Goal: Task Accomplishment & Management: Use online tool/utility

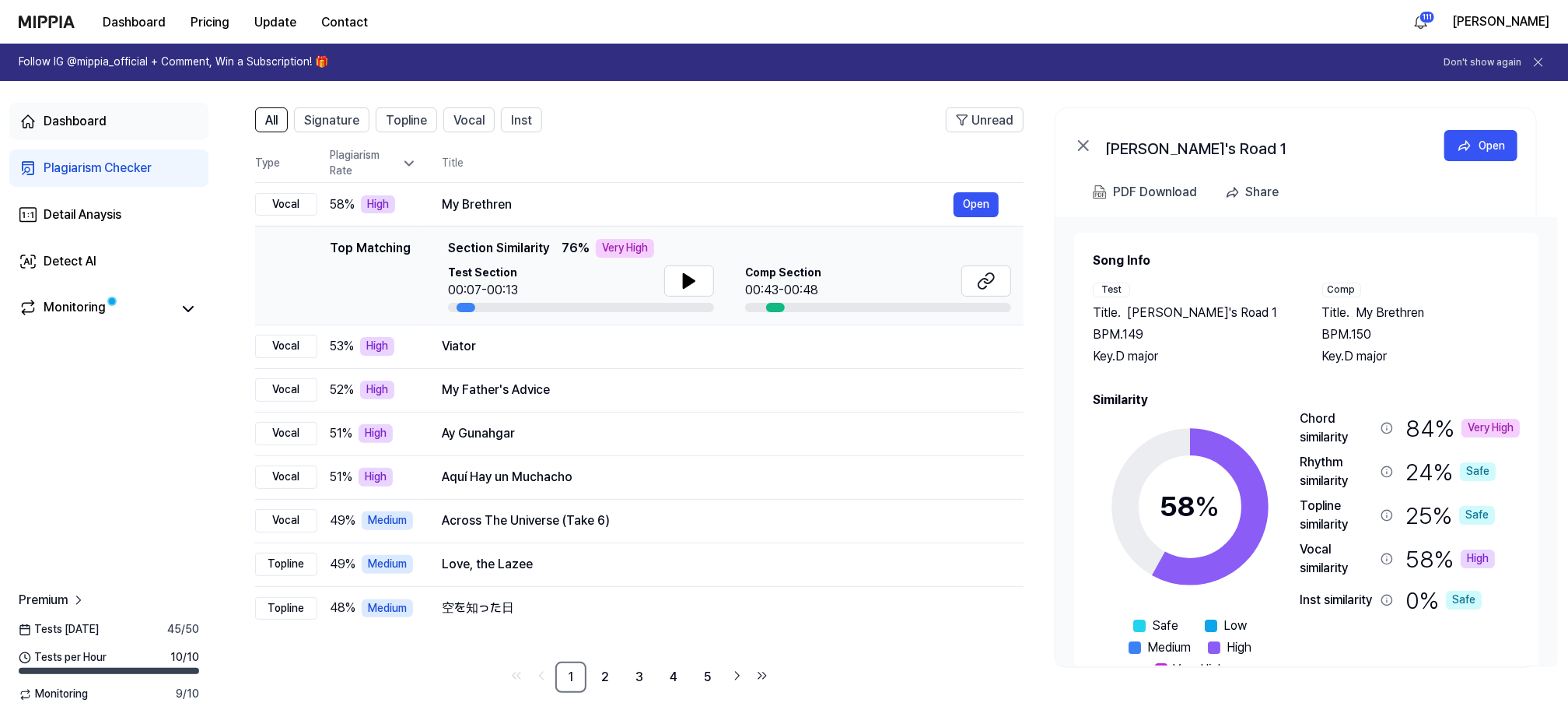
click at [84, 114] on div "Dashboard" at bounding box center [75, 121] width 63 height 19
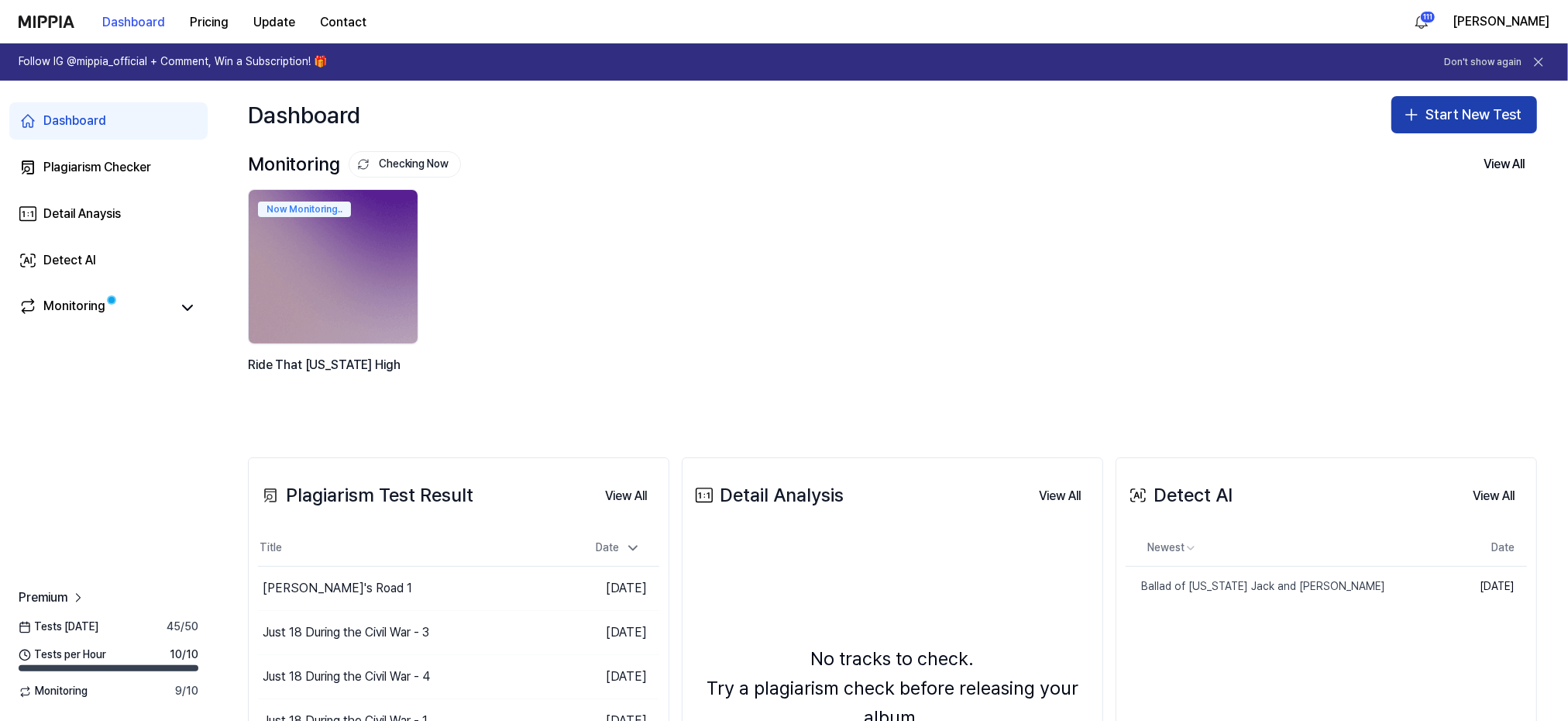
drag, startPoint x: 1458, startPoint y: 112, endPoint x: 1329, endPoint y: 113, distance: 129.0
click at [1457, 111] on button "Start New Test" at bounding box center [1465, 114] width 146 height 37
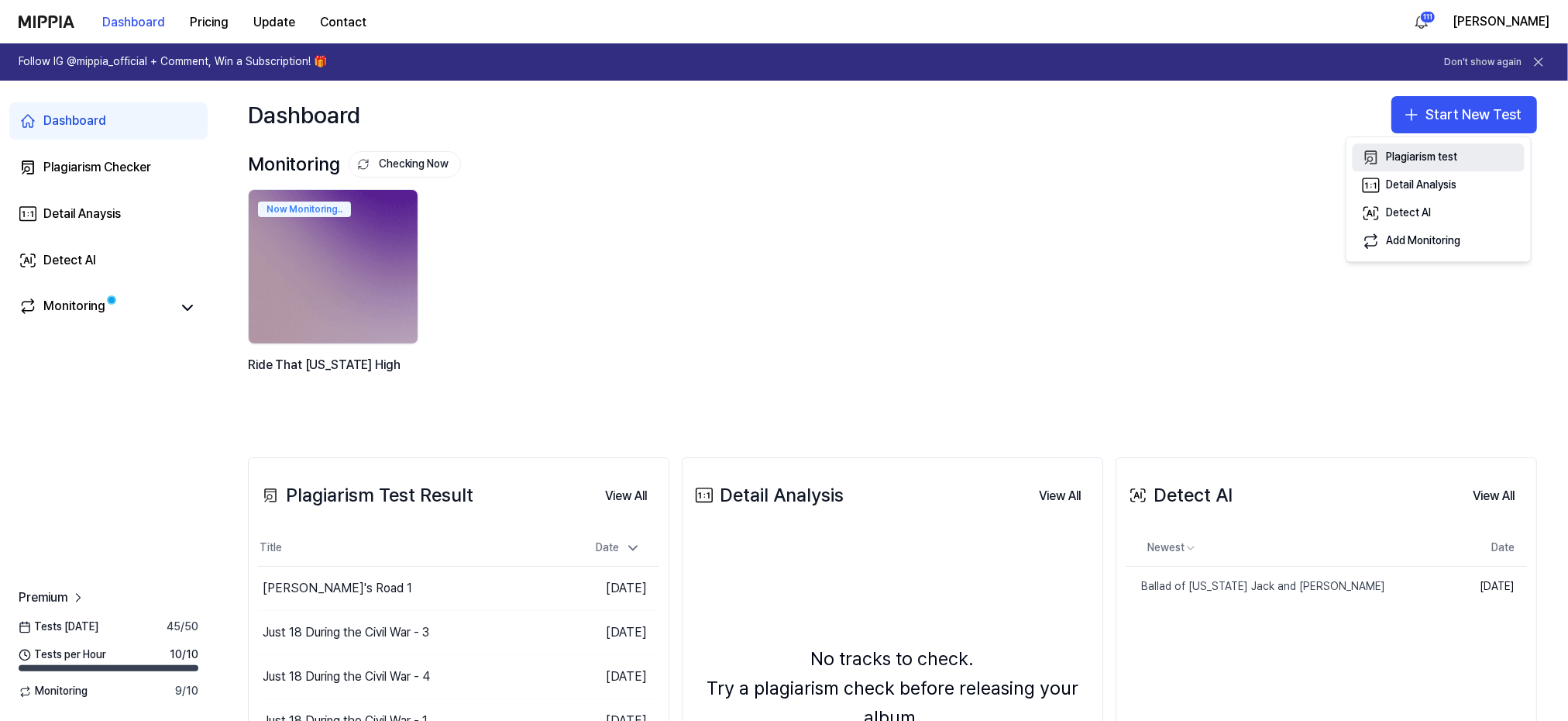
click at [1403, 158] on div "Plagiarism test" at bounding box center [1422, 157] width 71 height 16
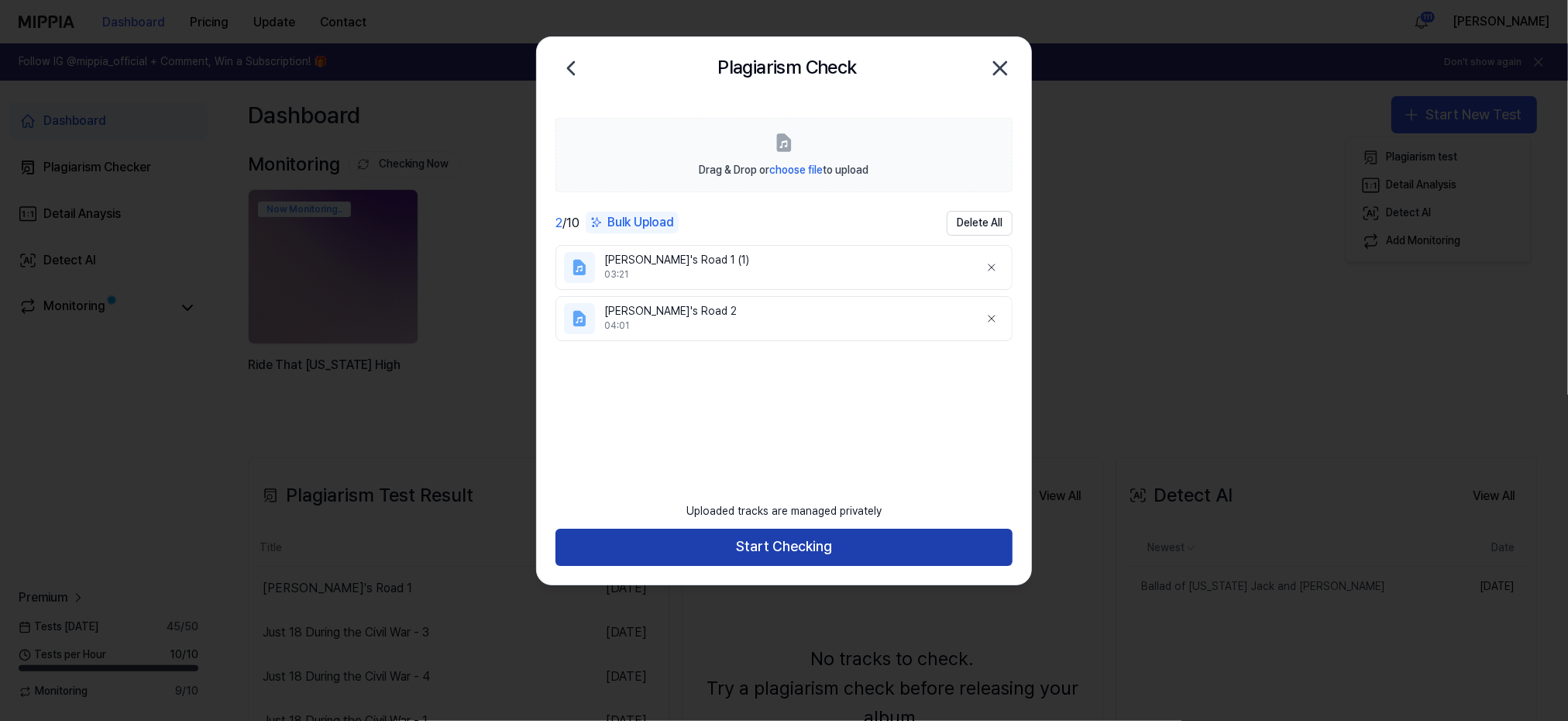
click at [750, 548] on button "Start Checking" at bounding box center [784, 546] width 457 height 37
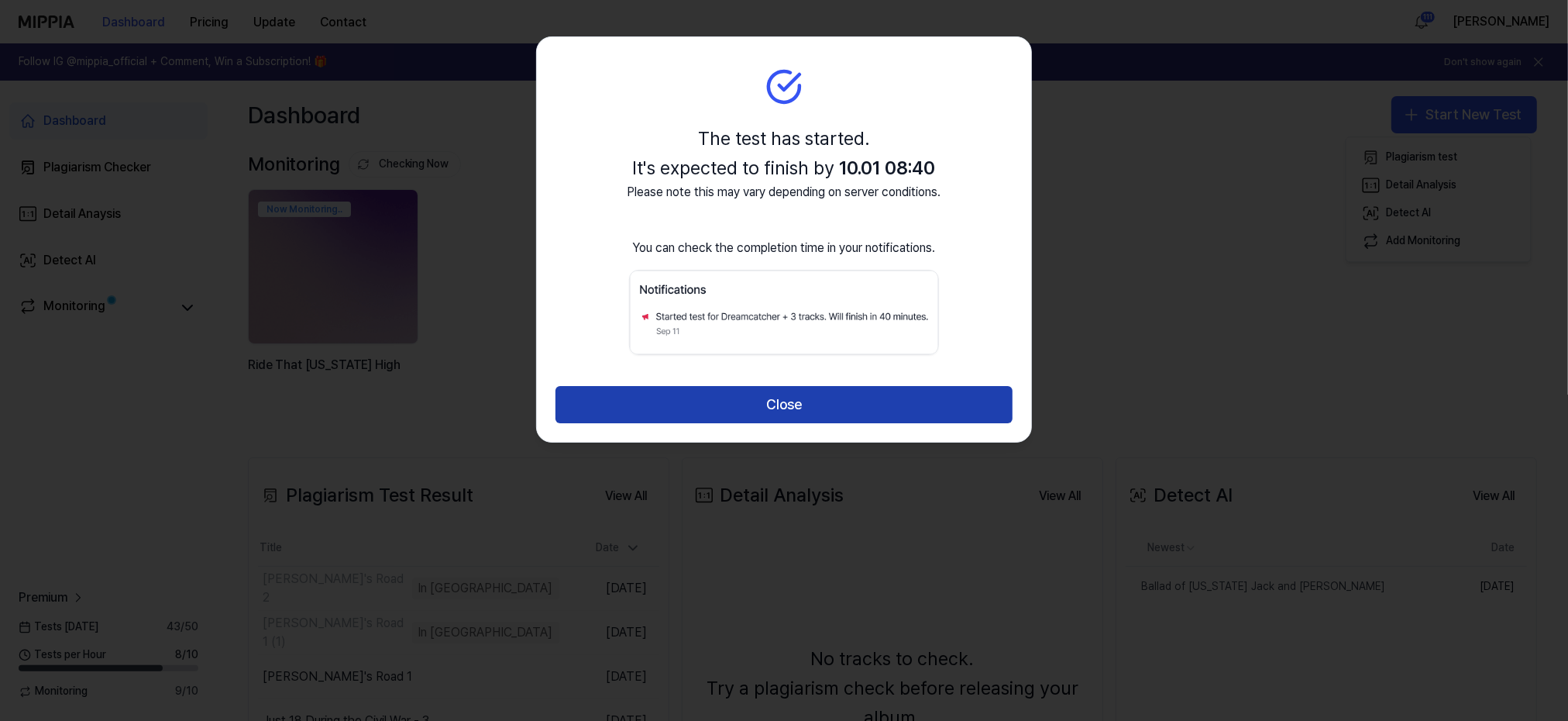
click at [784, 401] on button "Close" at bounding box center [784, 404] width 457 height 37
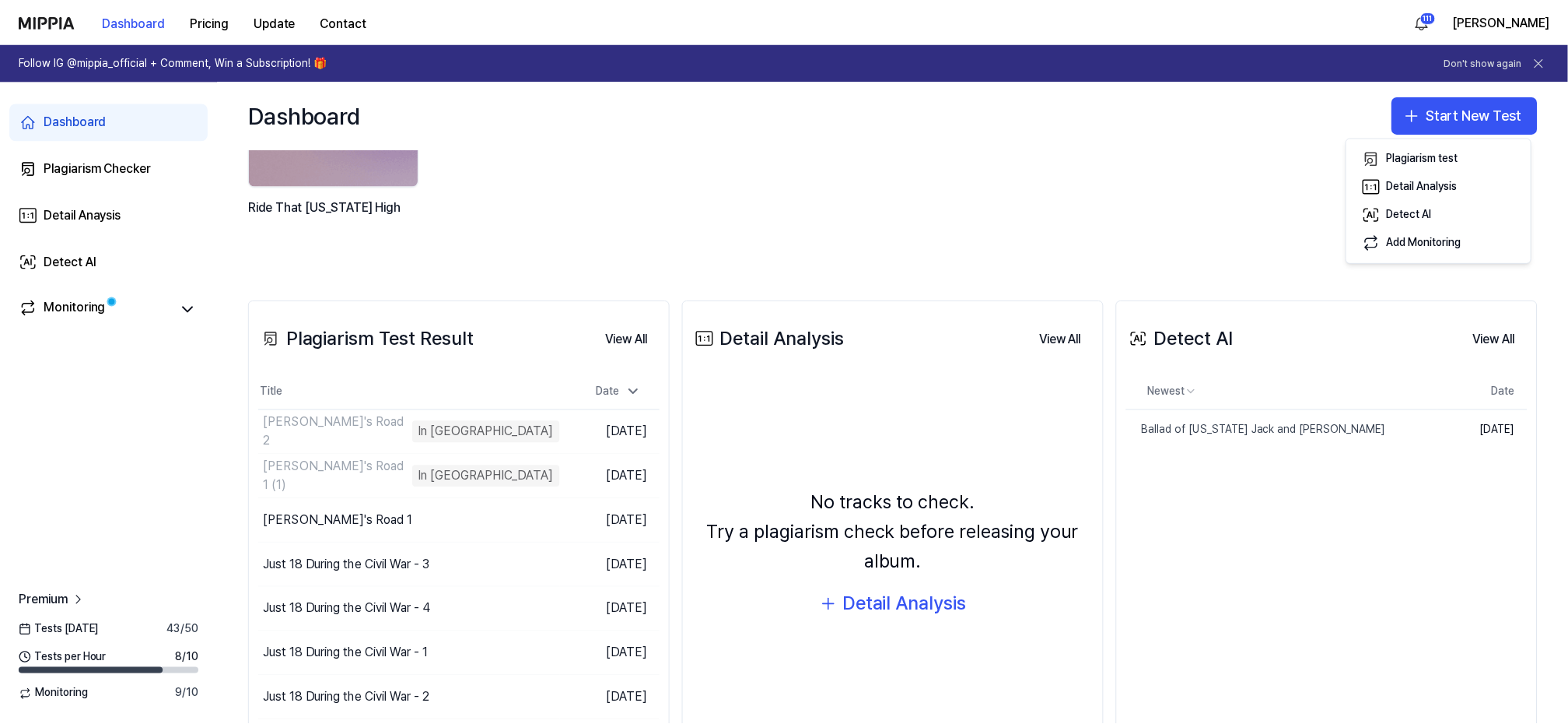
scroll to position [208, 0]
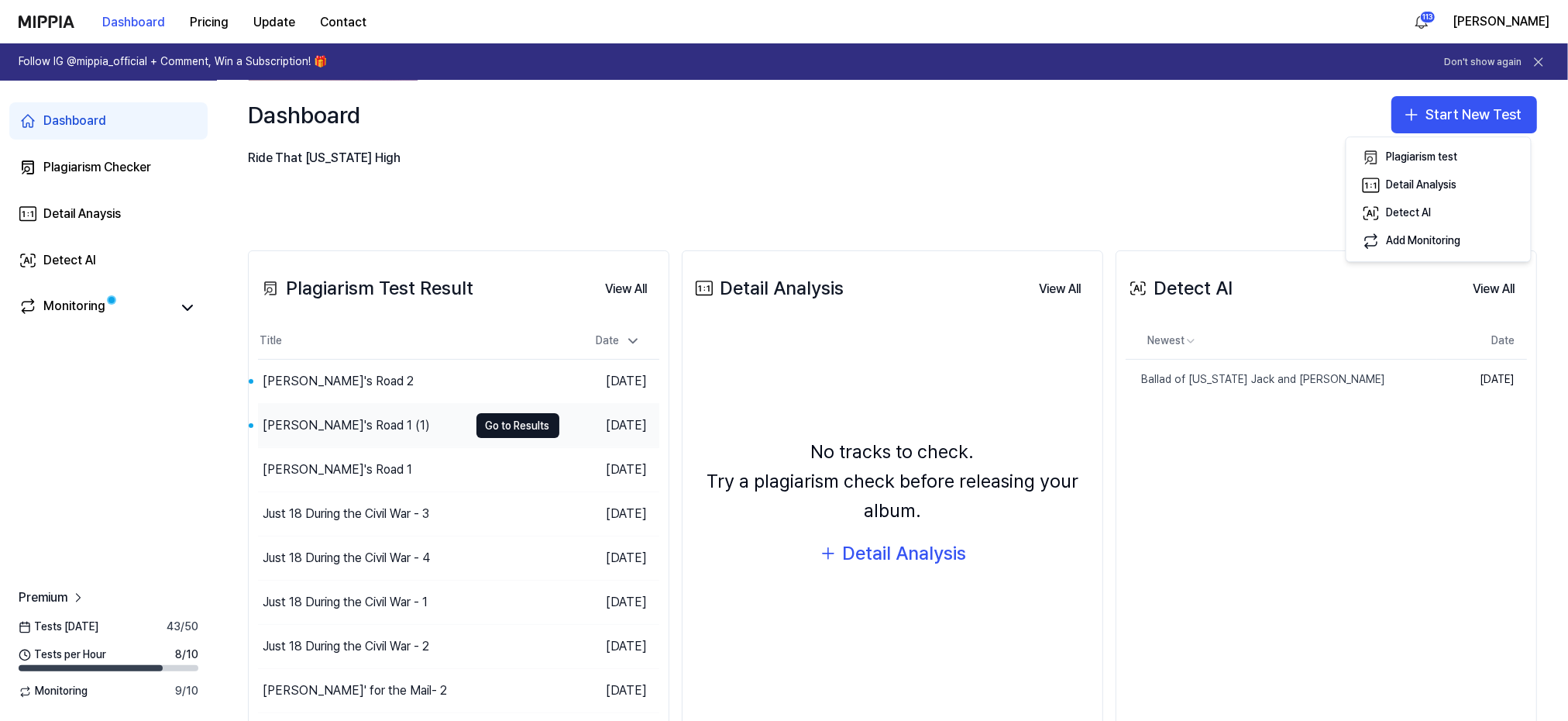
click at [303, 424] on div "[PERSON_NAME]'s Road 1 (1)" at bounding box center [347, 425] width 167 height 19
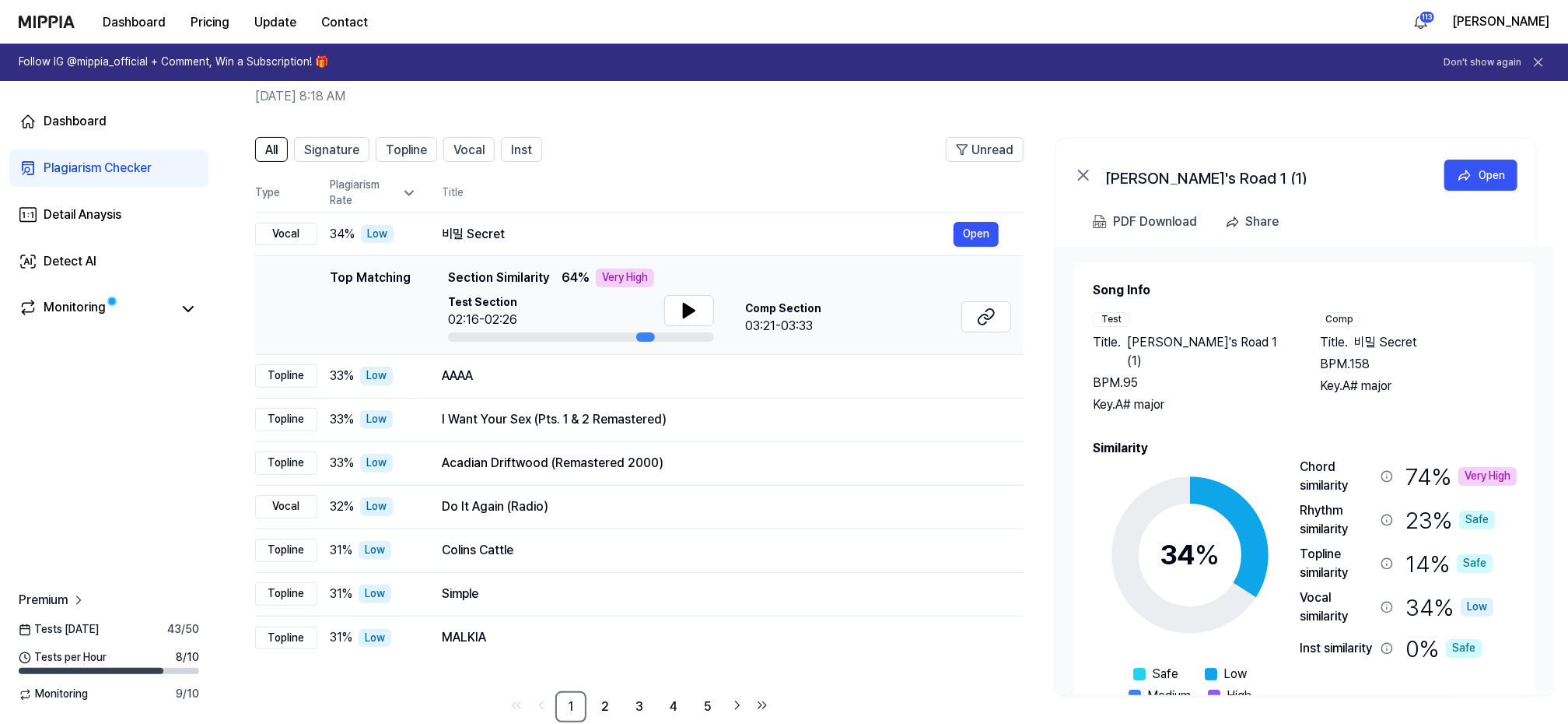
scroll to position [98, 0]
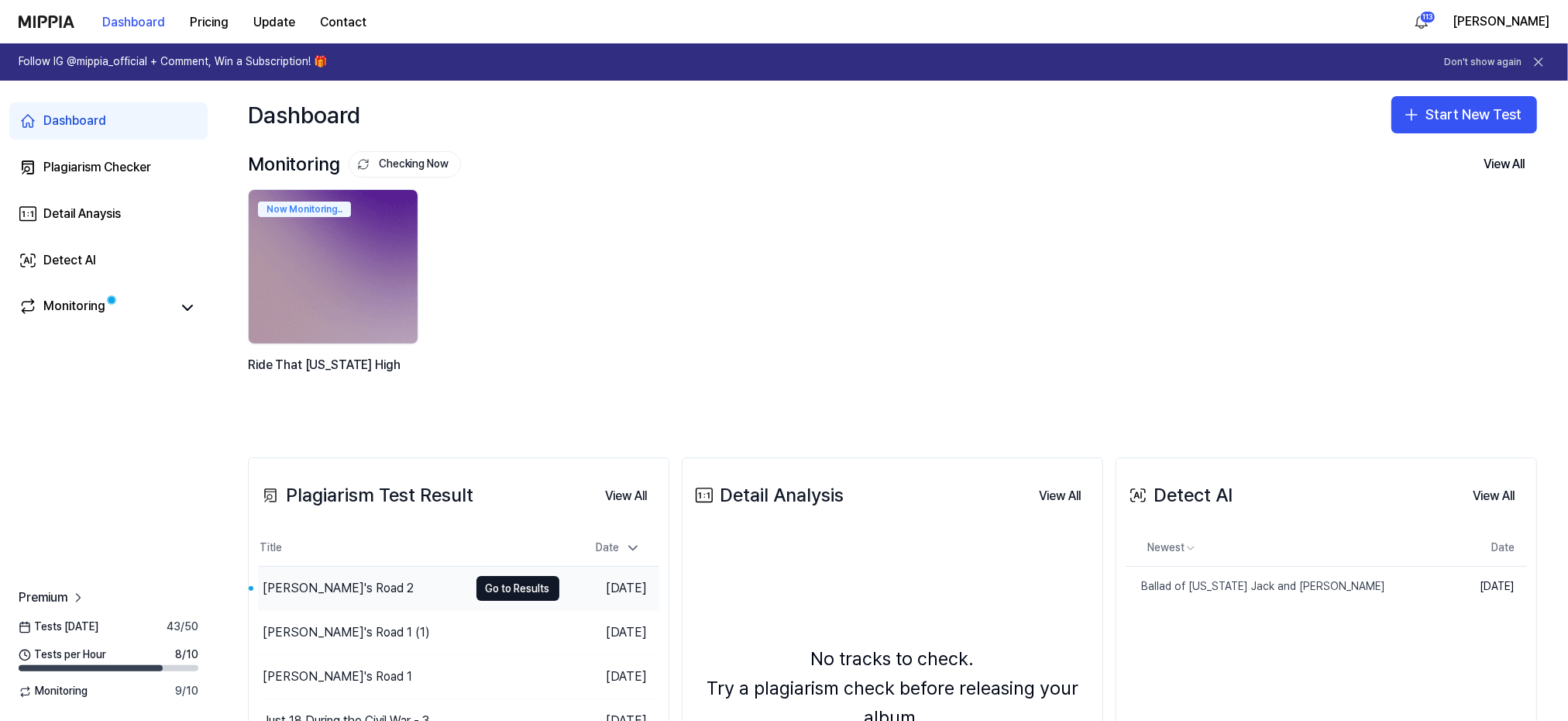
click at [316, 587] on div "[PERSON_NAME]'s Road 2" at bounding box center [338, 588] width 151 height 19
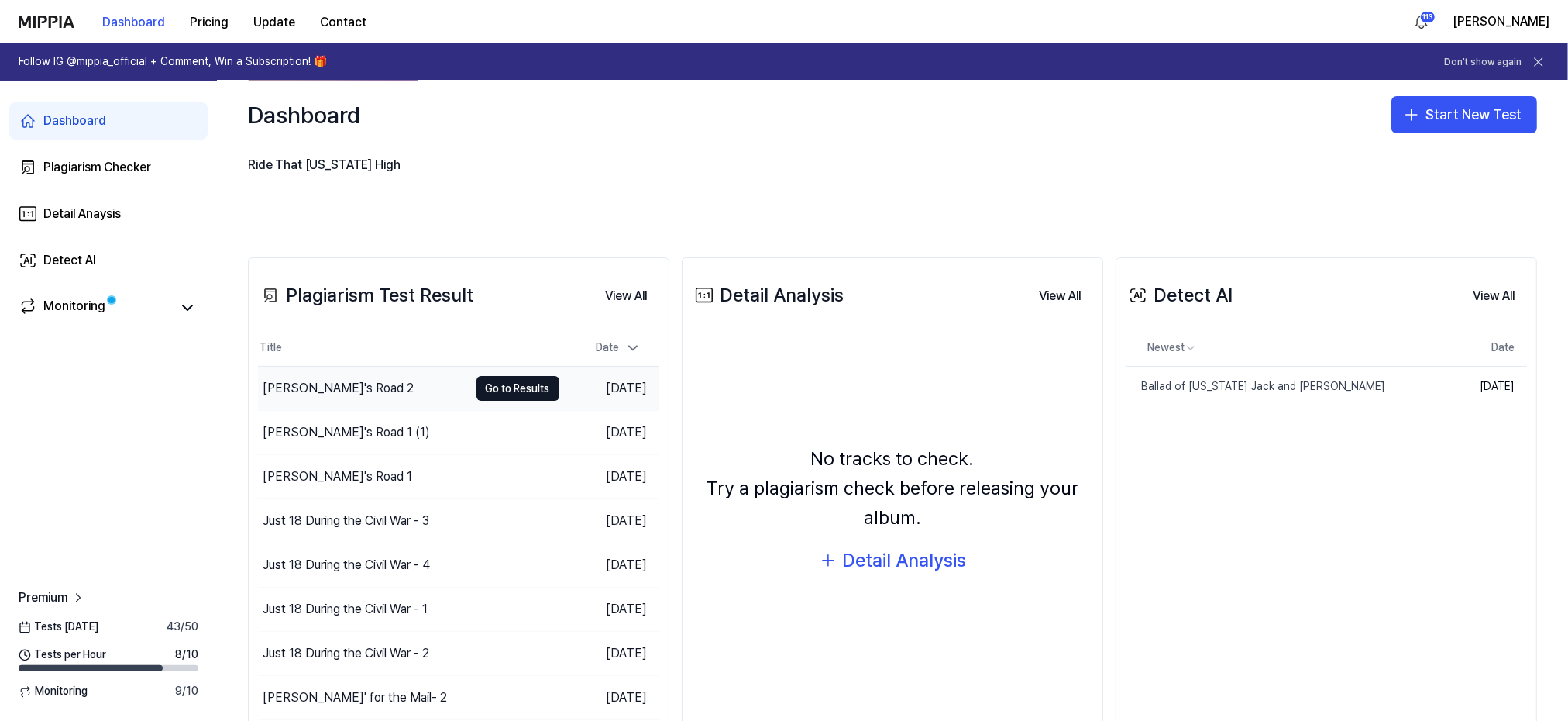
scroll to position [207, 0]
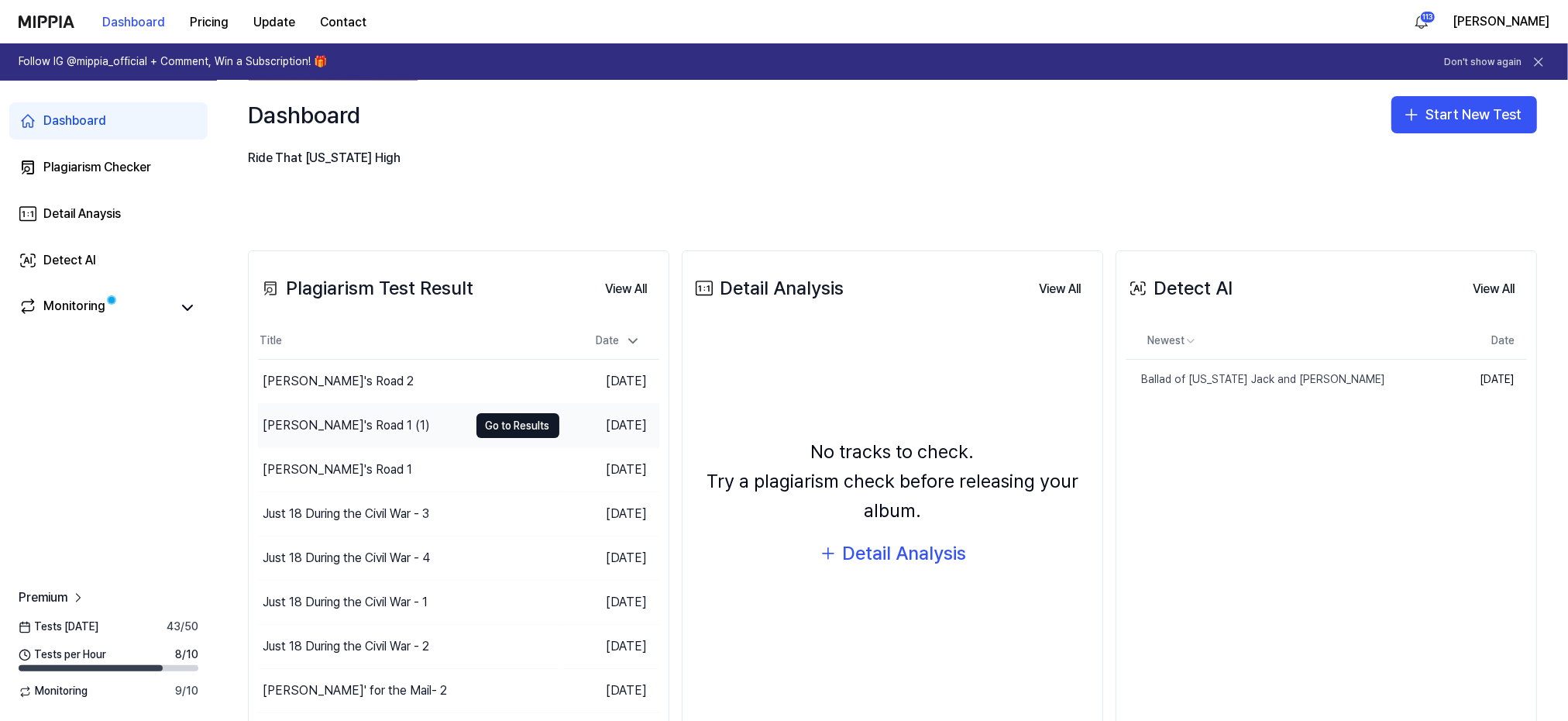
click at [288, 420] on div "[PERSON_NAME]'s Road 1 (1)" at bounding box center [347, 425] width 167 height 19
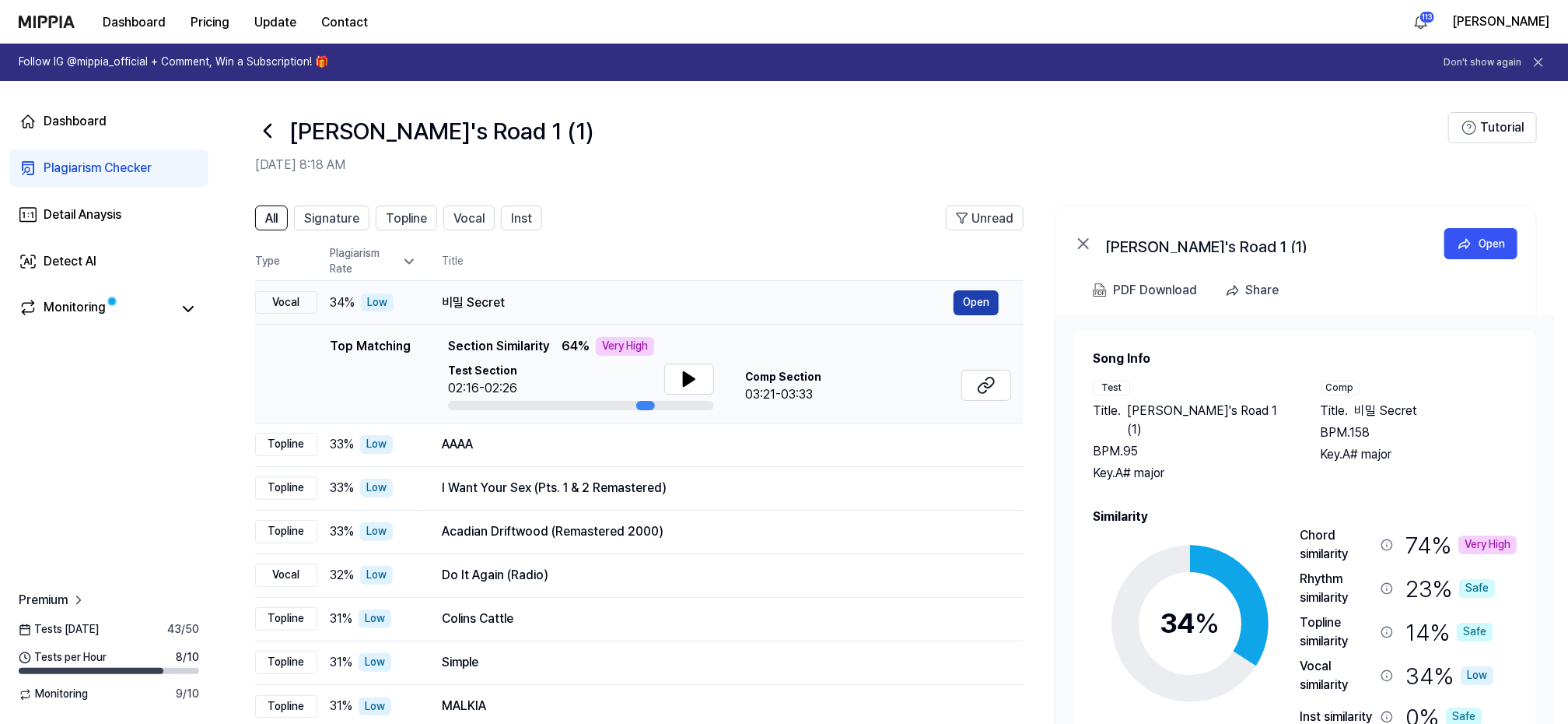
click at [963, 303] on button "Open" at bounding box center [976, 303] width 45 height 25
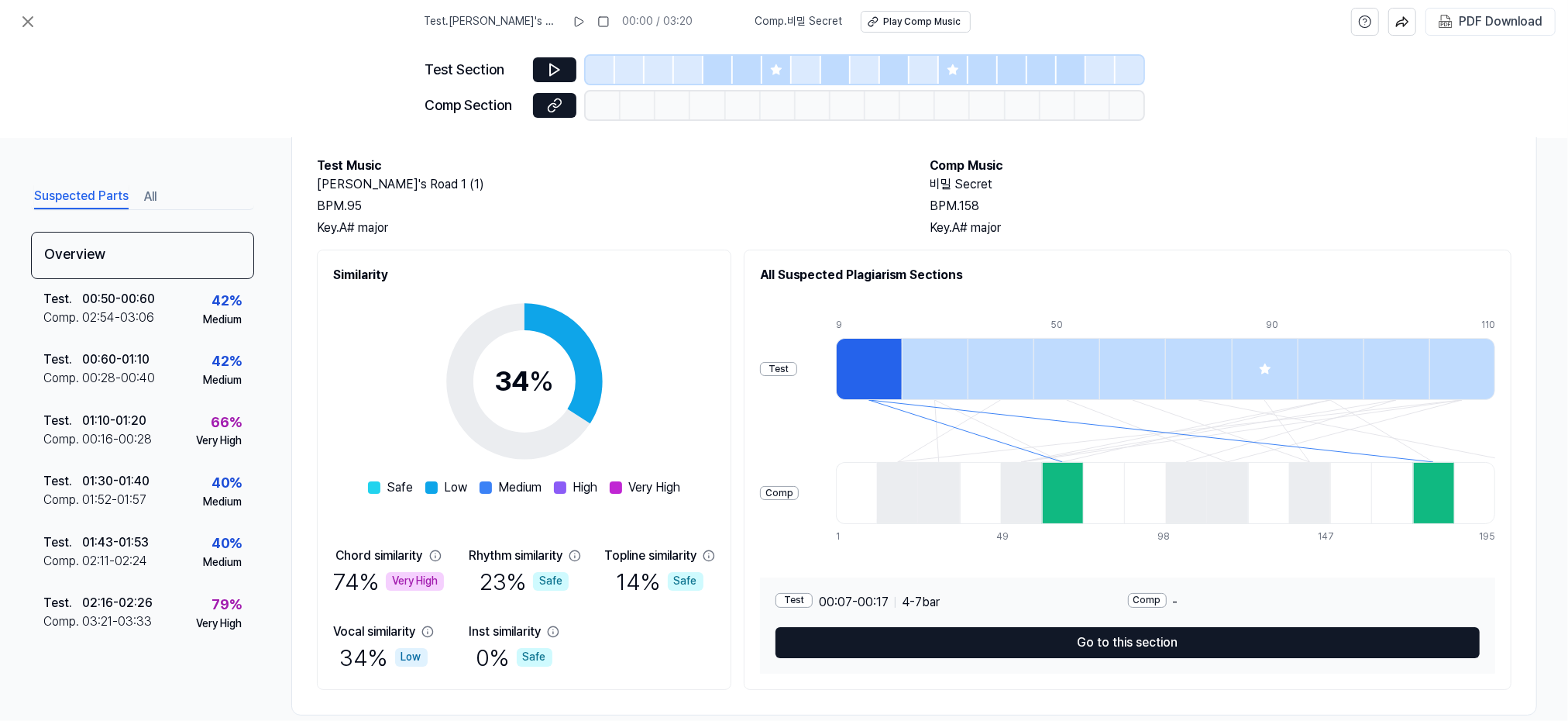
scroll to position [99, 0]
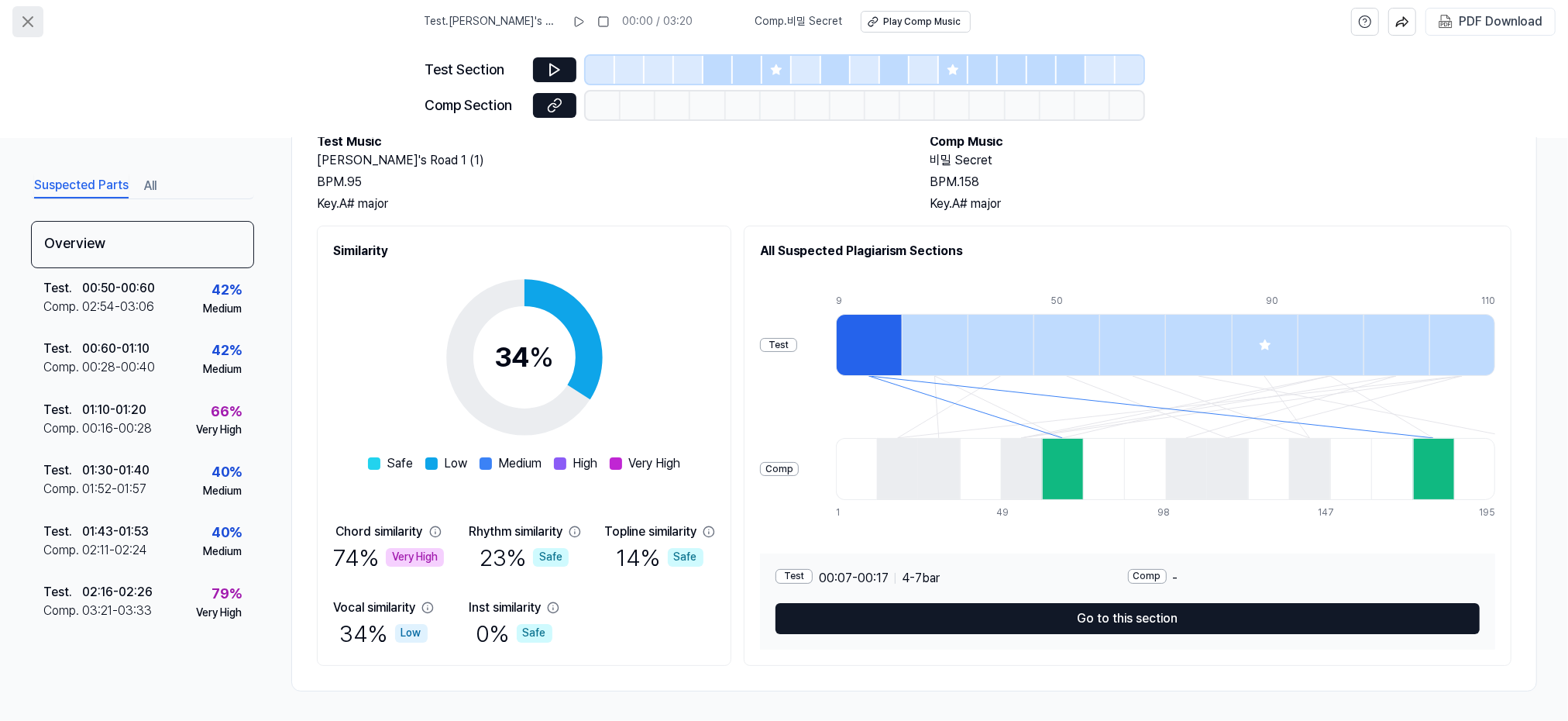
click at [35, 20] on icon at bounding box center [28, 21] width 19 height 19
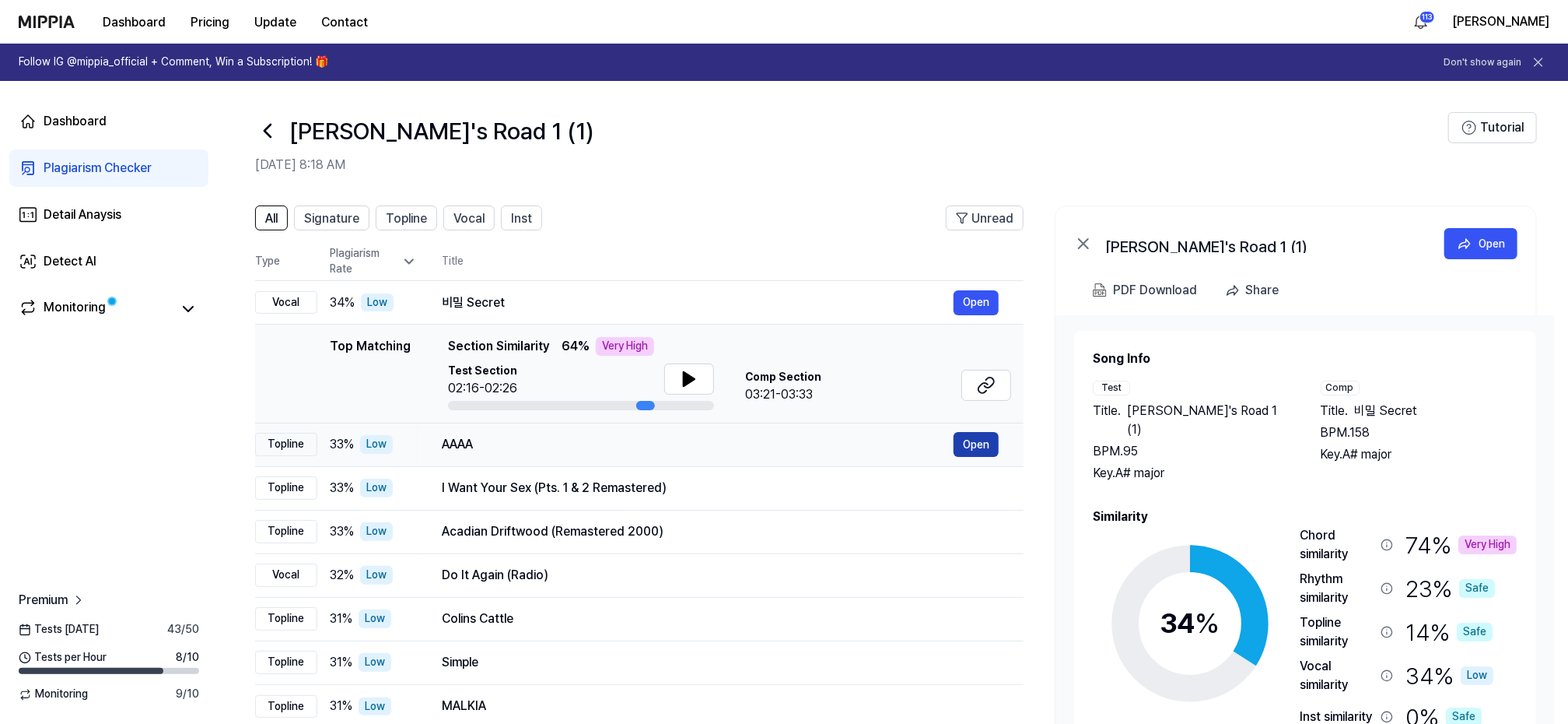
click at [982, 442] on button "Open" at bounding box center [976, 444] width 45 height 25
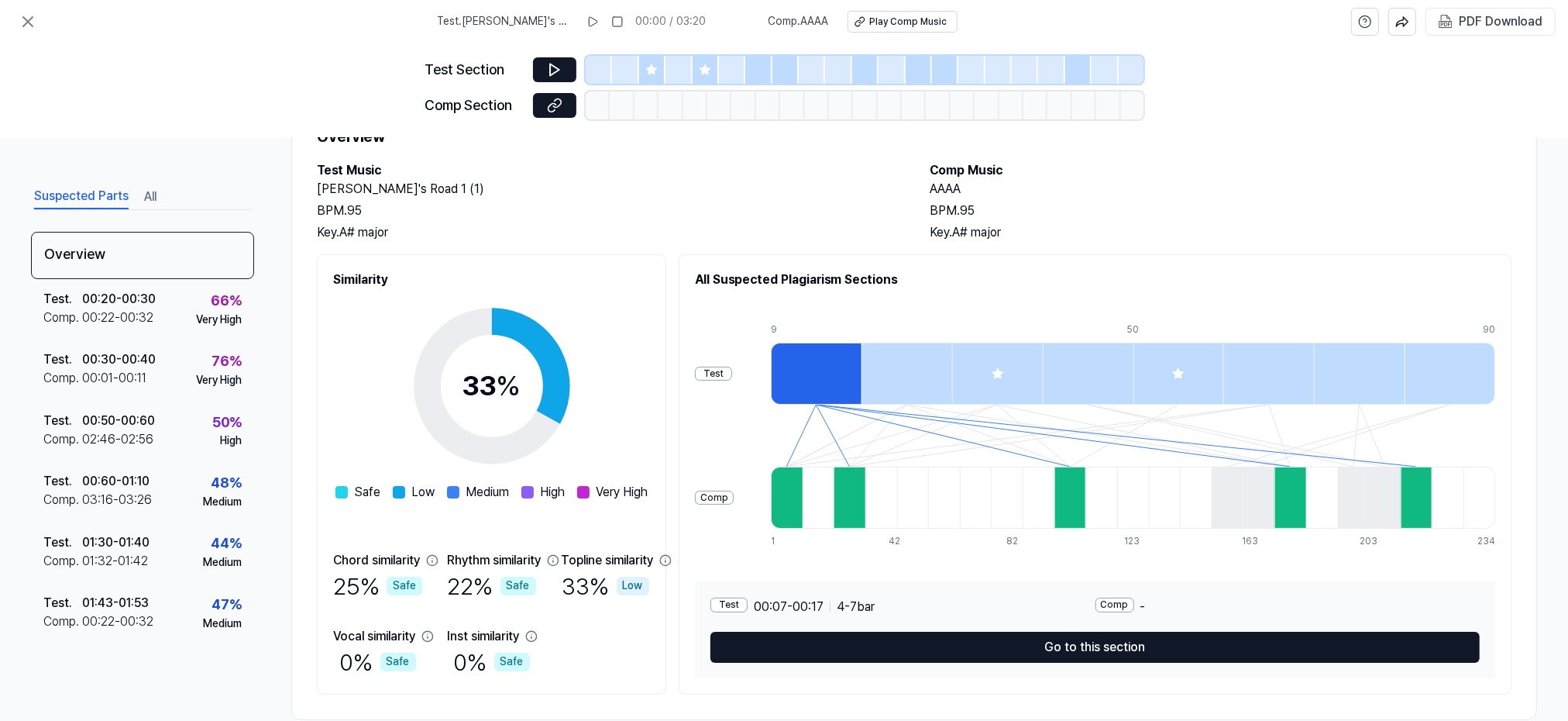
scroll to position [99, 0]
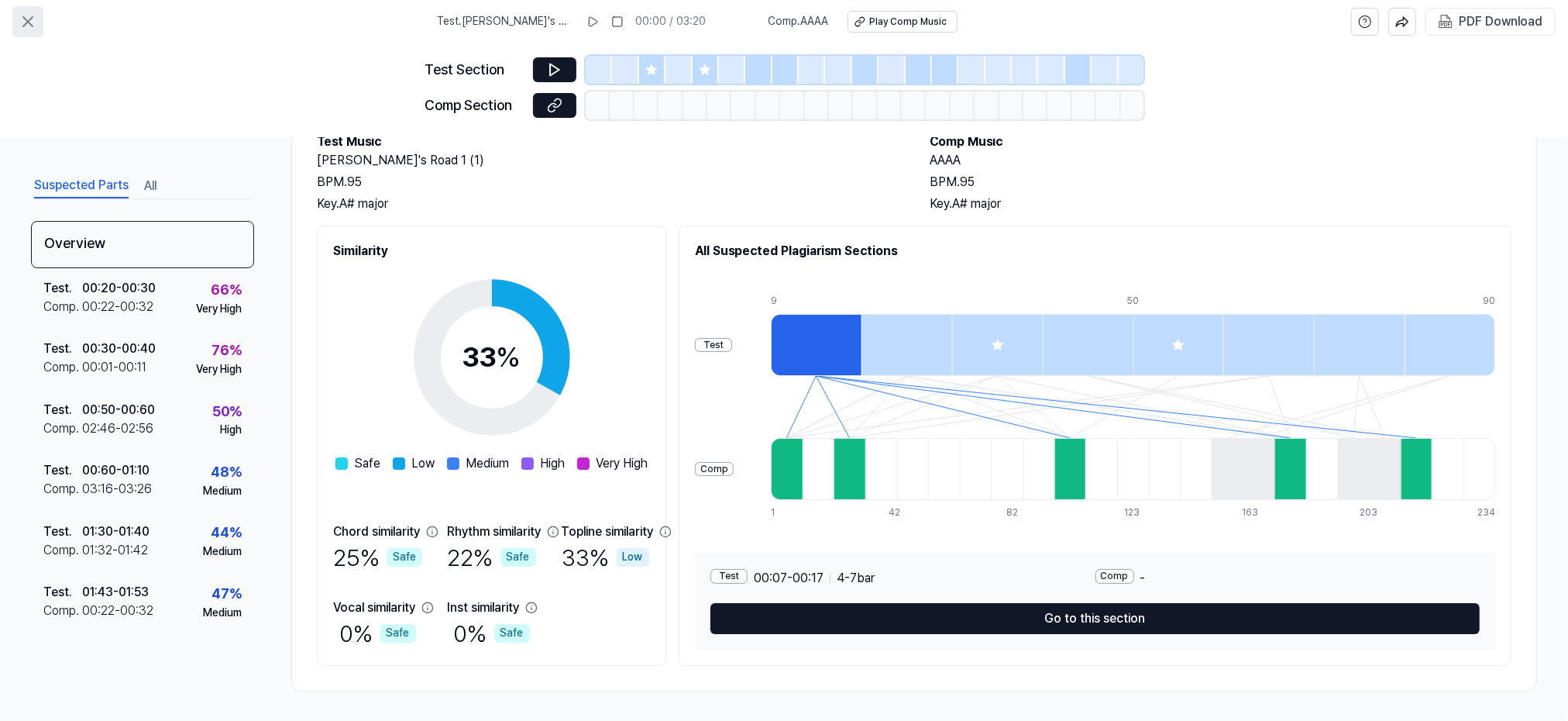
click at [36, 20] on icon at bounding box center [28, 21] width 19 height 19
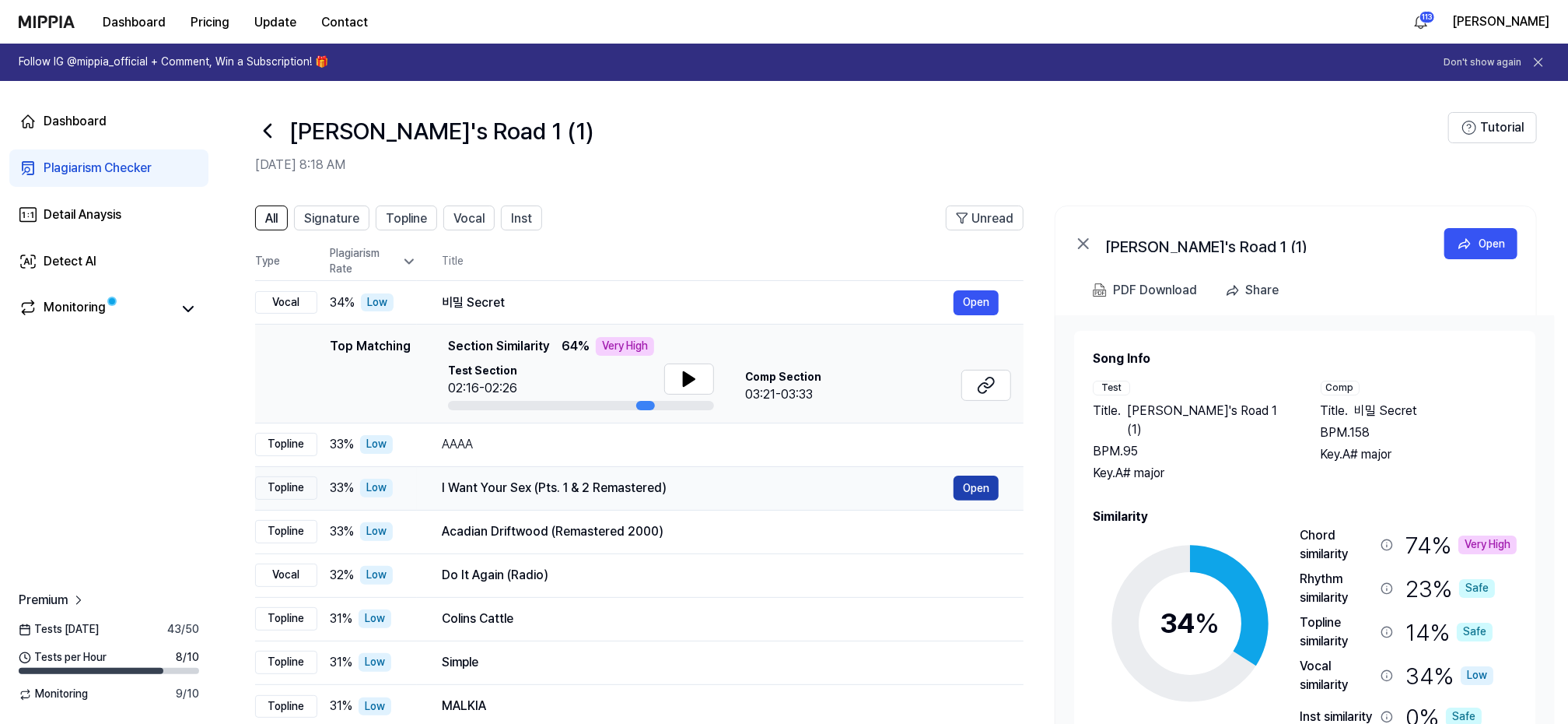
click at [981, 488] on button "Open" at bounding box center [976, 488] width 45 height 25
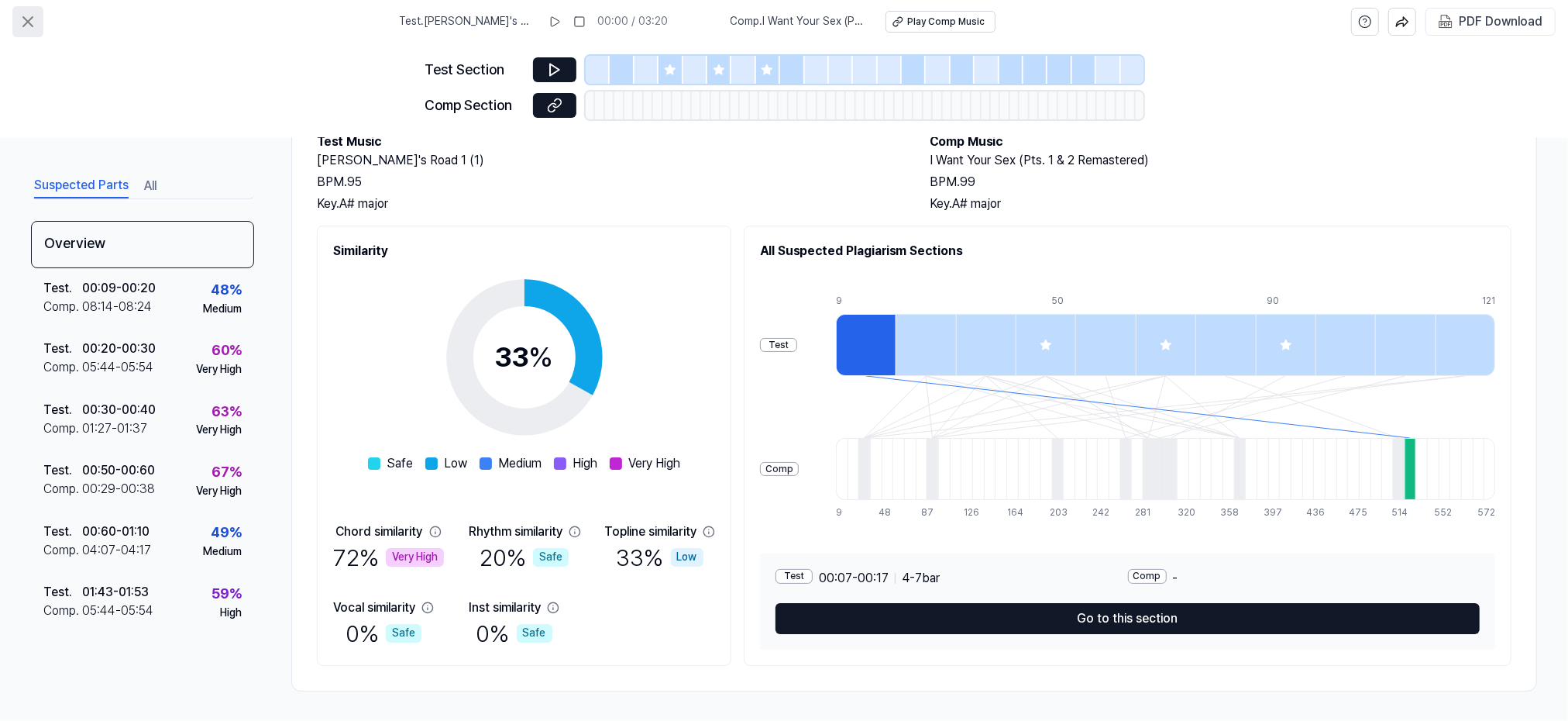
click at [32, 22] on icon at bounding box center [28, 21] width 19 height 19
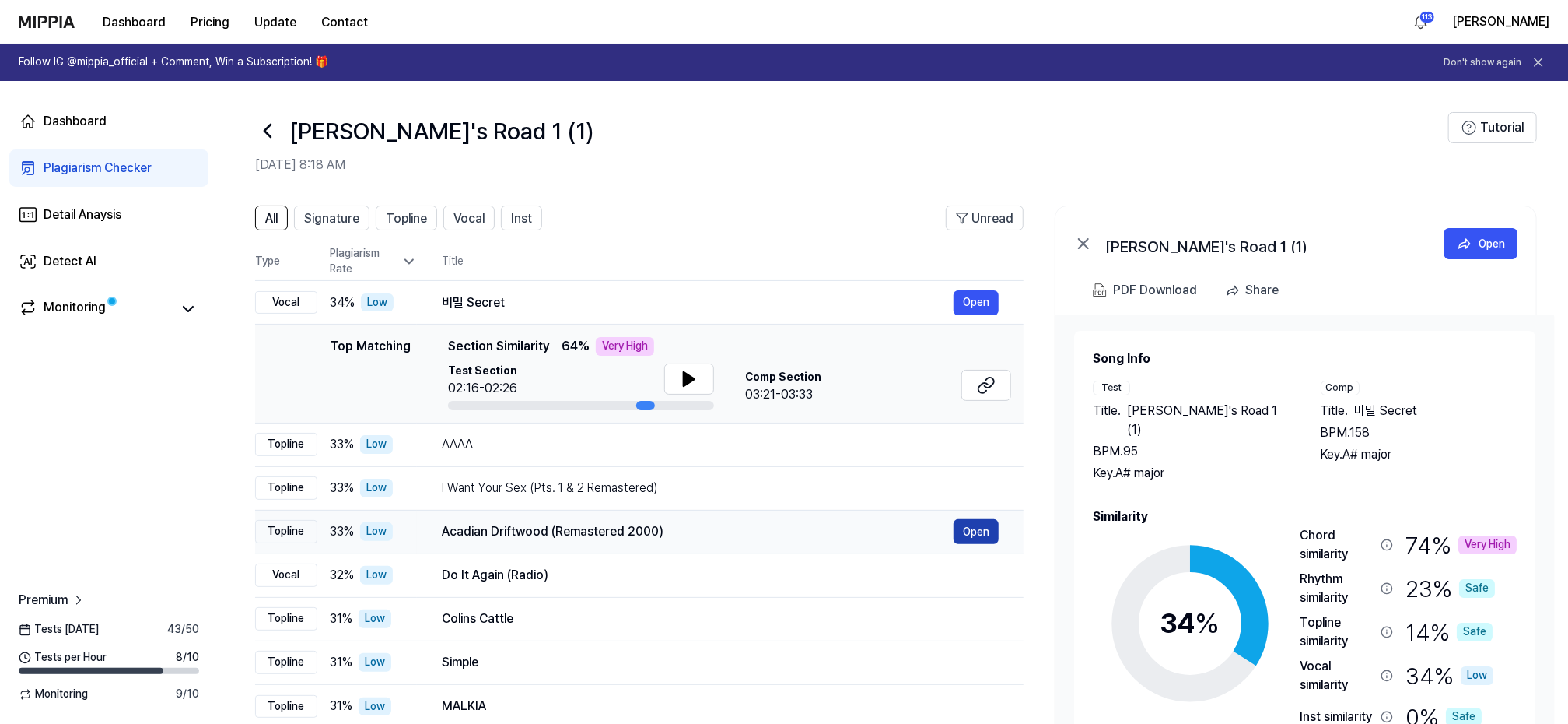
click at [983, 528] on button "Open" at bounding box center [976, 531] width 45 height 25
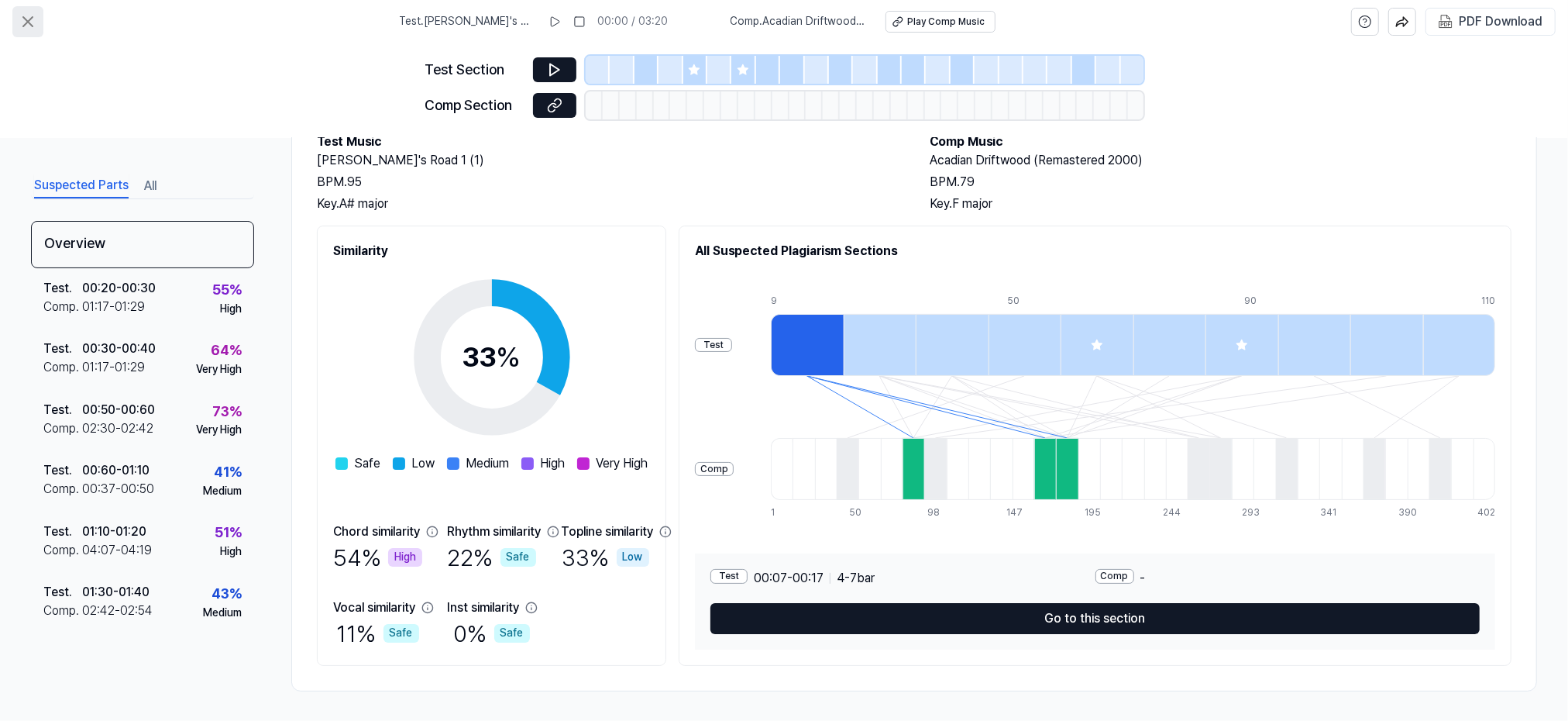
click at [36, 21] on icon at bounding box center [28, 21] width 19 height 19
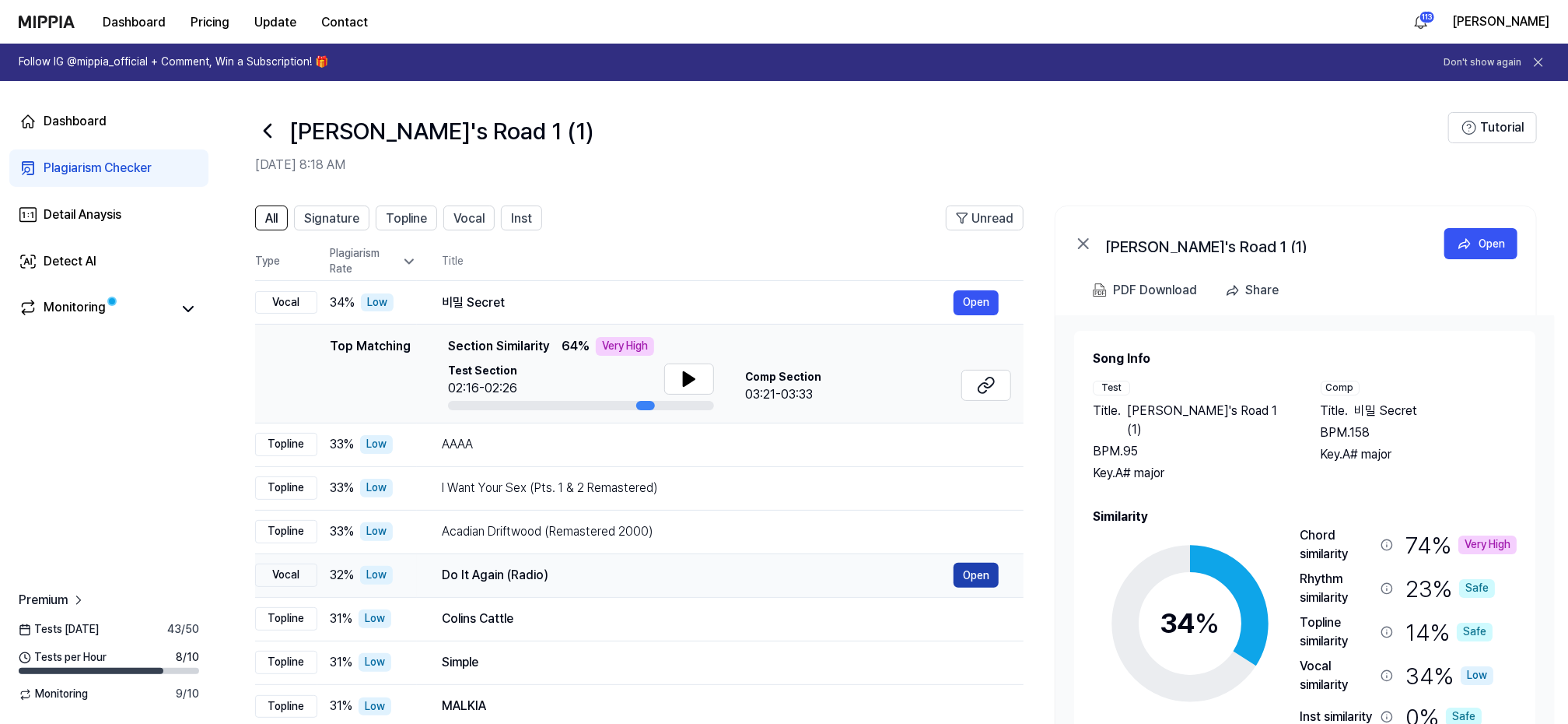
click at [979, 573] on button "Open" at bounding box center [976, 575] width 45 height 25
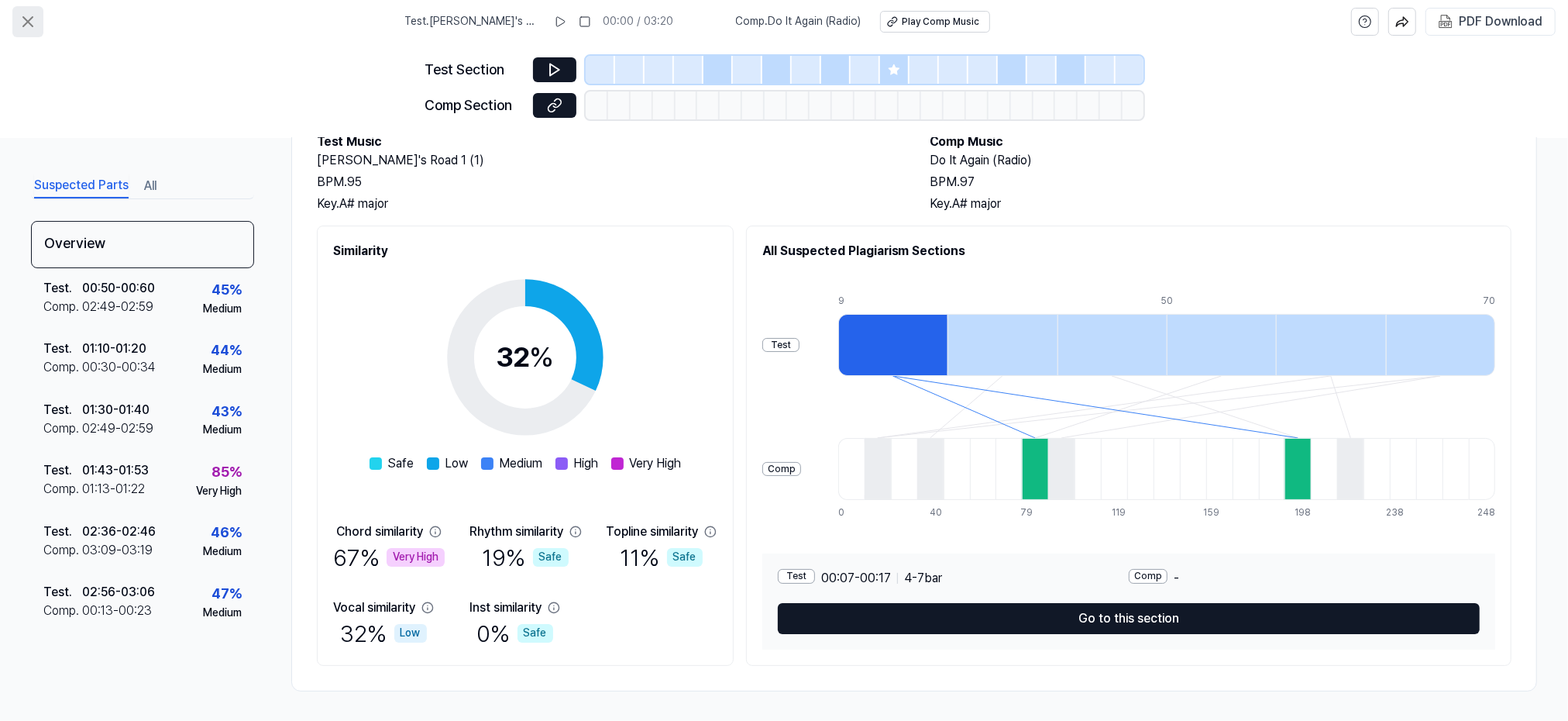
click at [26, 22] on icon at bounding box center [27, 21] width 9 height 9
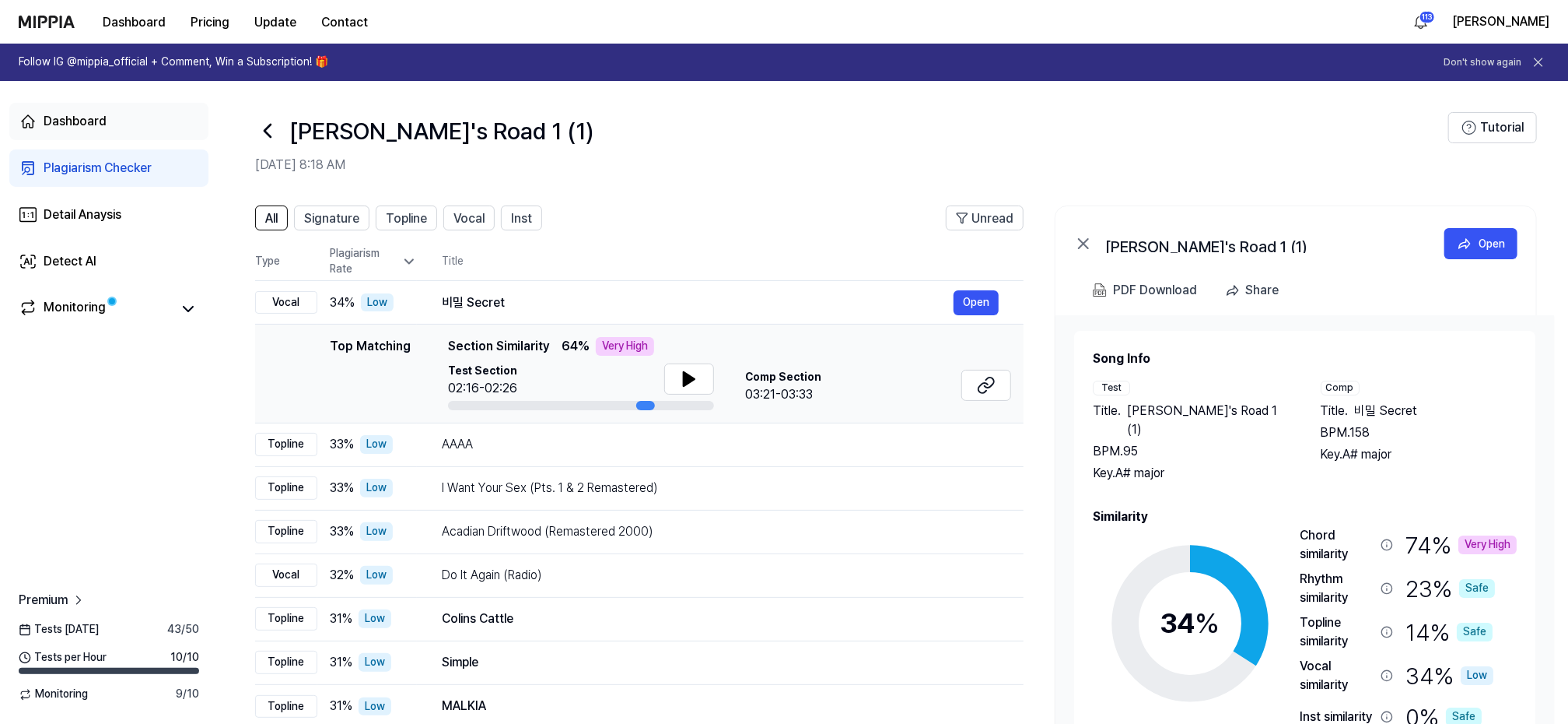
click at [45, 118] on div "Dashboard" at bounding box center [75, 121] width 63 height 19
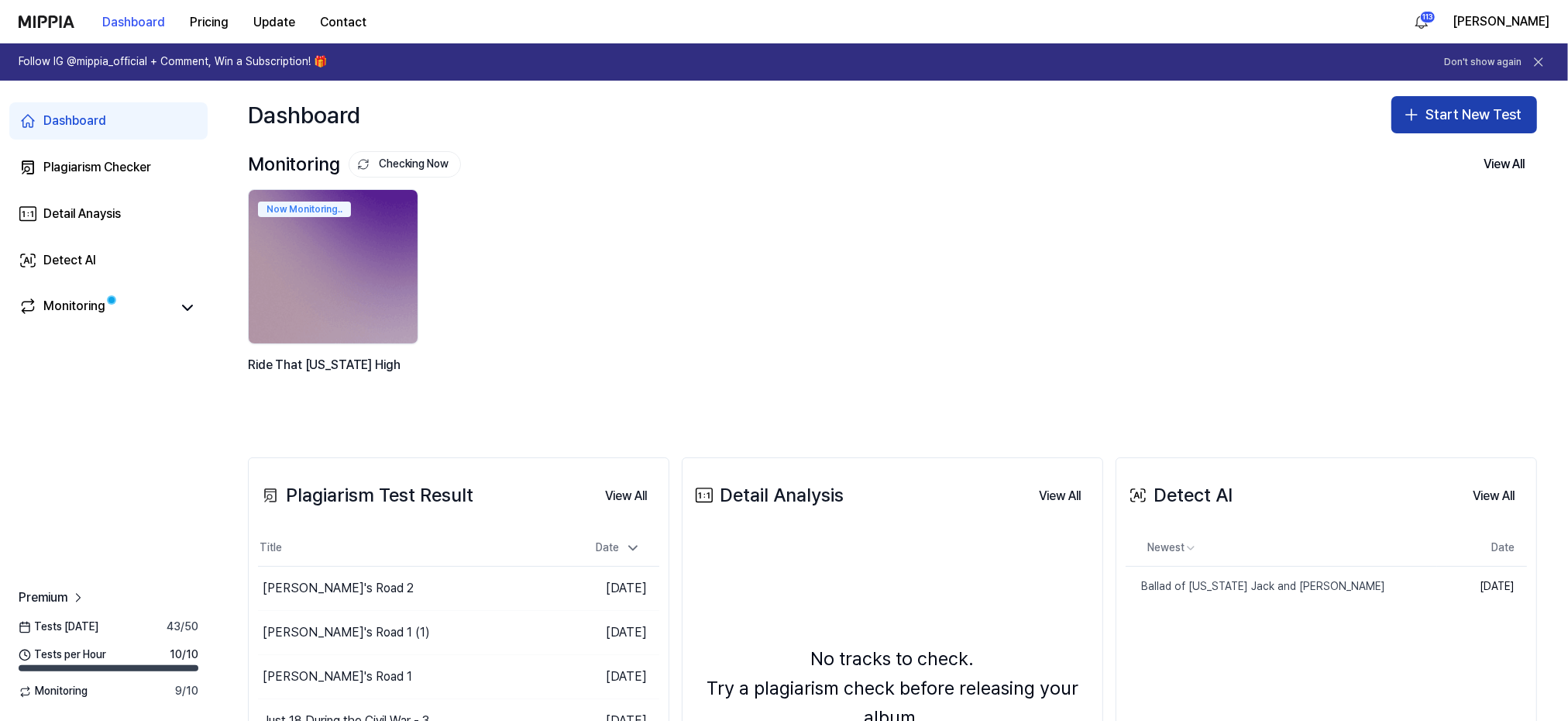
click at [1474, 108] on button "Start New Test" at bounding box center [1465, 114] width 146 height 37
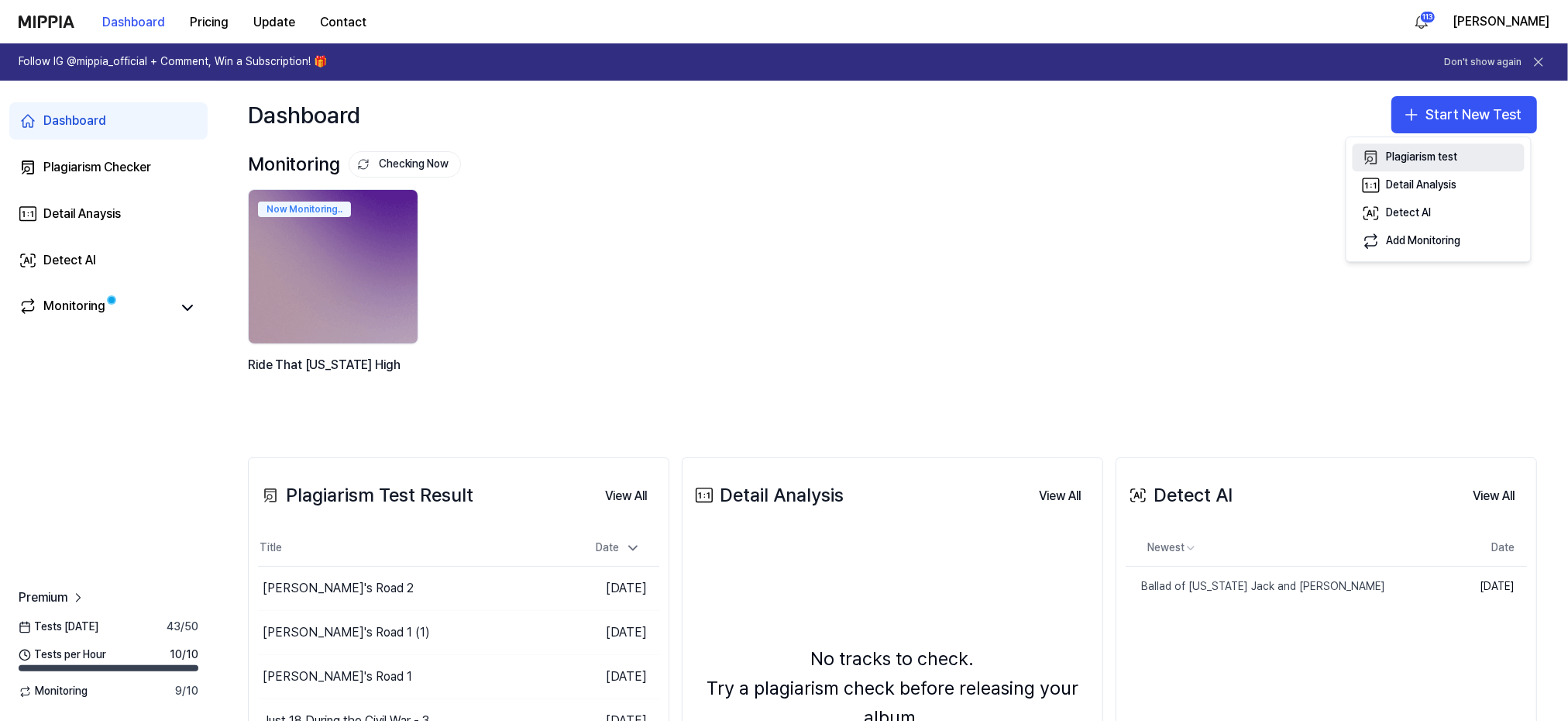
click at [1447, 152] on div "Plagiarism test" at bounding box center [1422, 157] width 71 height 16
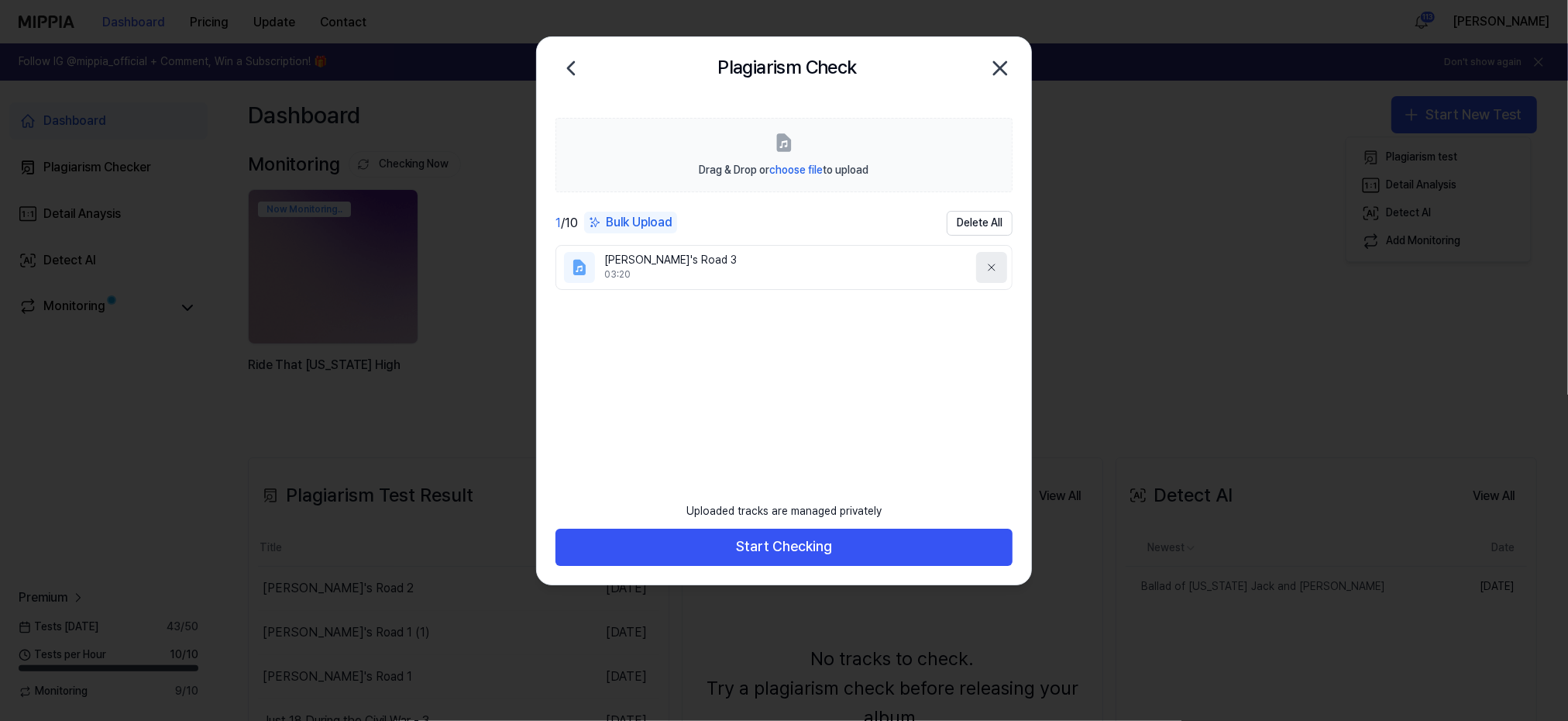
click at [992, 261] on icon at bounding box center [991, 267] width 12 height 12
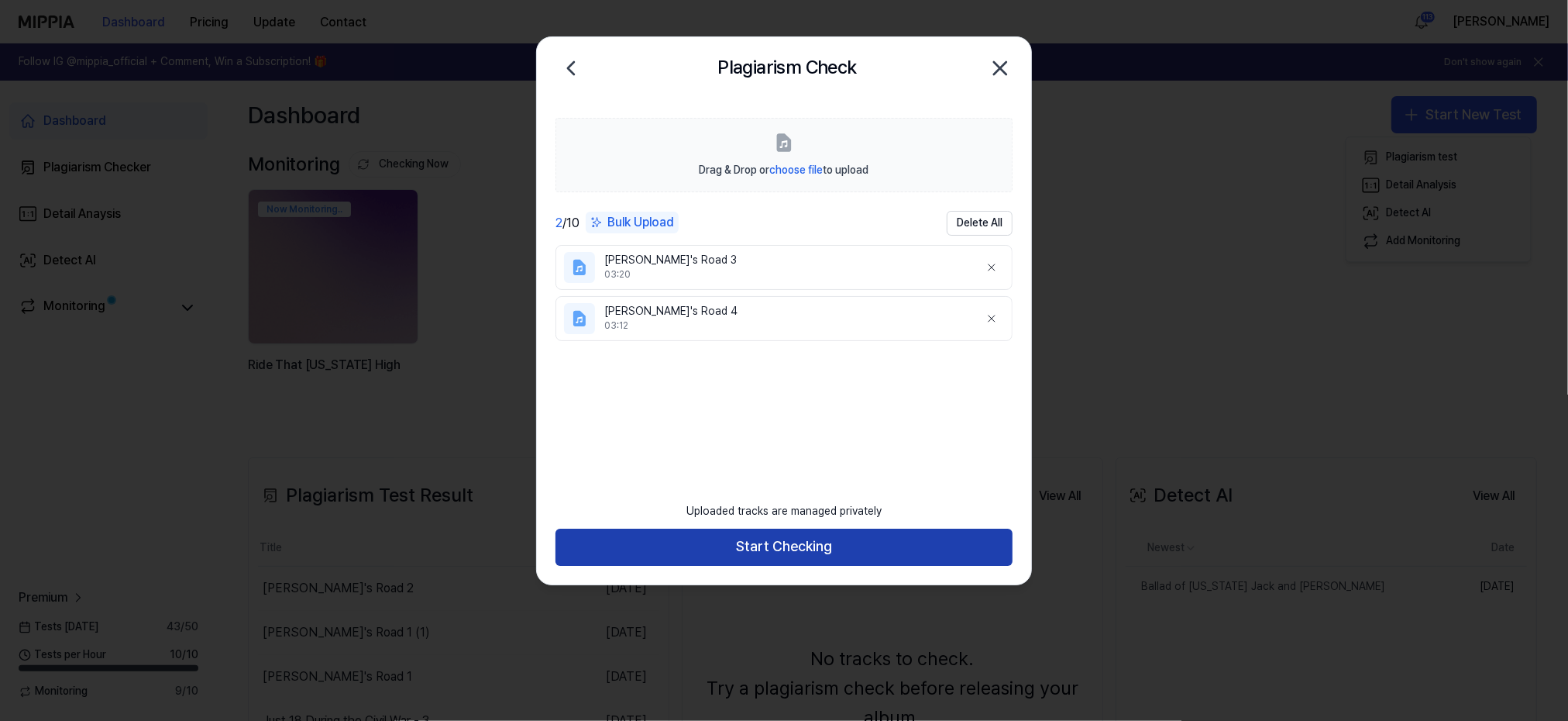
click at [779, 542] on button "Start Checking" at bounding box center [784, 546] width 457 height 37
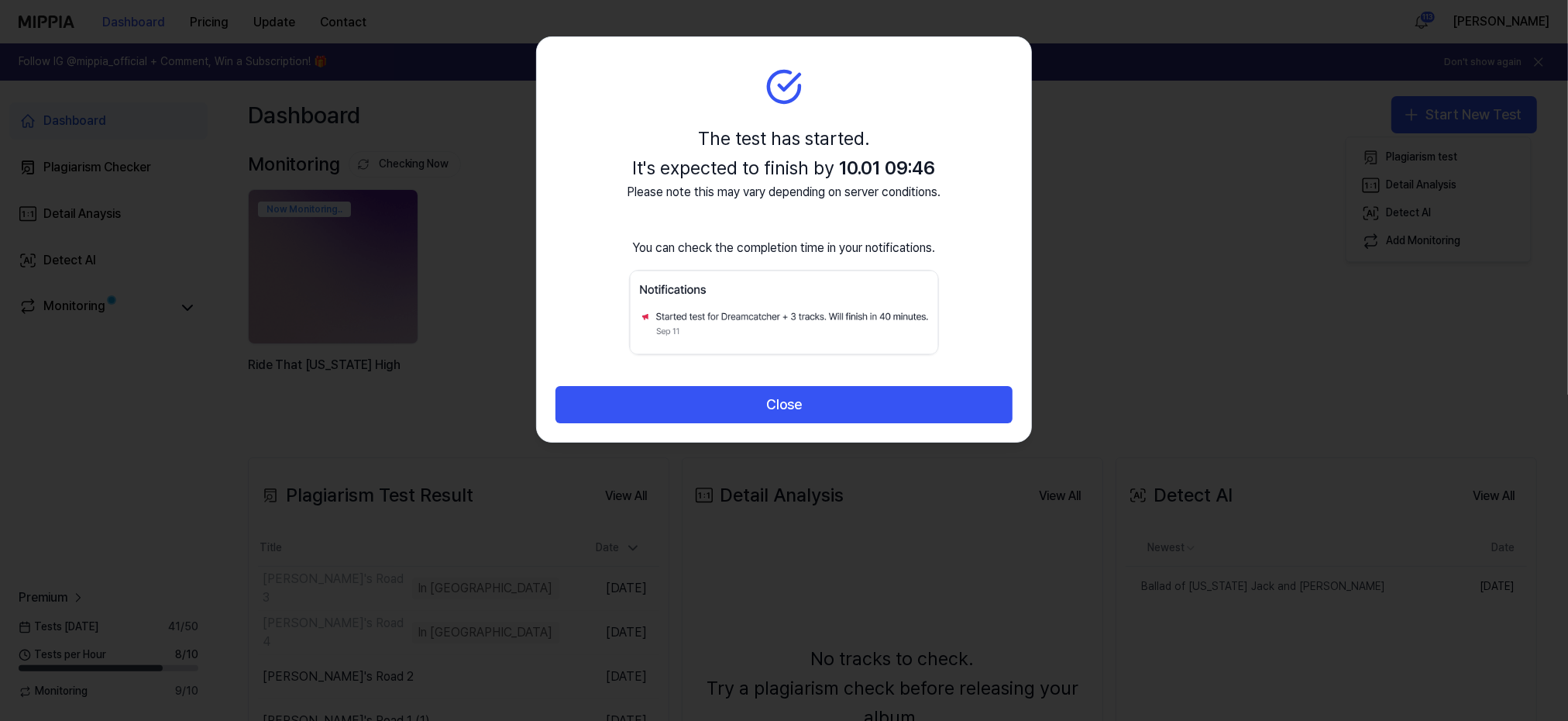
click at [782, 403] on button "Close" at bounding box center [784, 404] width 457 height 37
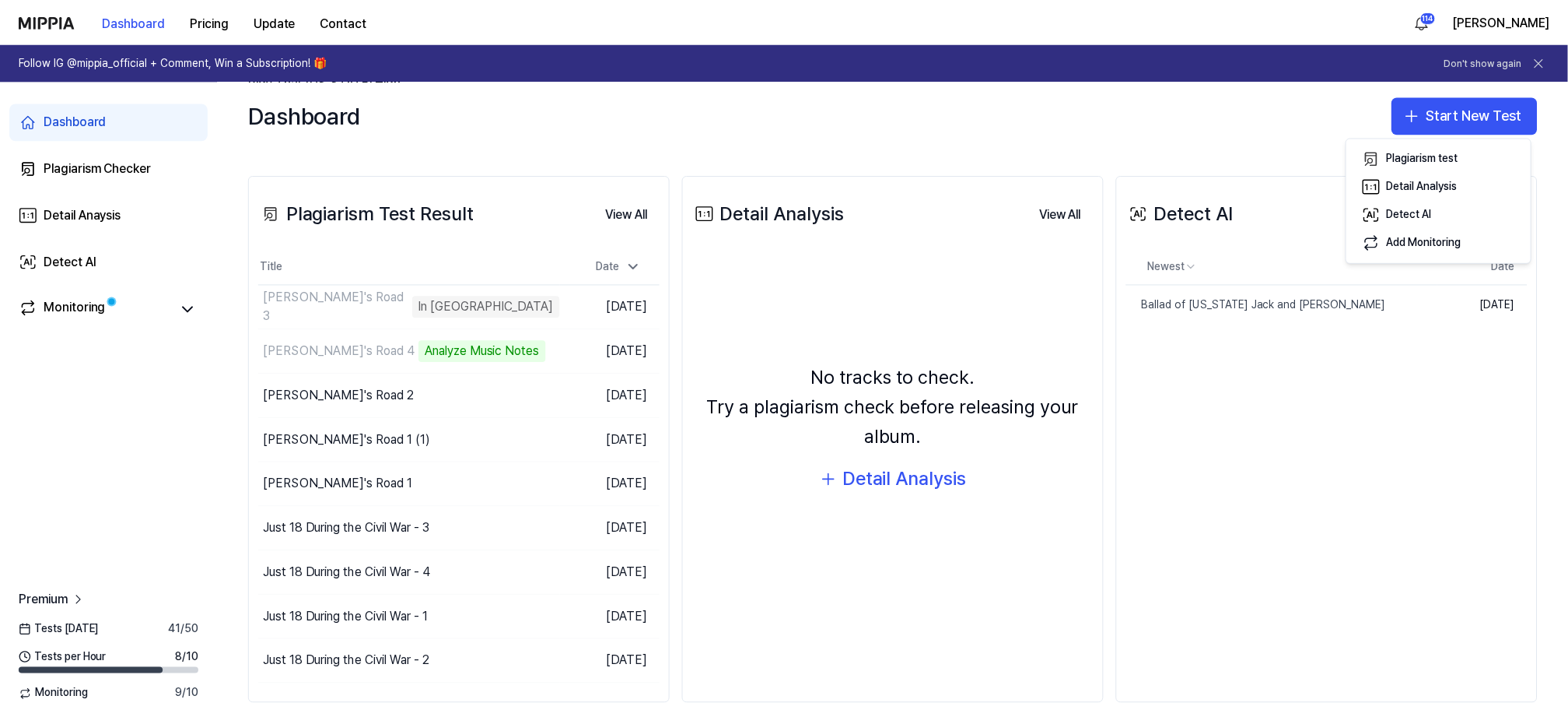
scroll to position [293, 0]
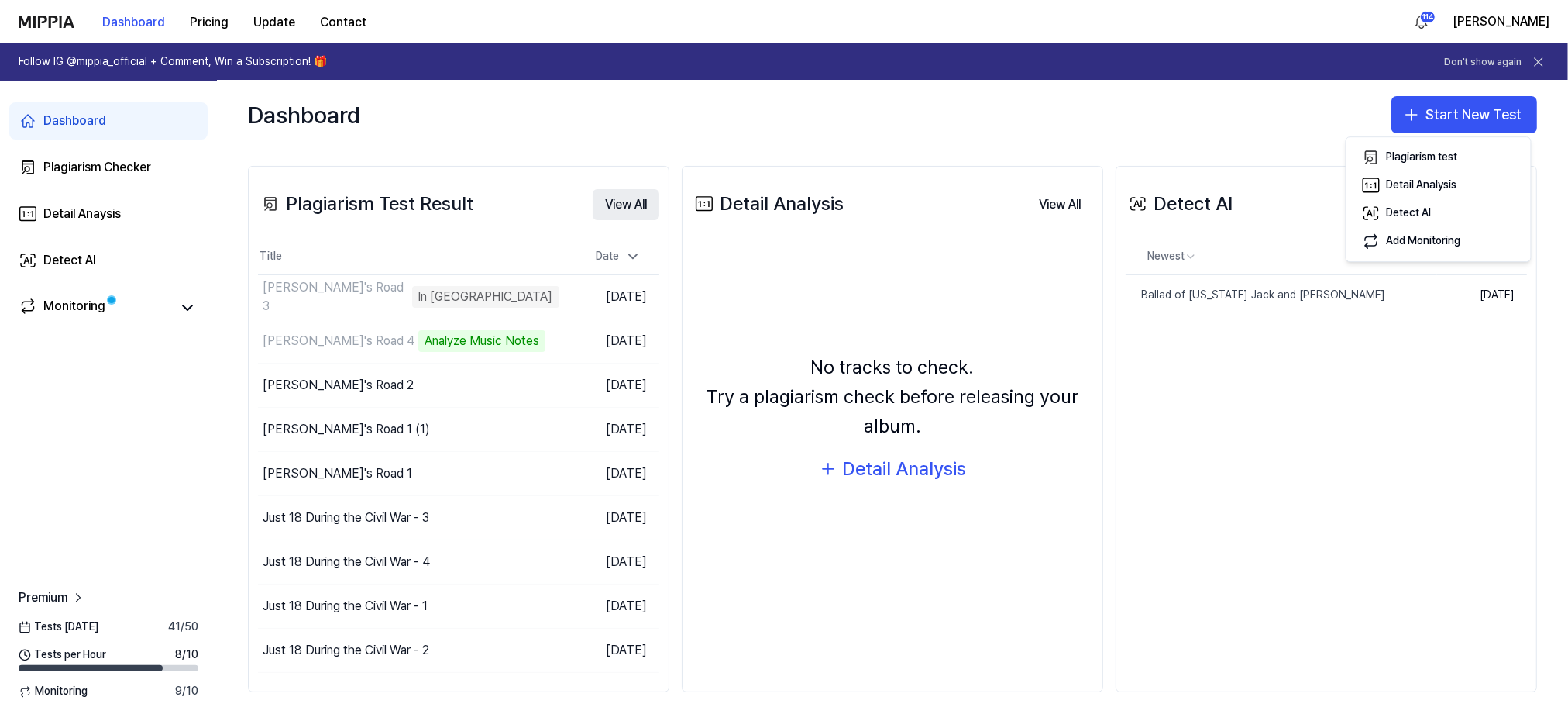
click at [623, 206] on button "View All" at bounding box center [626, 205] width 66 height 31
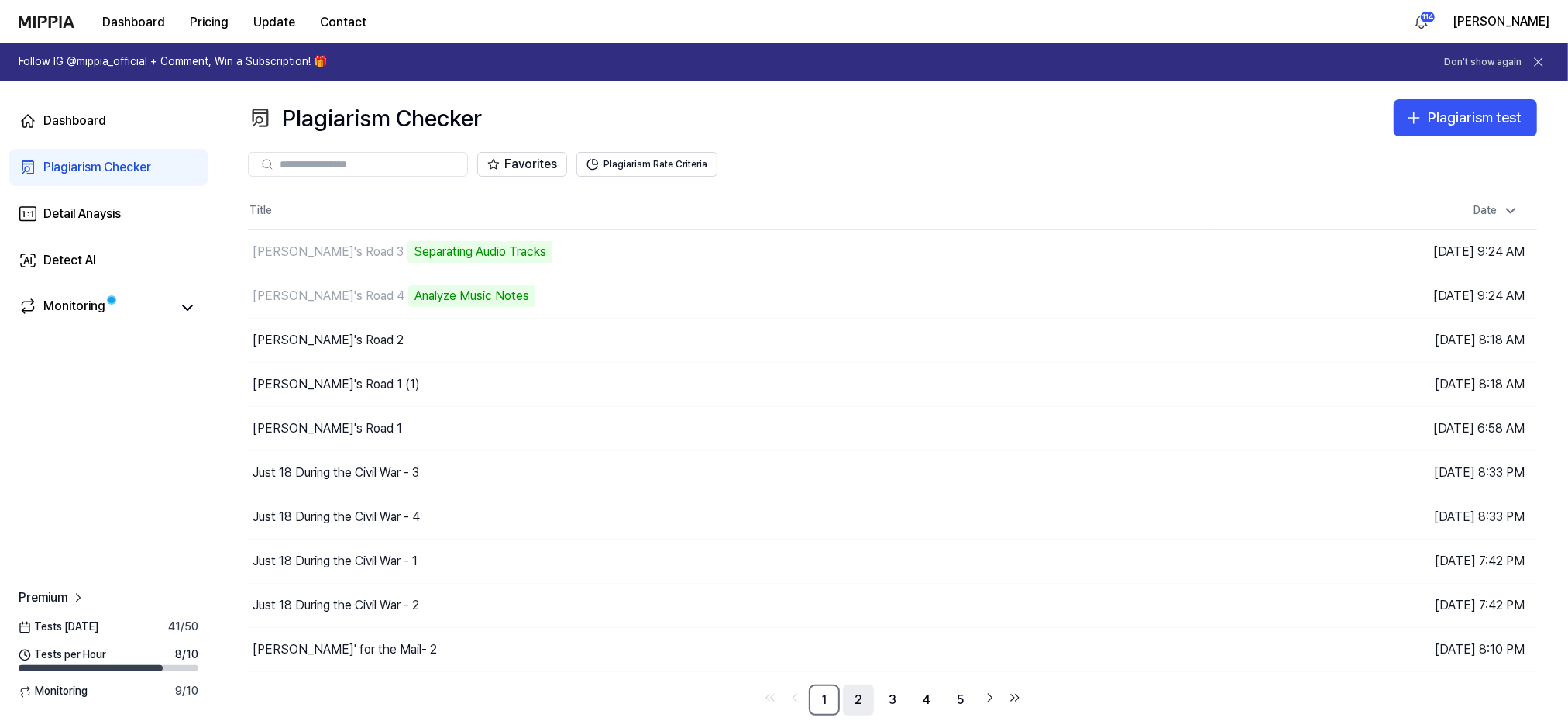
click at [860, 692] on link "2" at bounding box center [859, 700] width 31 height 31
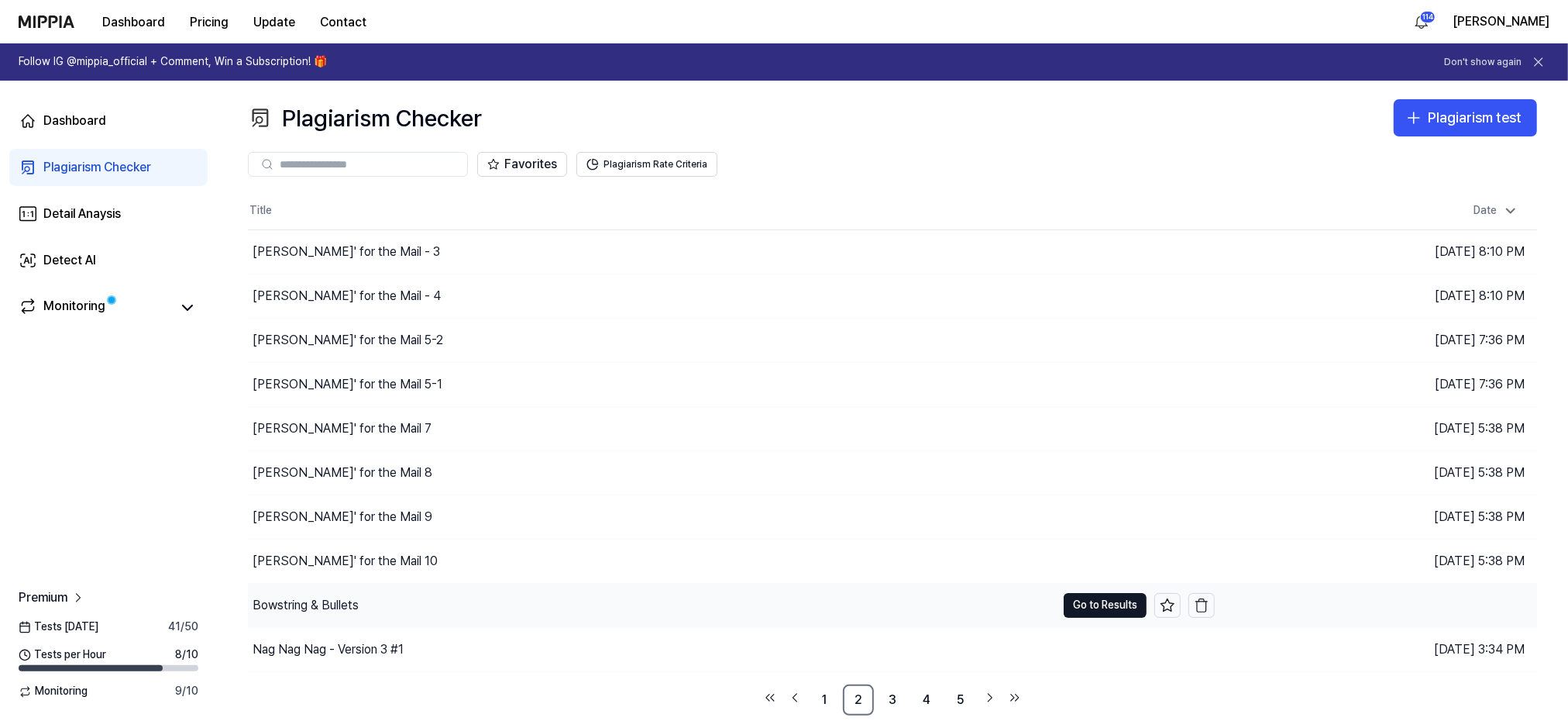
click at [308, 600] on div "Bowstring & Bullets" at bounding box center [306, 605] width 106 height 19
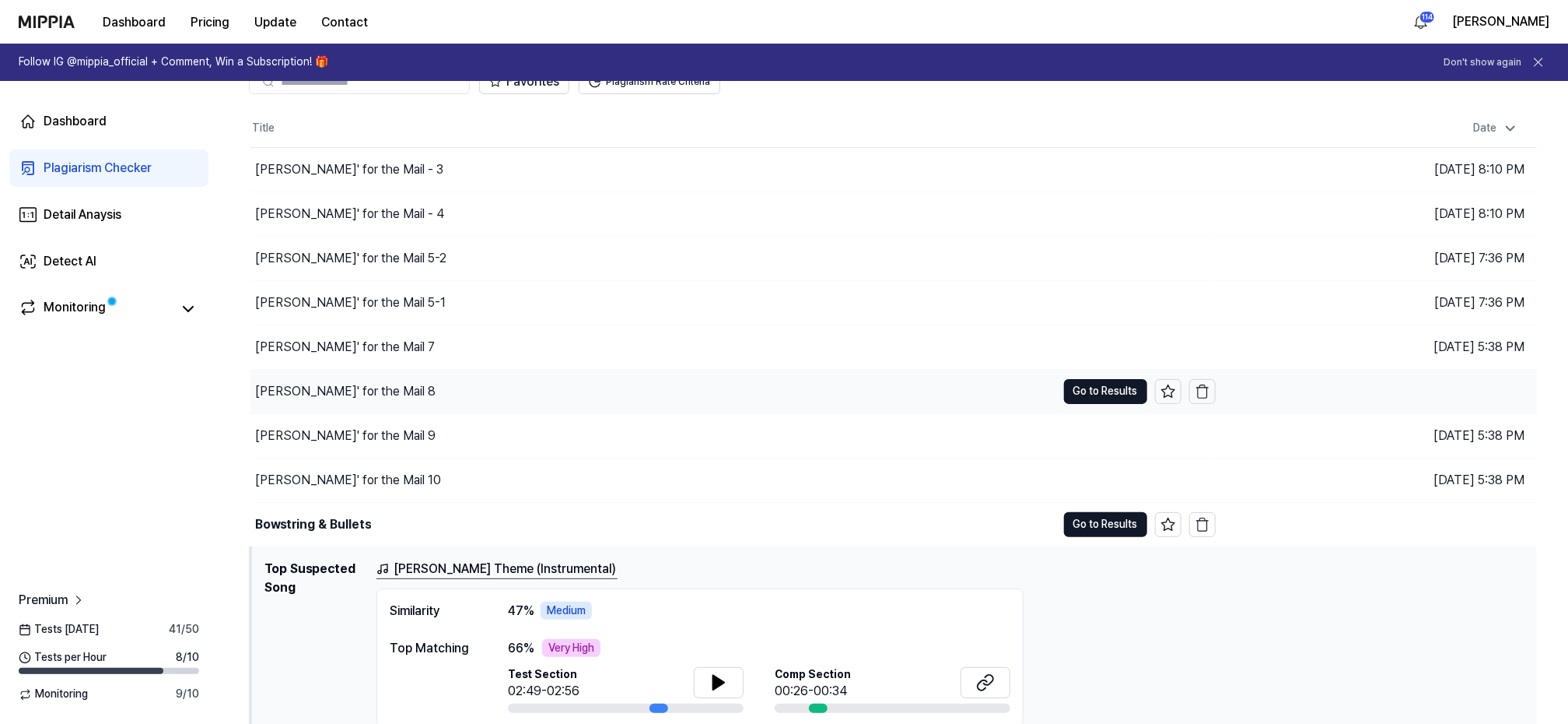
scroll to position [184, 0]
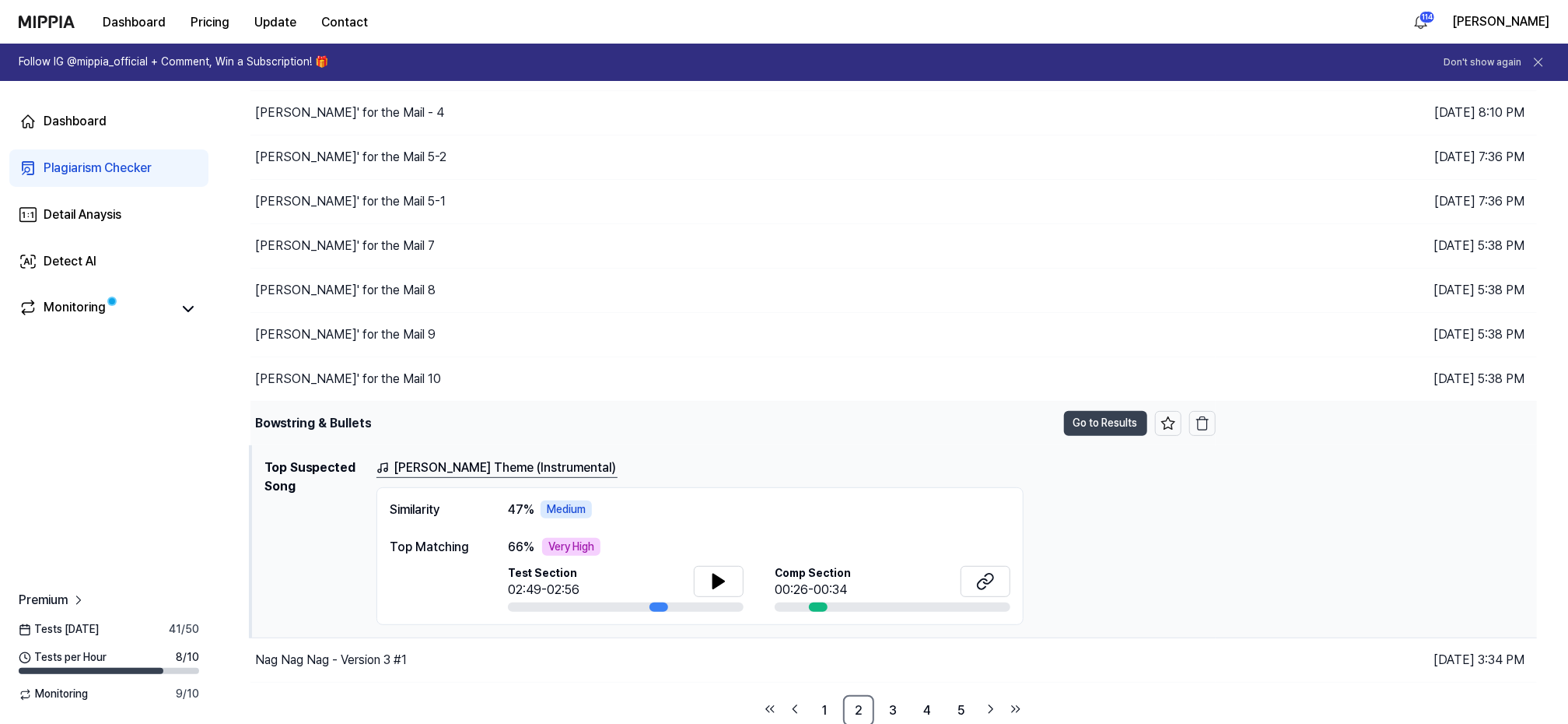
click at [1117, 416] on button "Go to Results" at bounding box center [1105, 423] width 83 height 25
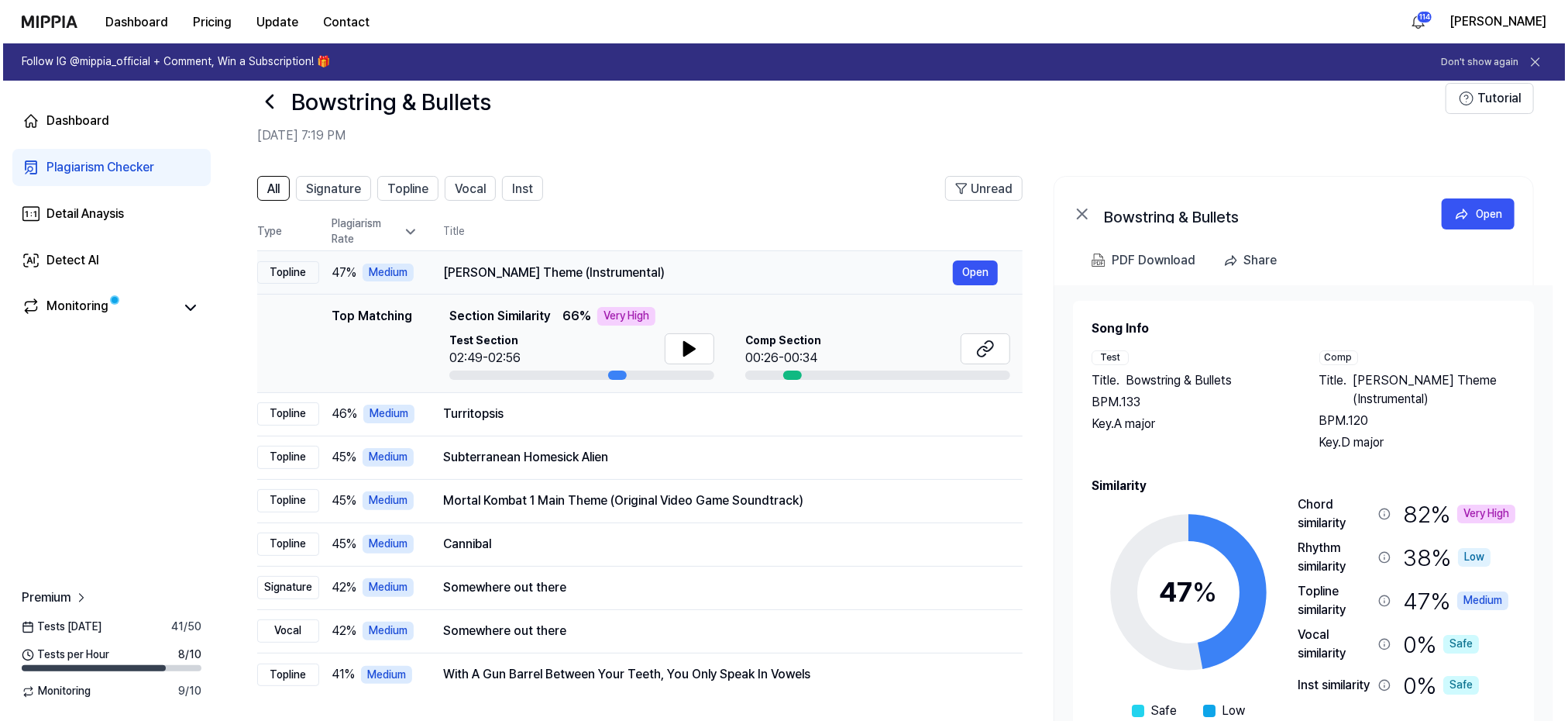
scroll to position [0, 0]
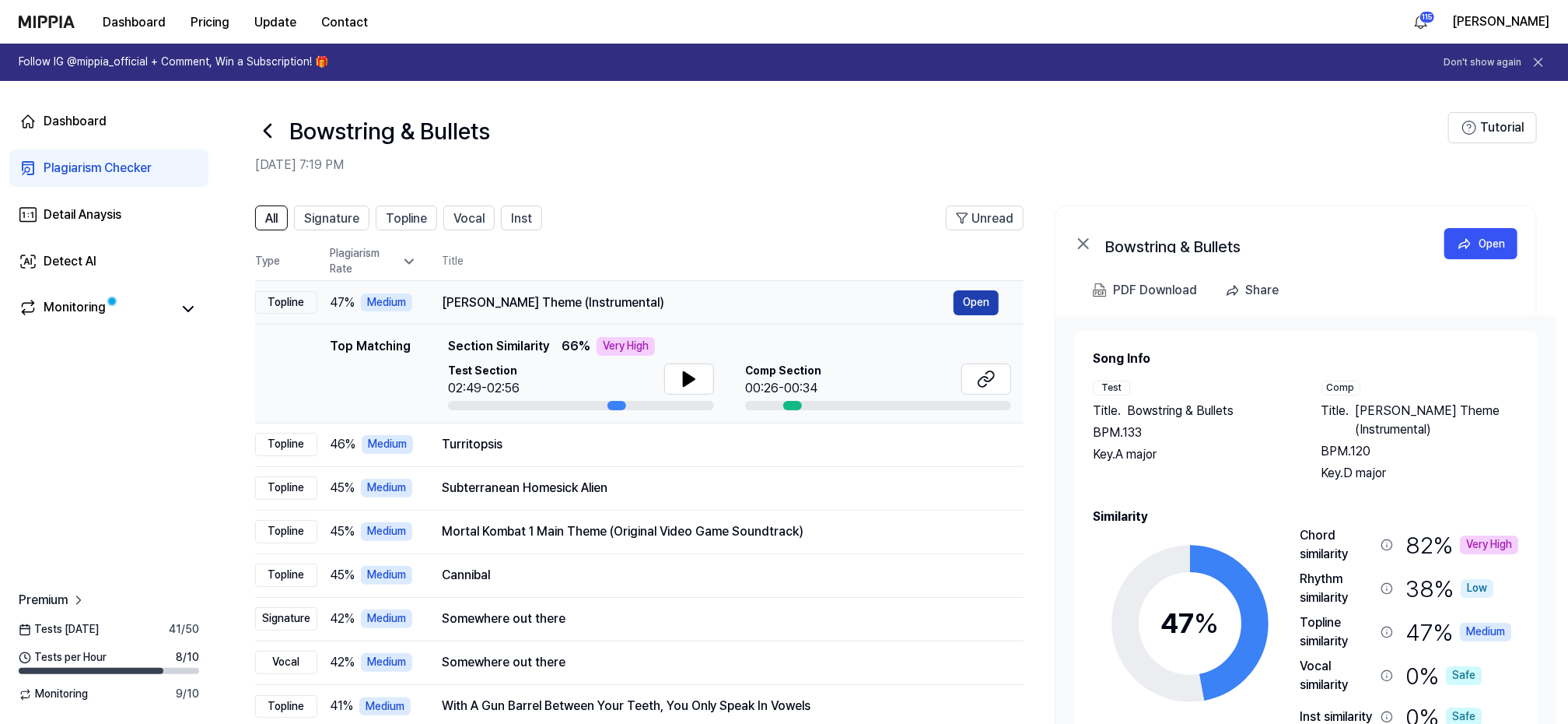
click at [975, 298] on button "Open" at bounding box center [976, 303] width 45 height 25
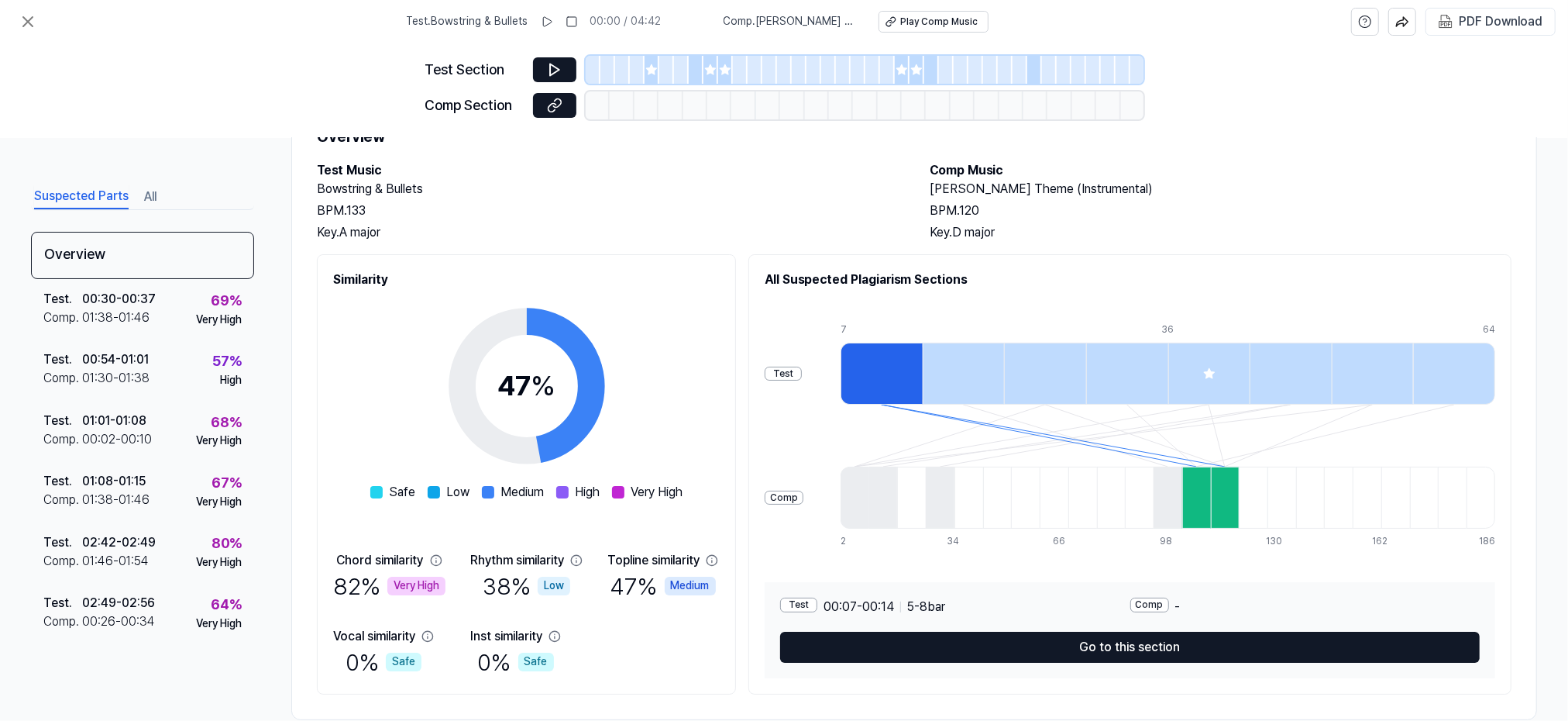
scroll to position [99, 0]
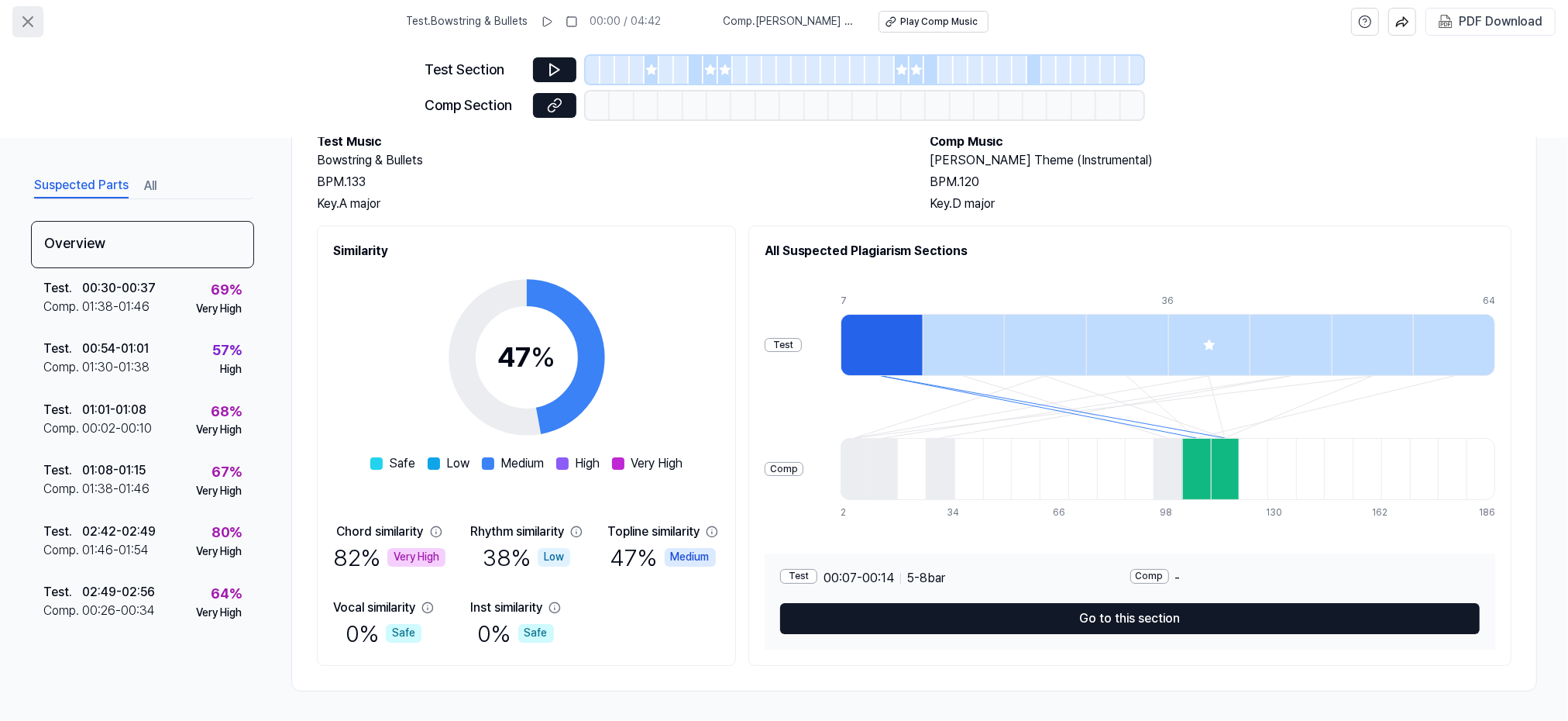
click at [30, 22] on icon at bounding box center [28, 21] width 19 height 19
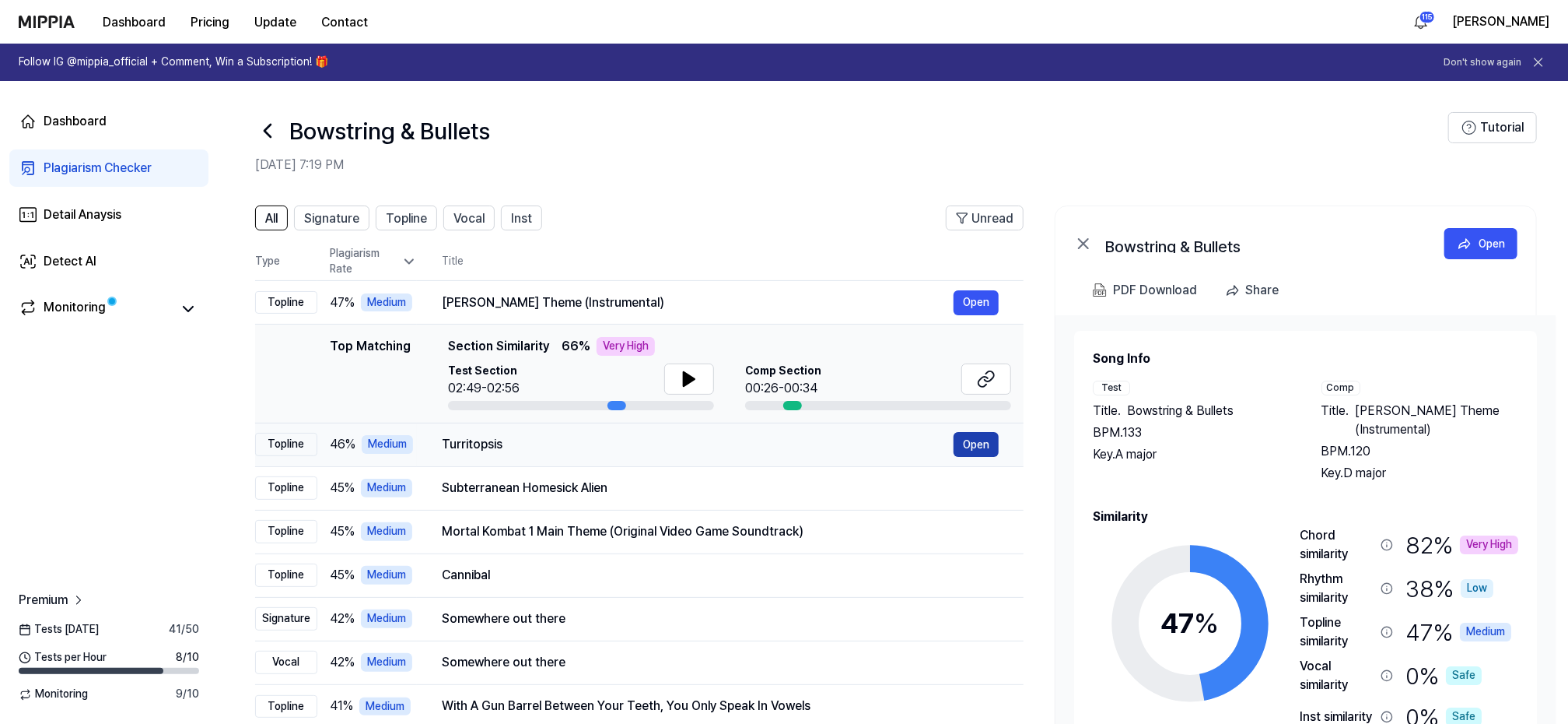
click at [969, 444] on button "Open" at bounding box center [976, 444] width 45 height 25
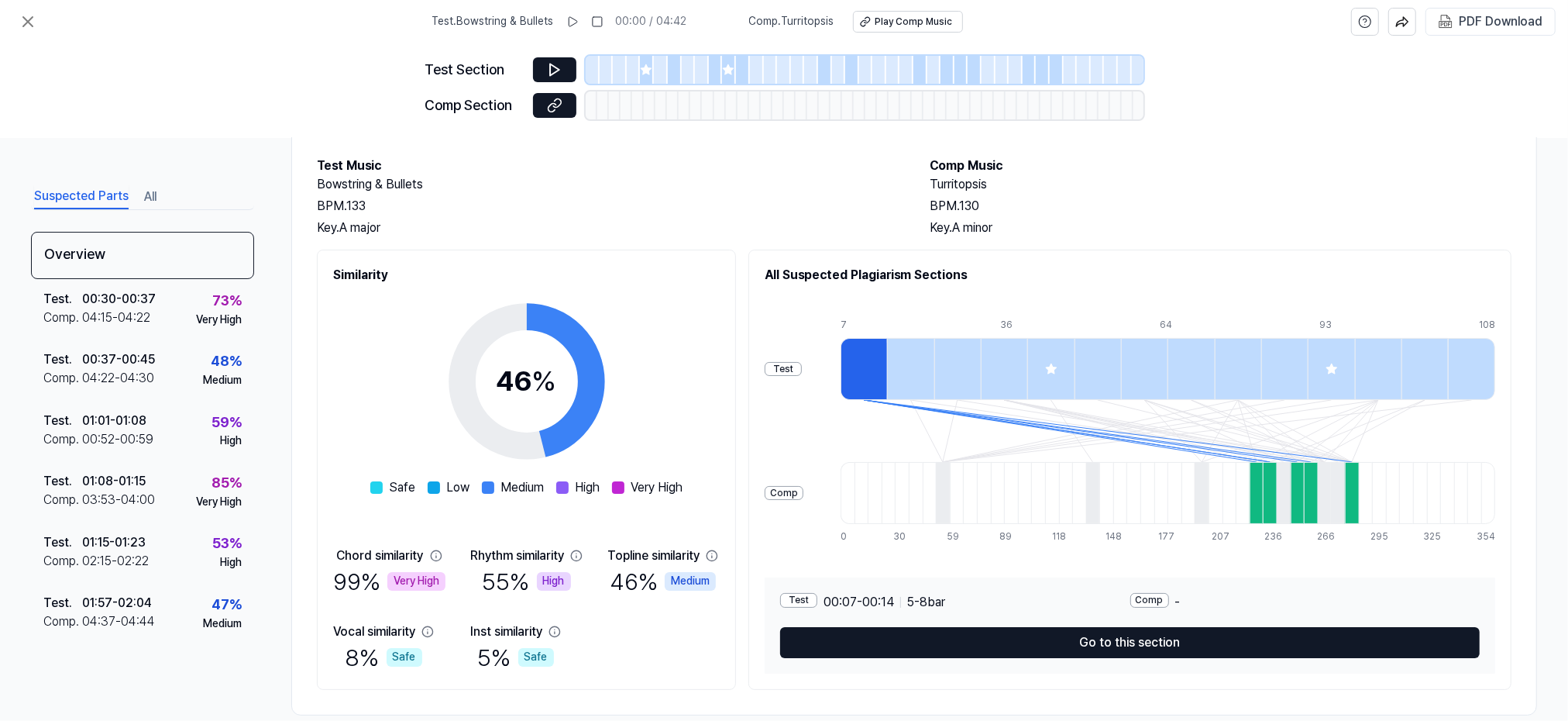
scroll to position [99, 0]
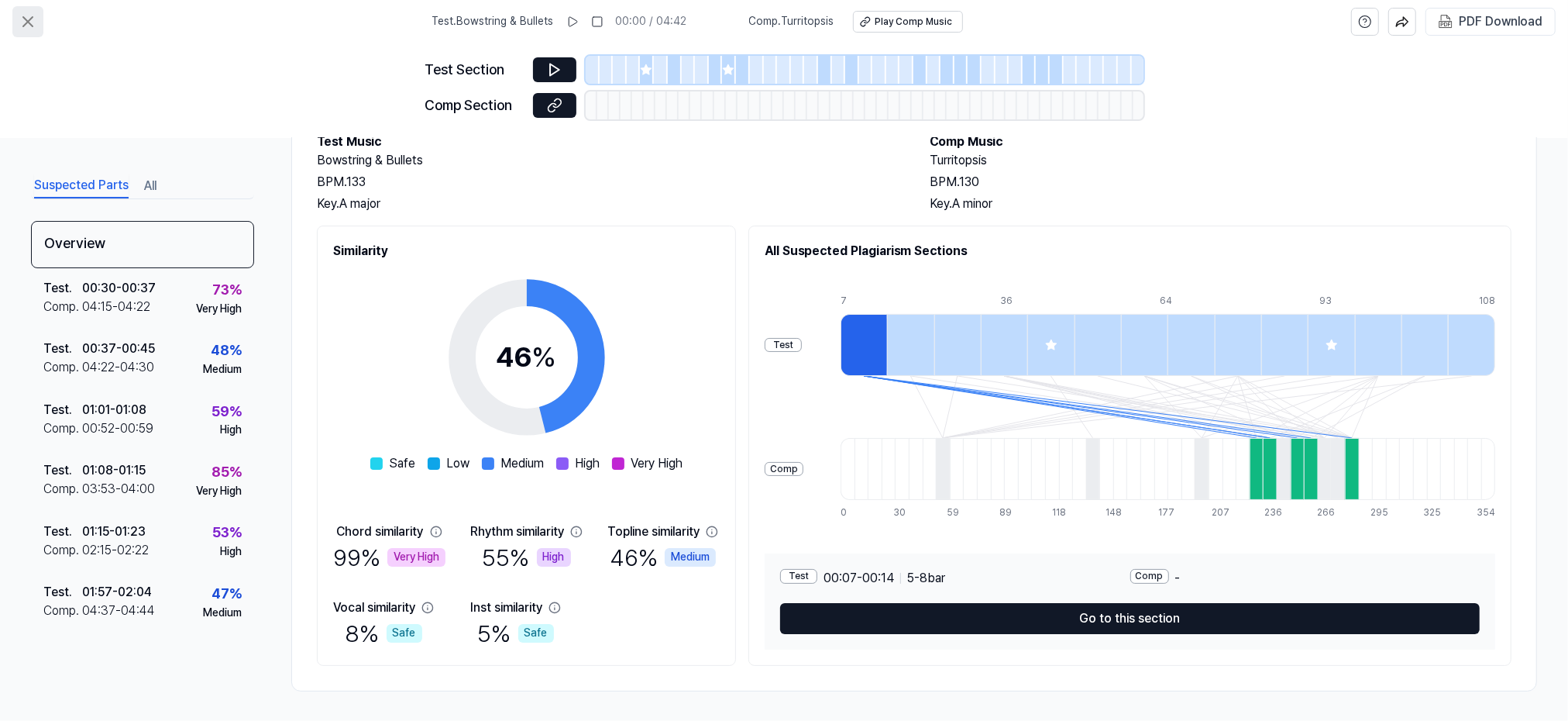
click at [34, 22] on icon at bounding box center [28, 21] width 19 height 19
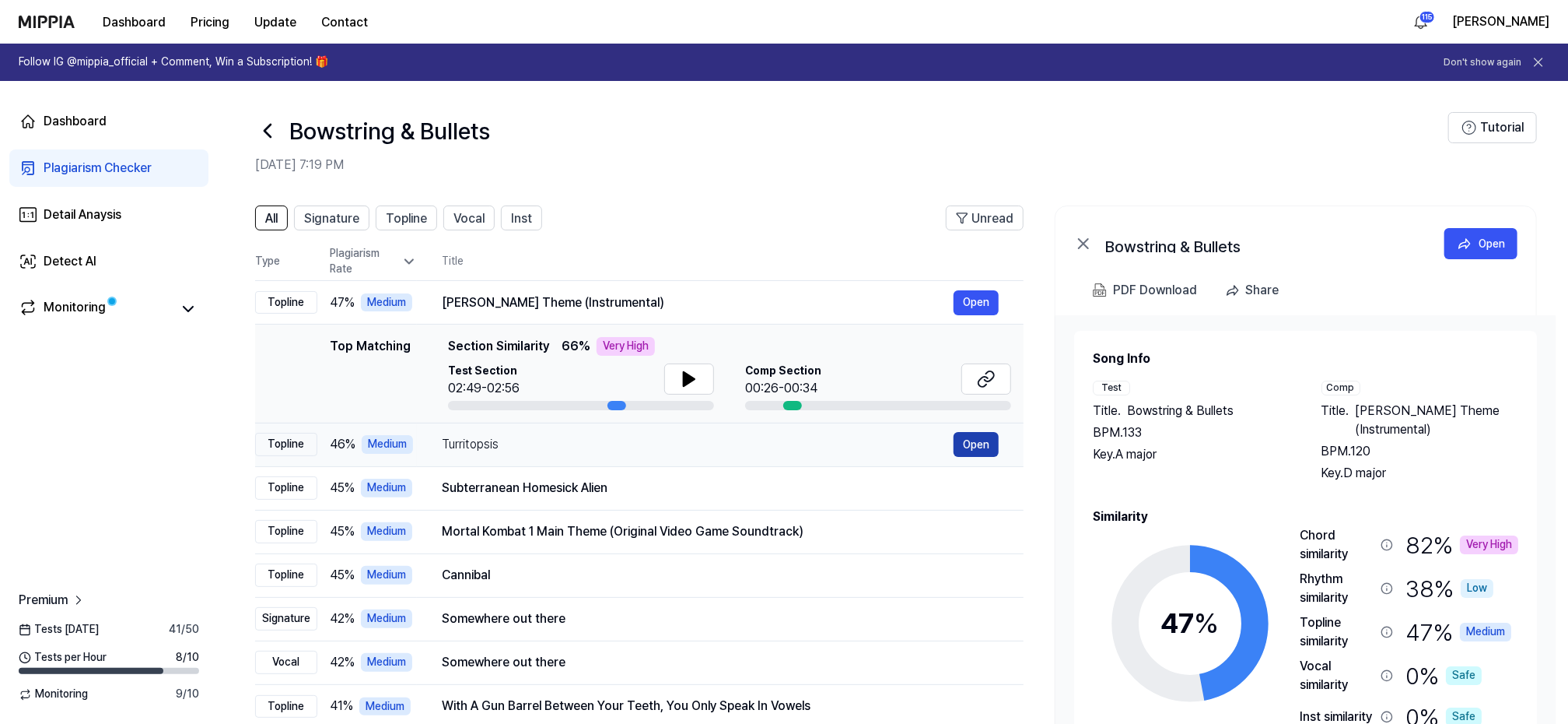
click at [970, 438] on button "Open" at bounding box center [976, 444] width 45 height 25
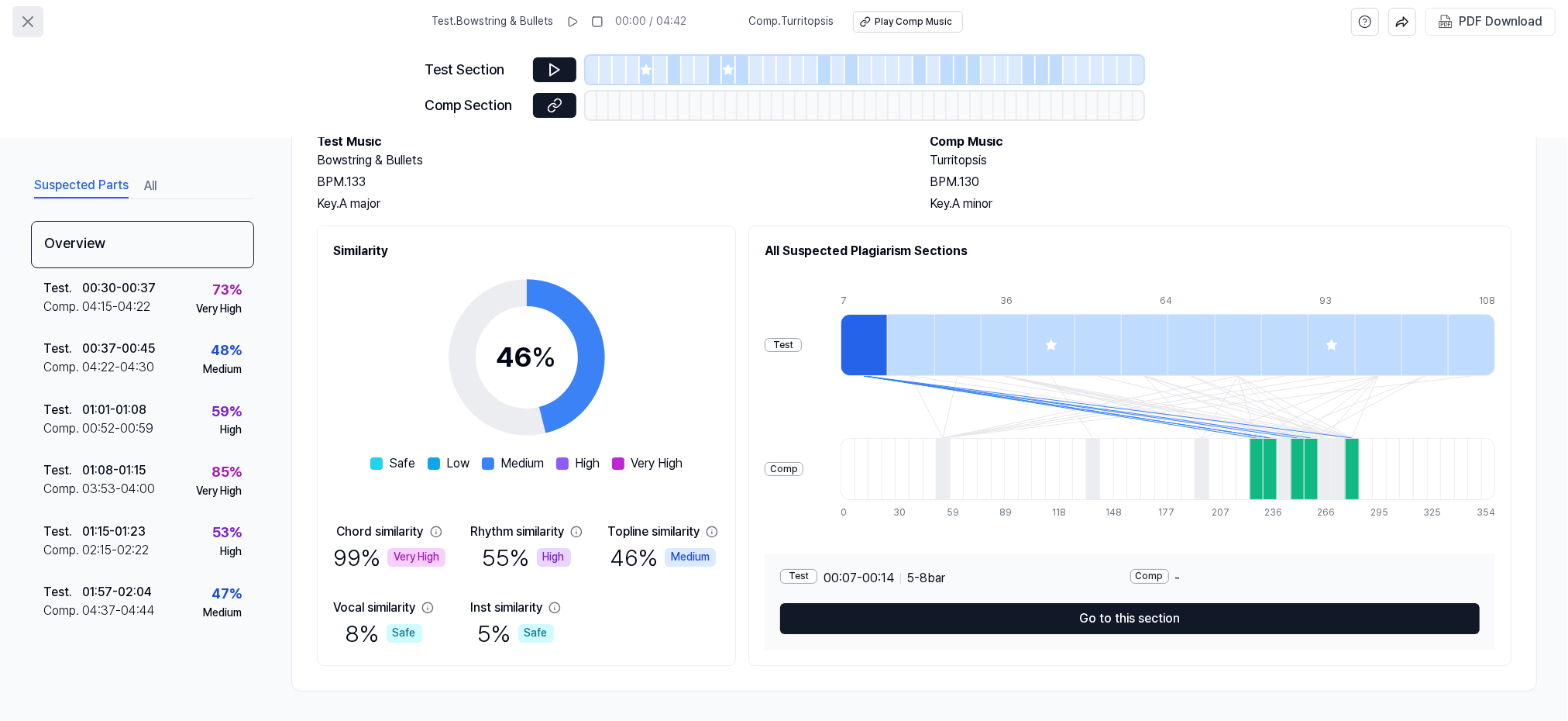
click at [23, 20] on icon at bounding box center [28, 21] width 19 height 19
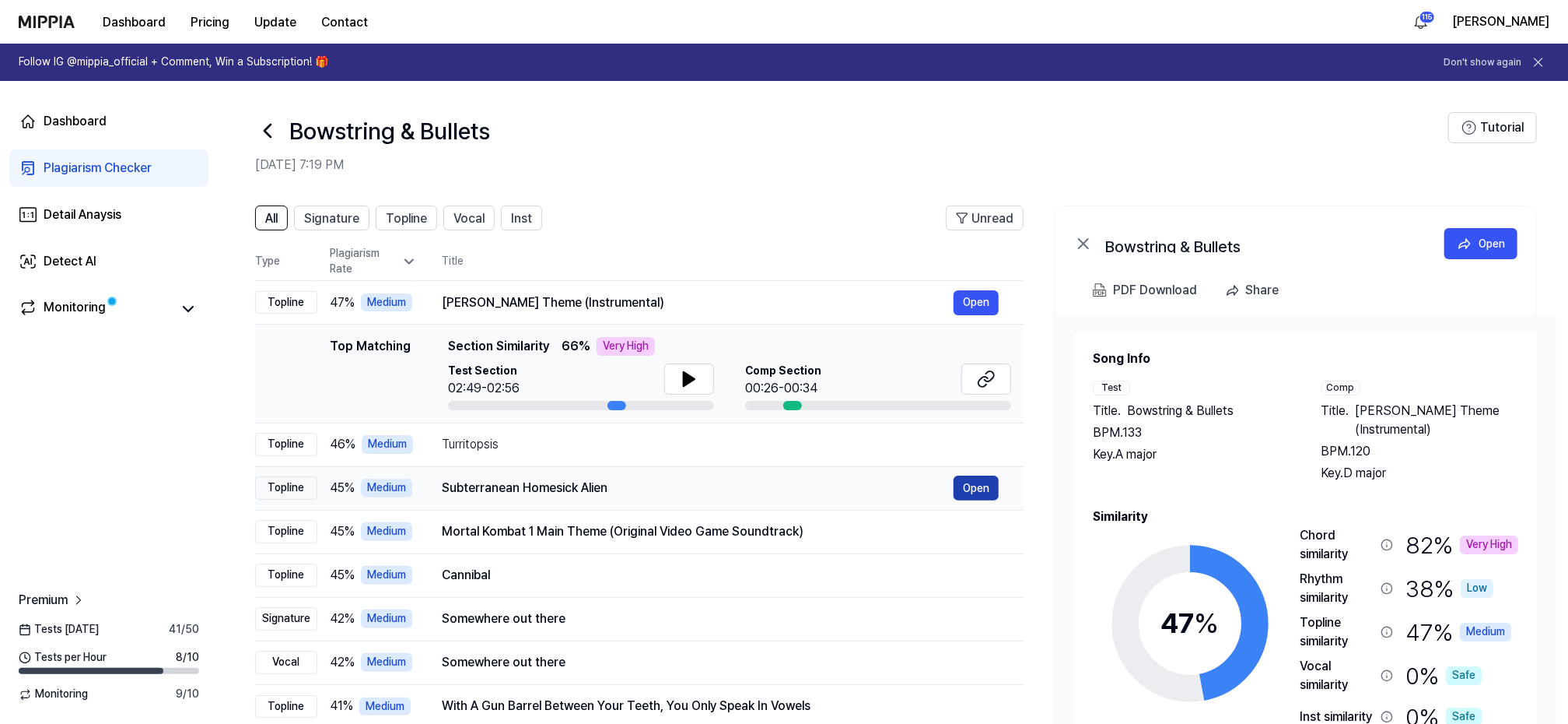
click at [983, 487] on button "Open" at bounding box center [976, 488] width 45 height 25
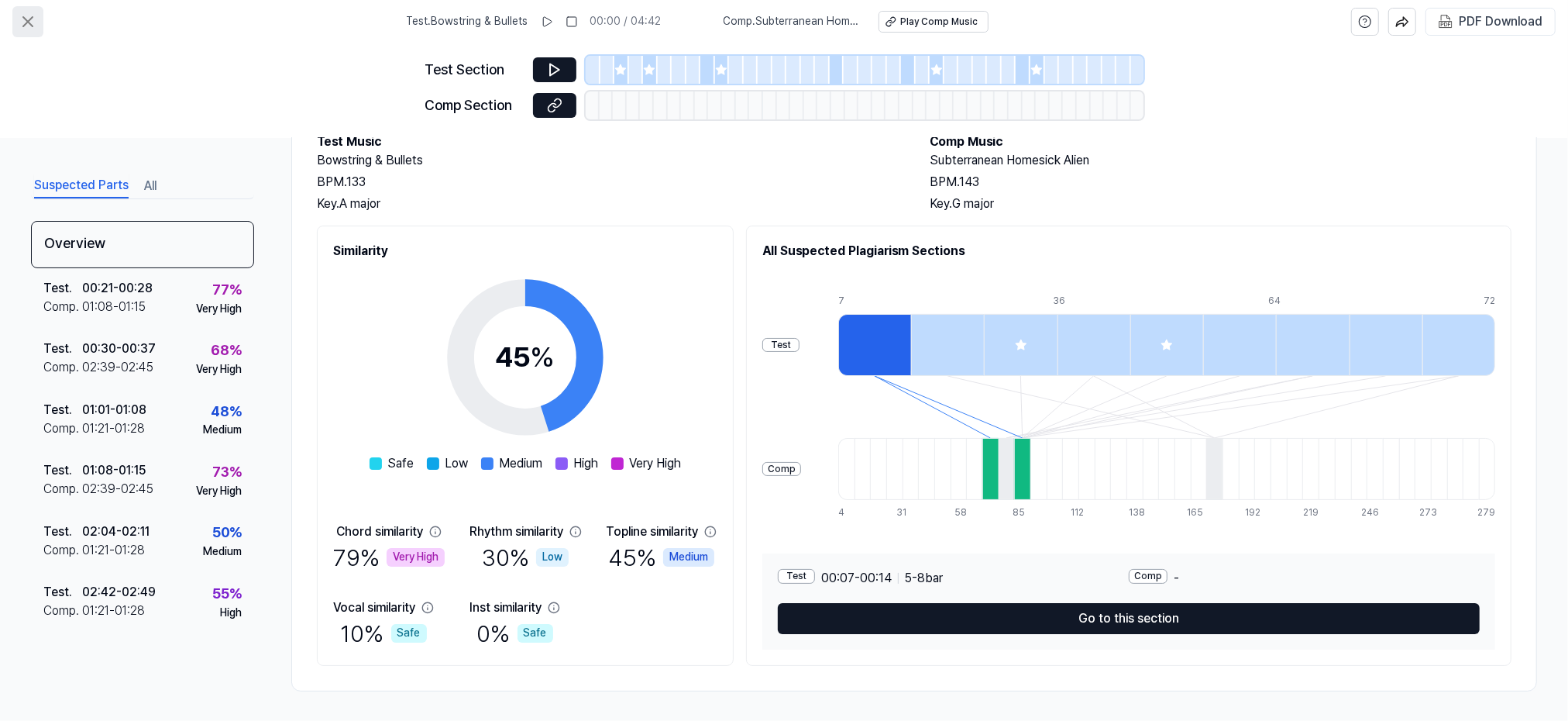
click at [23, 17] on icon at bounding box center [27, 21] width 9 height 9
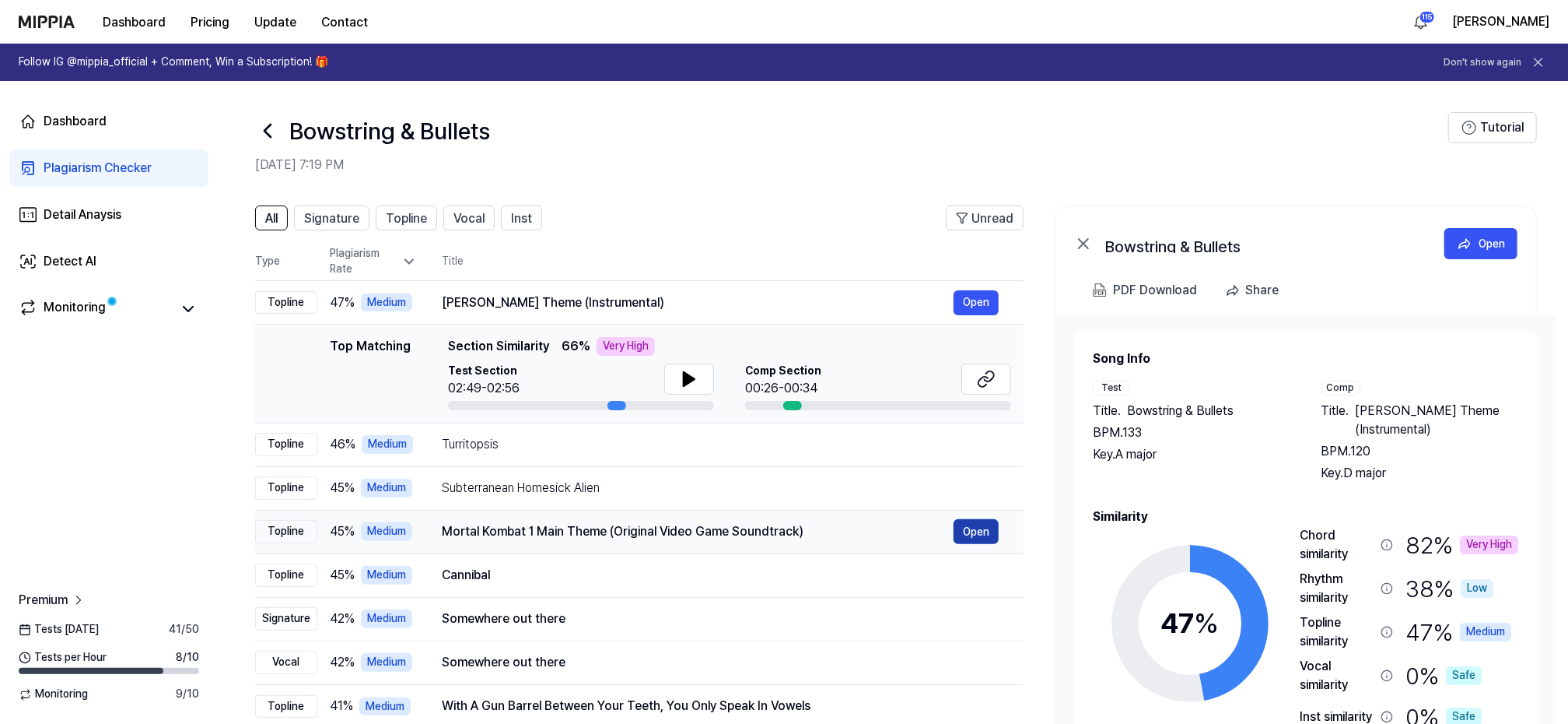
click at [969, 526] on button "Open" at bounding box center [976, 531] width 45 height 25
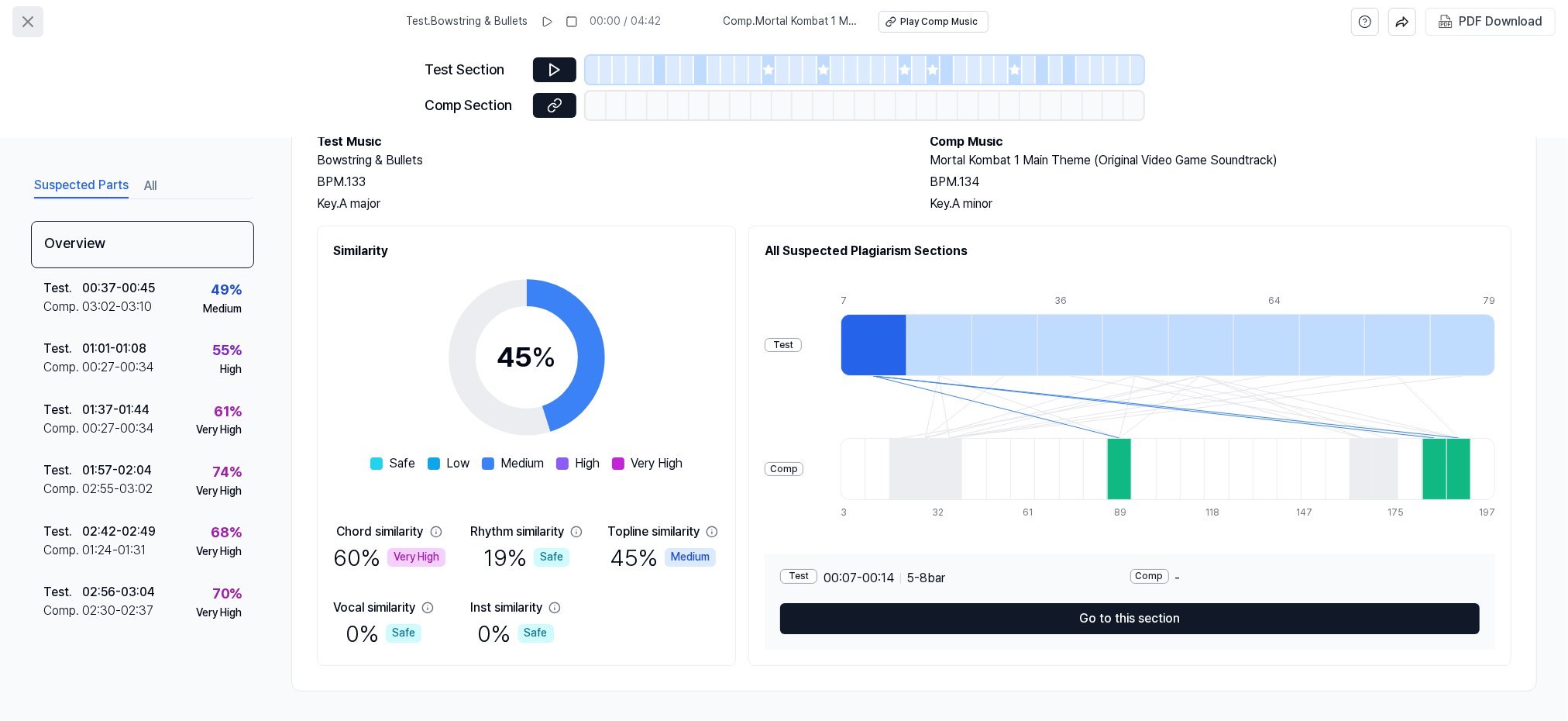
click at [26, 21] on icon at bounding box center [27, 21] width 9 height 9
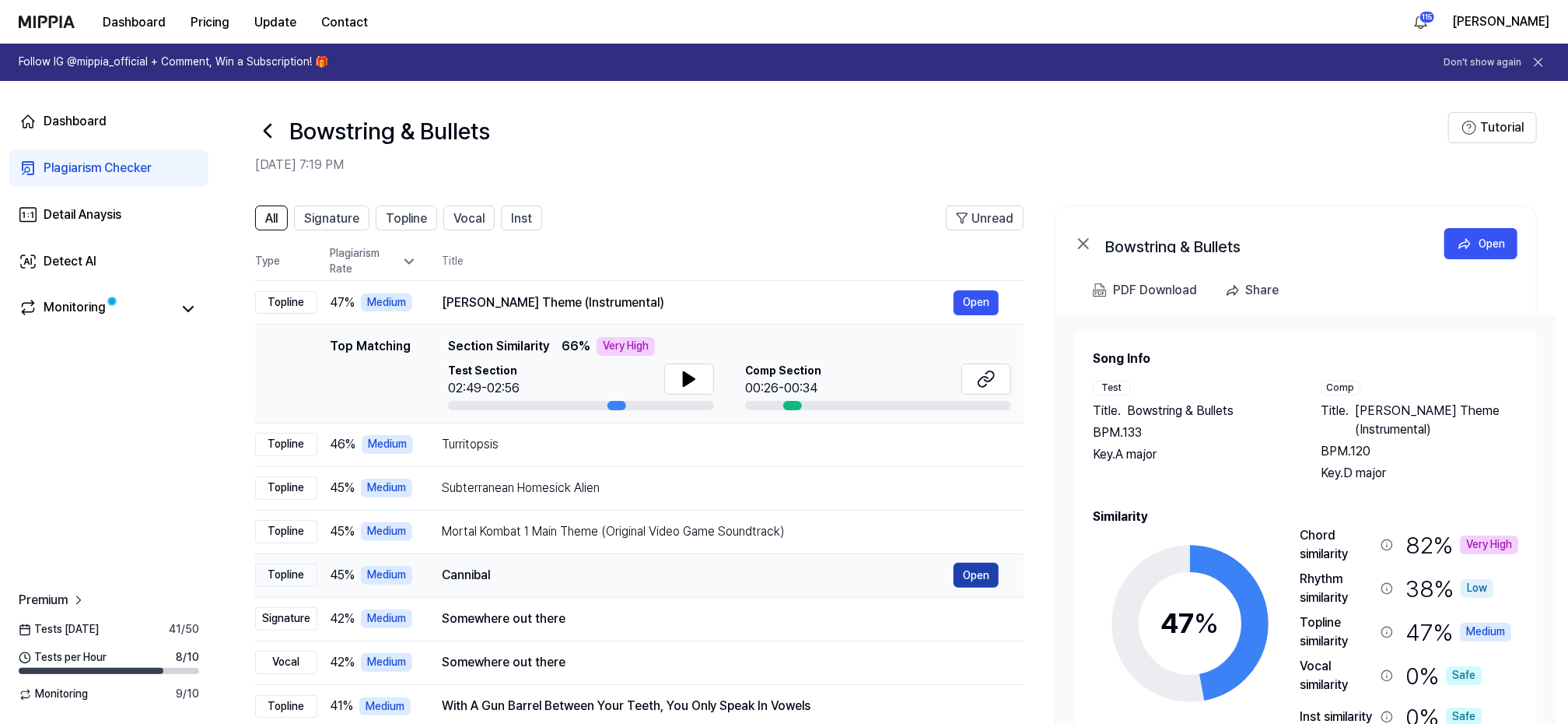
click at [975, 567] on button "Open" at bounding box center [976, 575] width 45 height 25
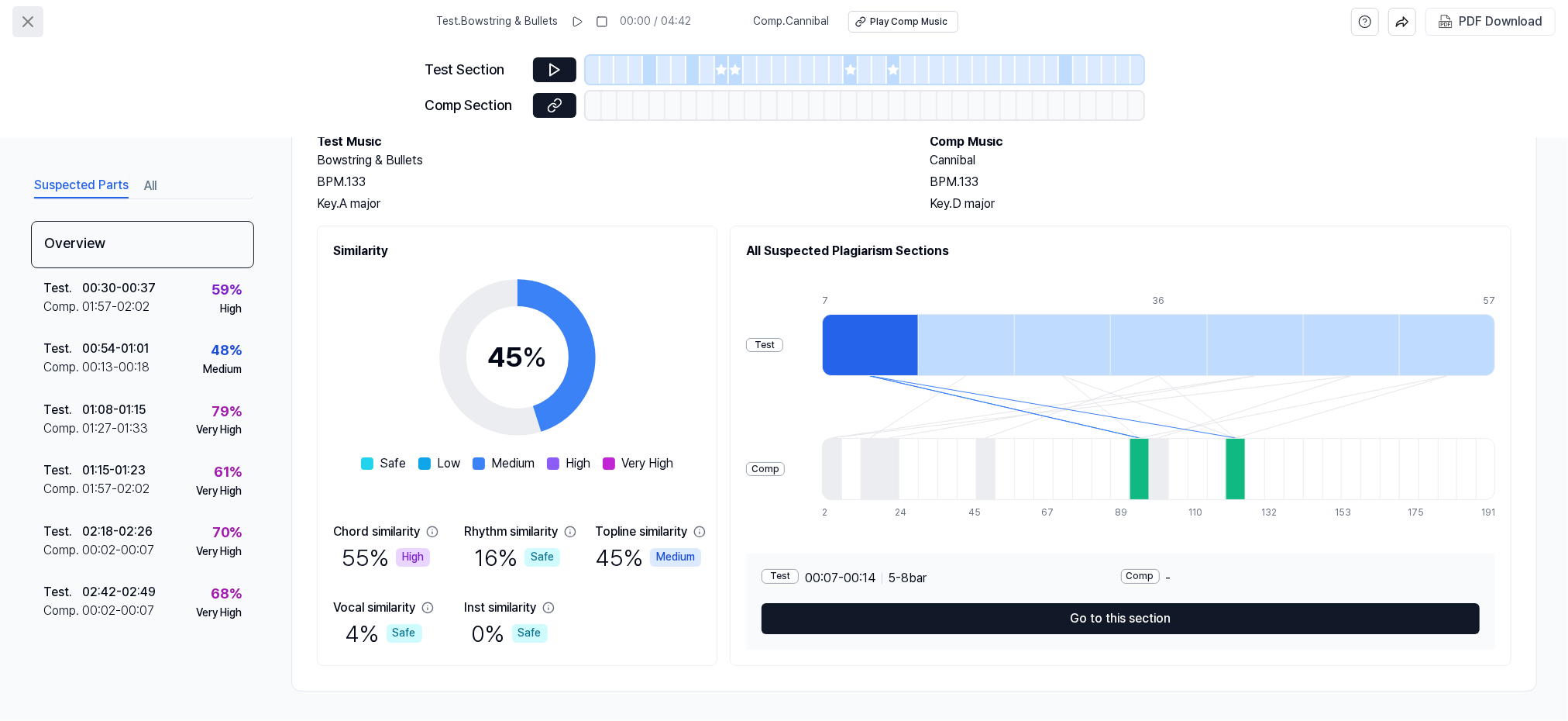
click at [30, 20] on icon at bounding box center [27, 21] width 9 height 9
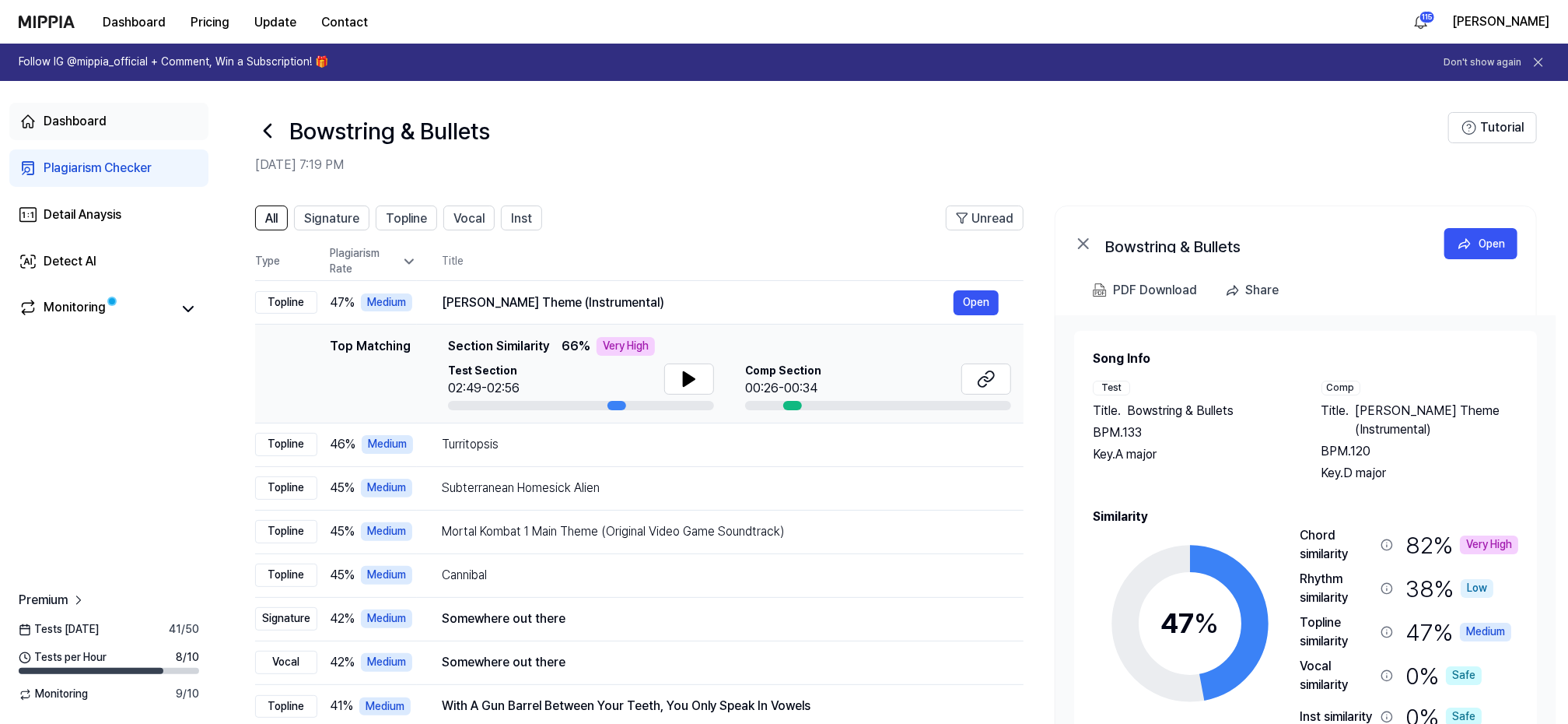
click at [73, 115] on div "Dashboard" at bounding box center [75, 121] width 63 height 19
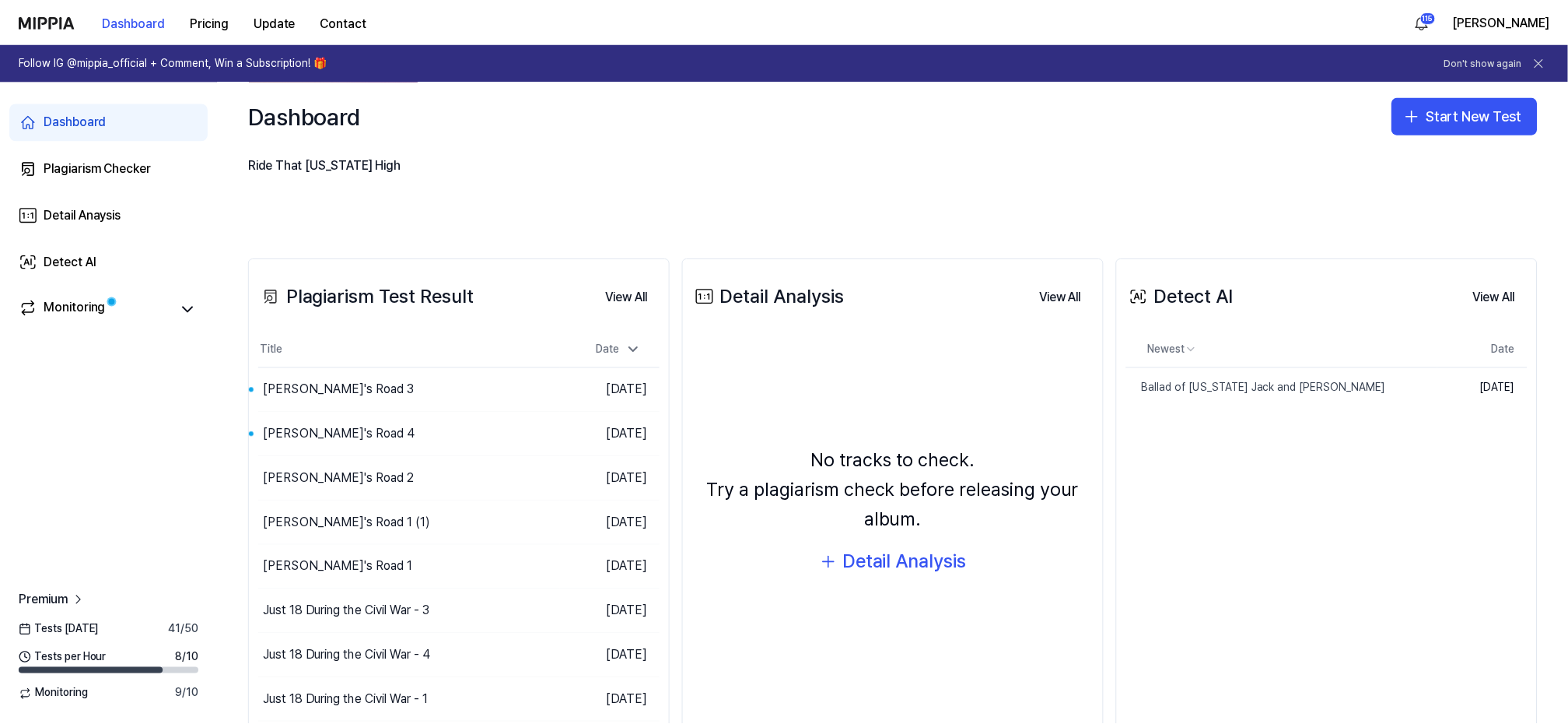
scroll to position [208, 0]
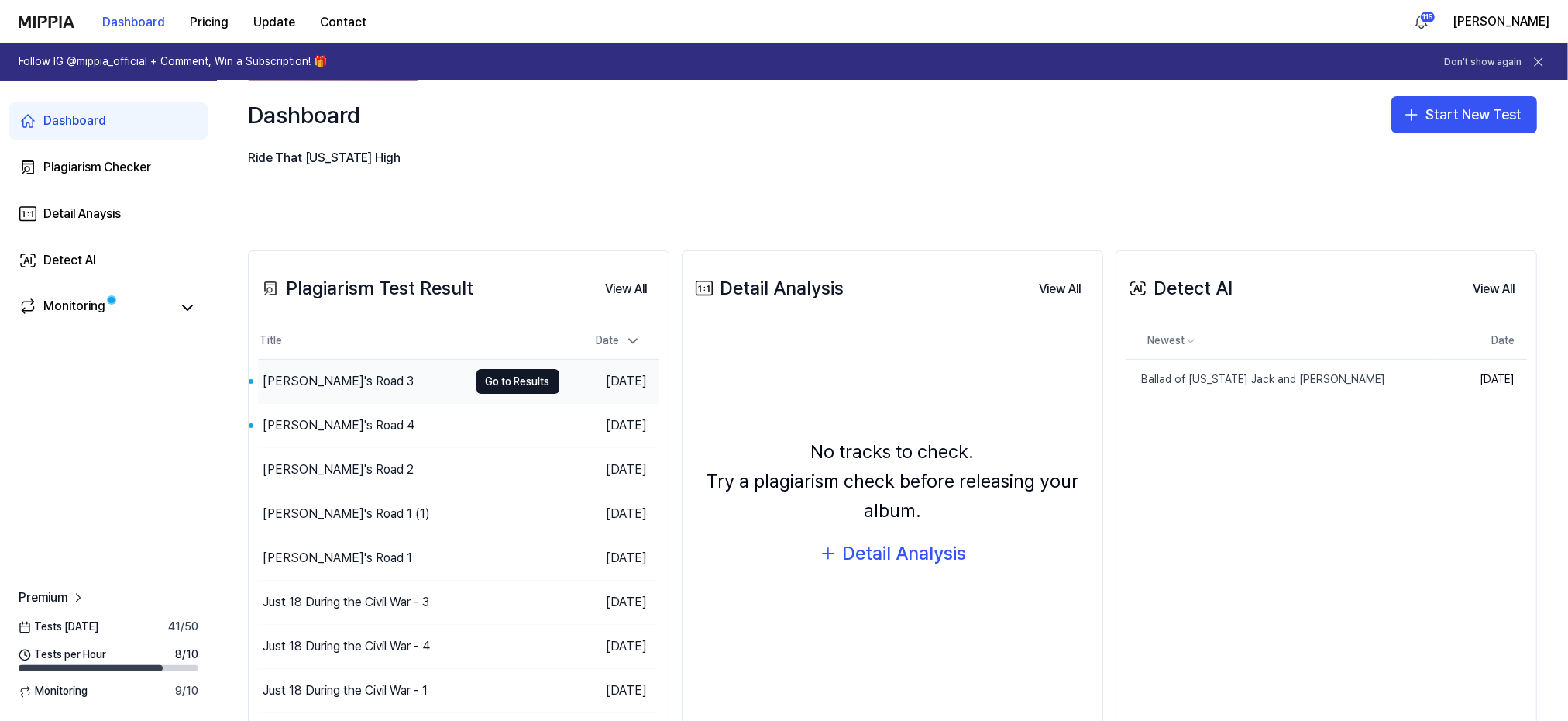
click at [296, 386] on div "[PERSON_NAME]'s Road 3" at bounding box center [338, 381] width 151 height 19
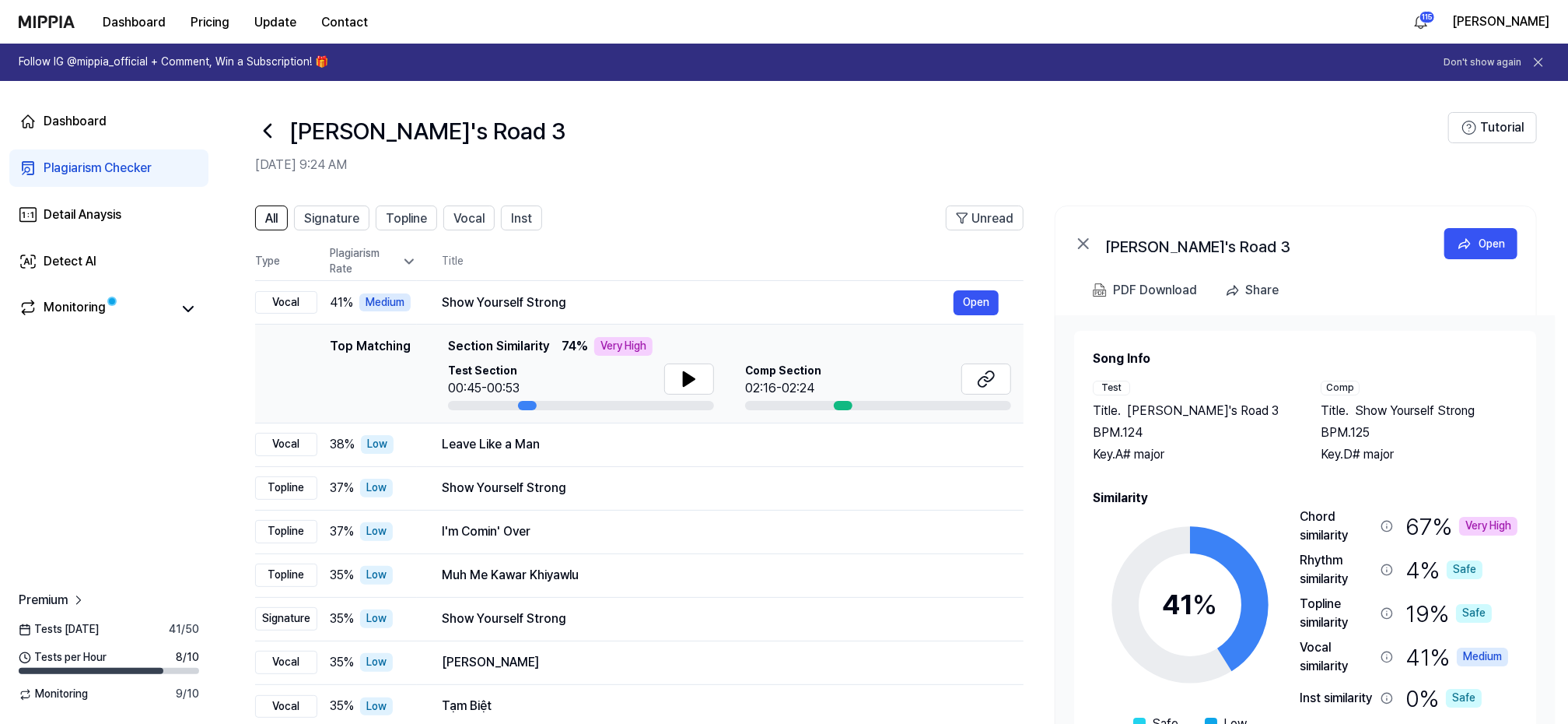
click at [264, 124] on icon at bounding box center [267, 131] width 25 height 25
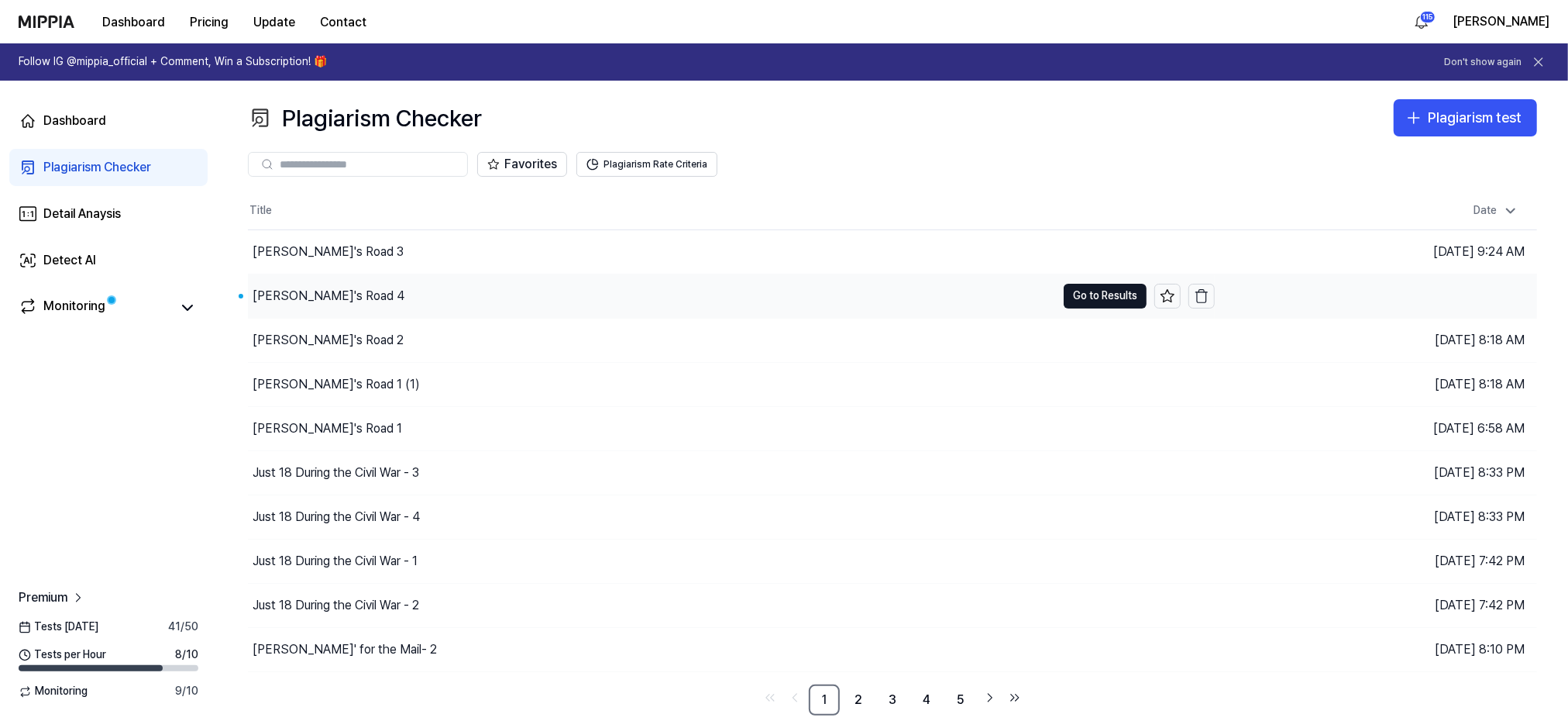
click at [283, 297] on div "[PERSON_NAME]'s Road 4" at bounding box center [328, 296] width 152 height 19
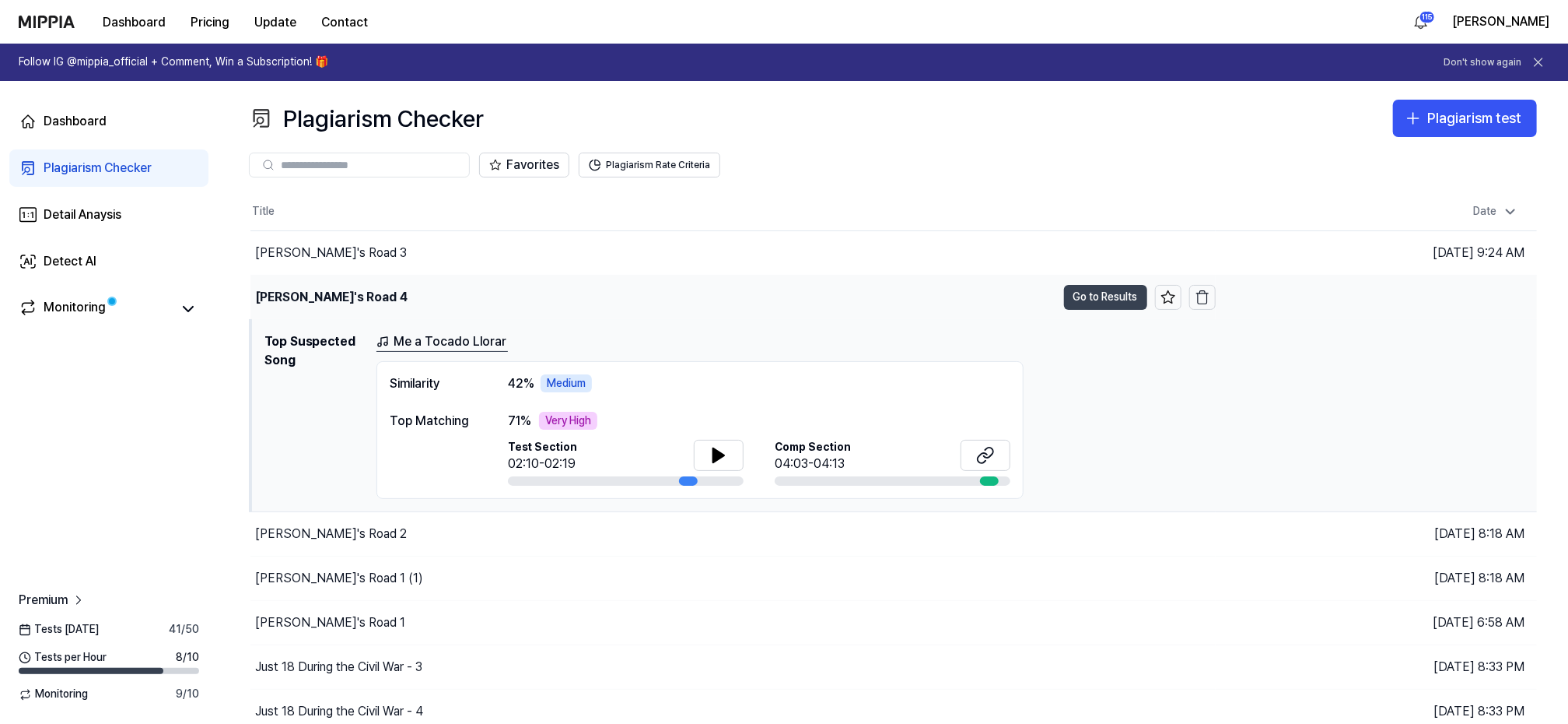
click at [1101, 300] on button "Go to Results" at bounding box center [1105, 297] width 83 height 25
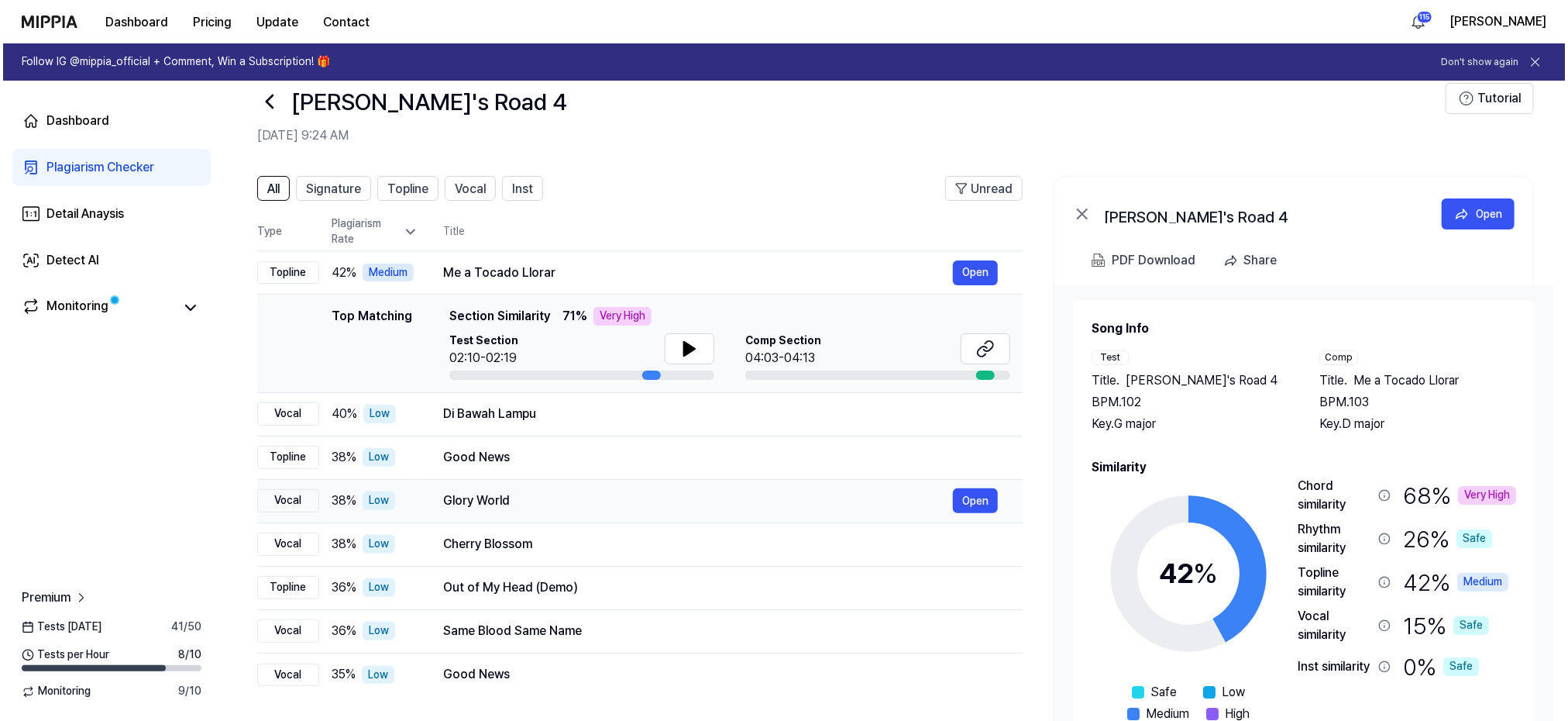
scroll to position [0, 0]
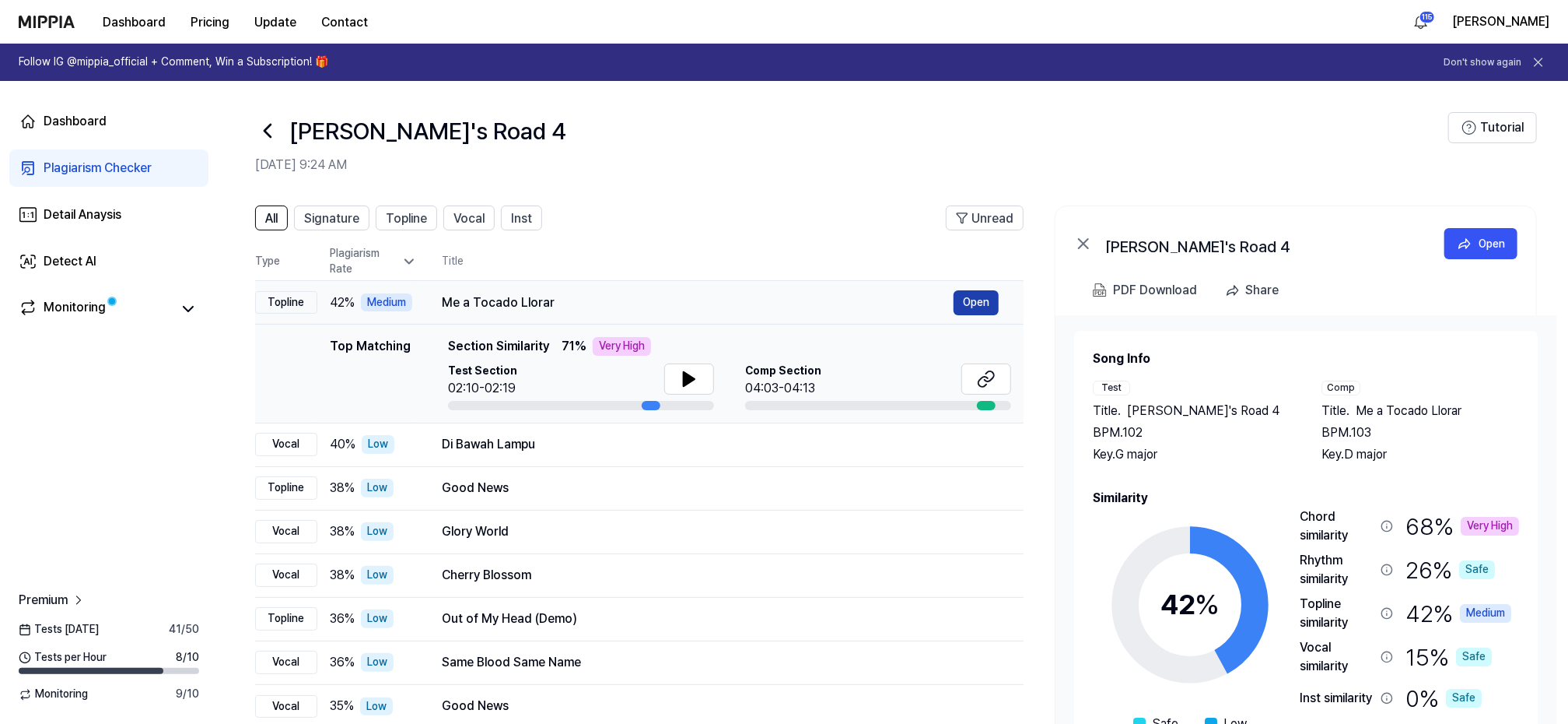
click at [969, 298] on button "Open" at bounding box center [976, 303] width 45 height 25
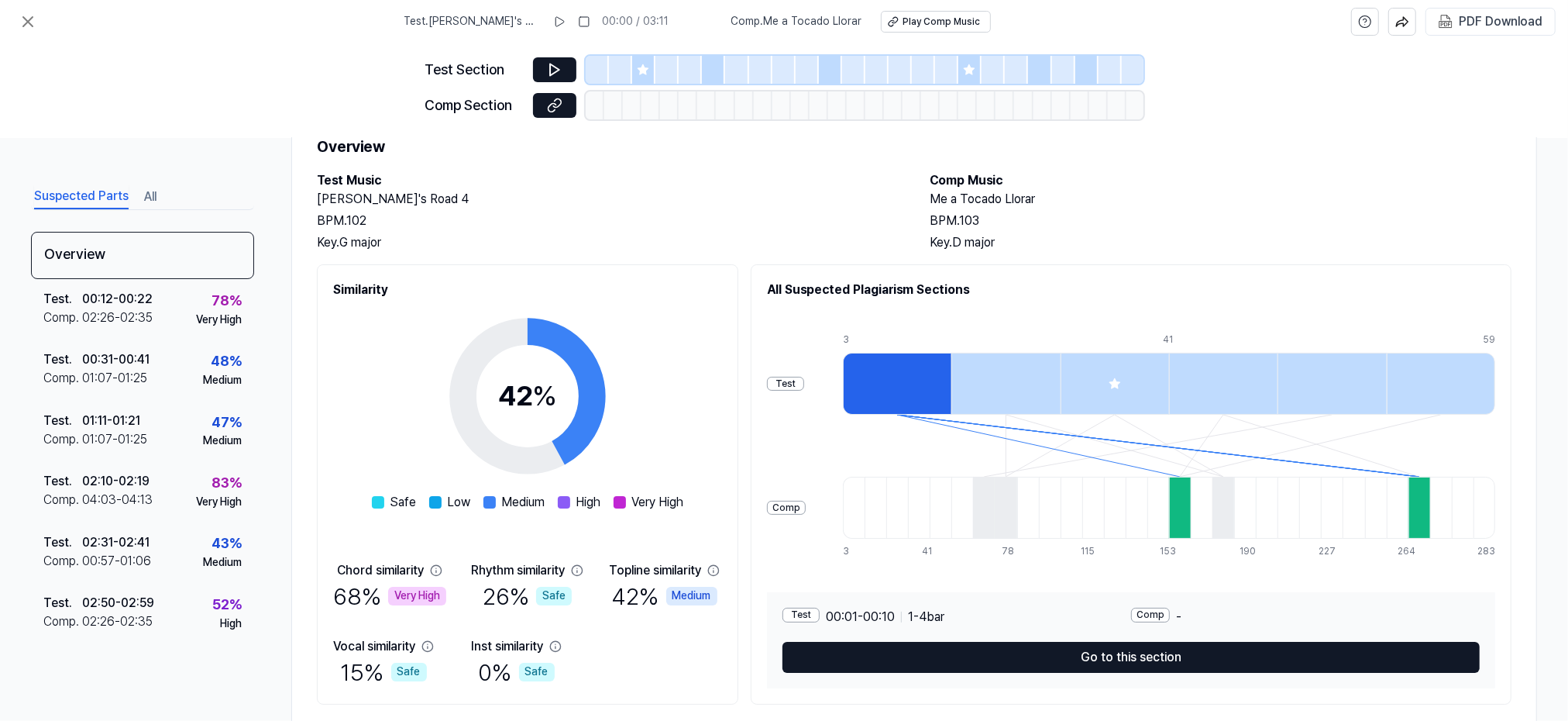
scroll to position [99, 0]
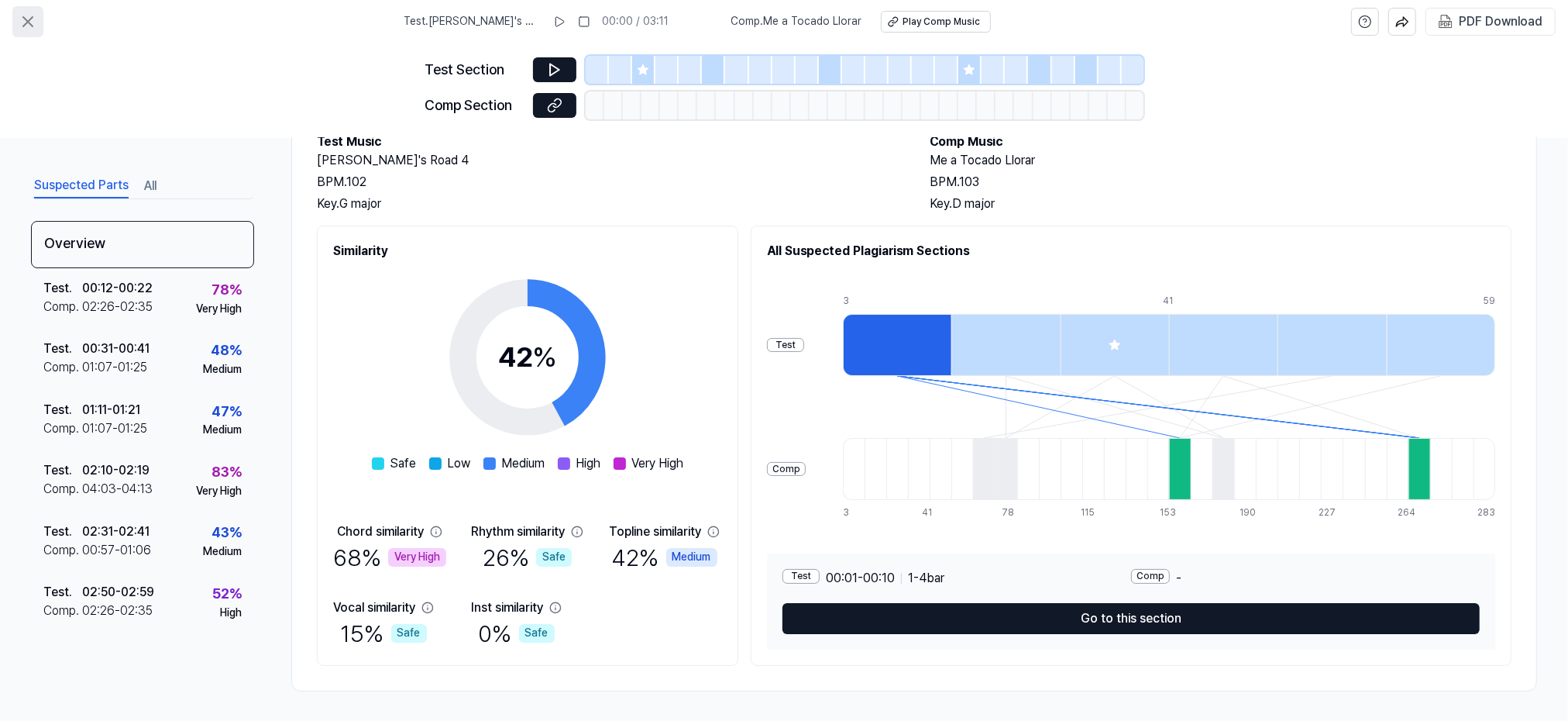
click at [20, 20] on icon at bounding box center [28, 21] width 19 height 19
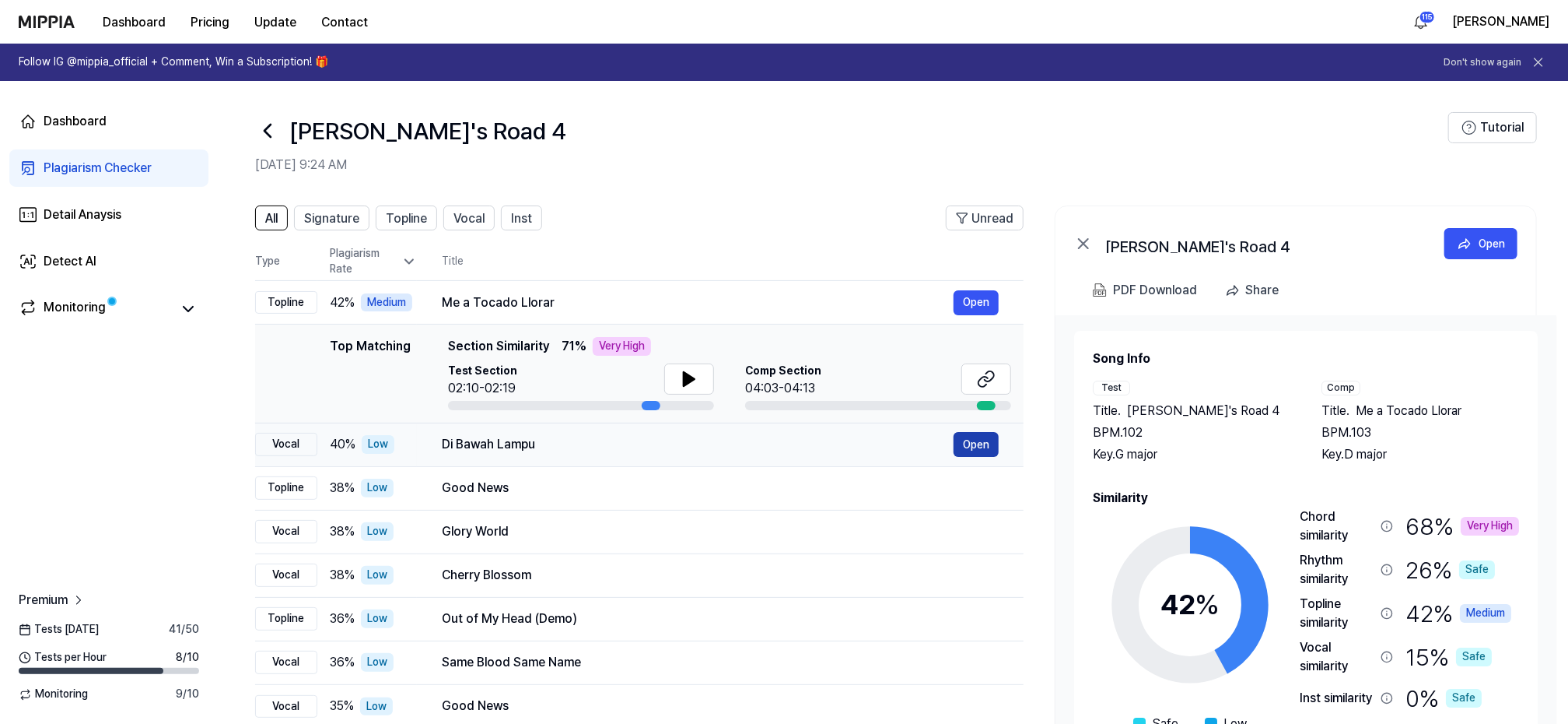
click at [974, 441] on button "Open" at bounding box center [976, 444] width 45 height 25
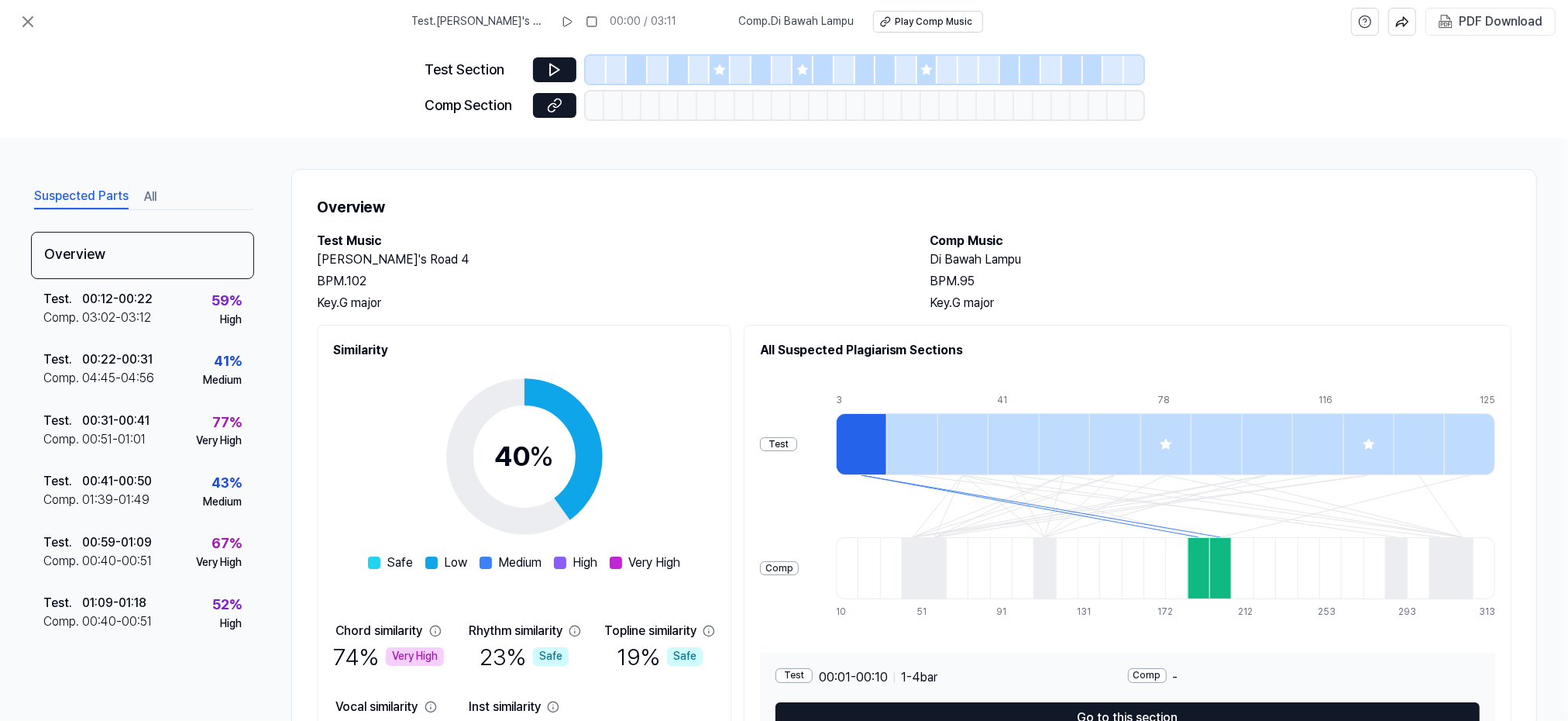
scroll to position [99, 0]
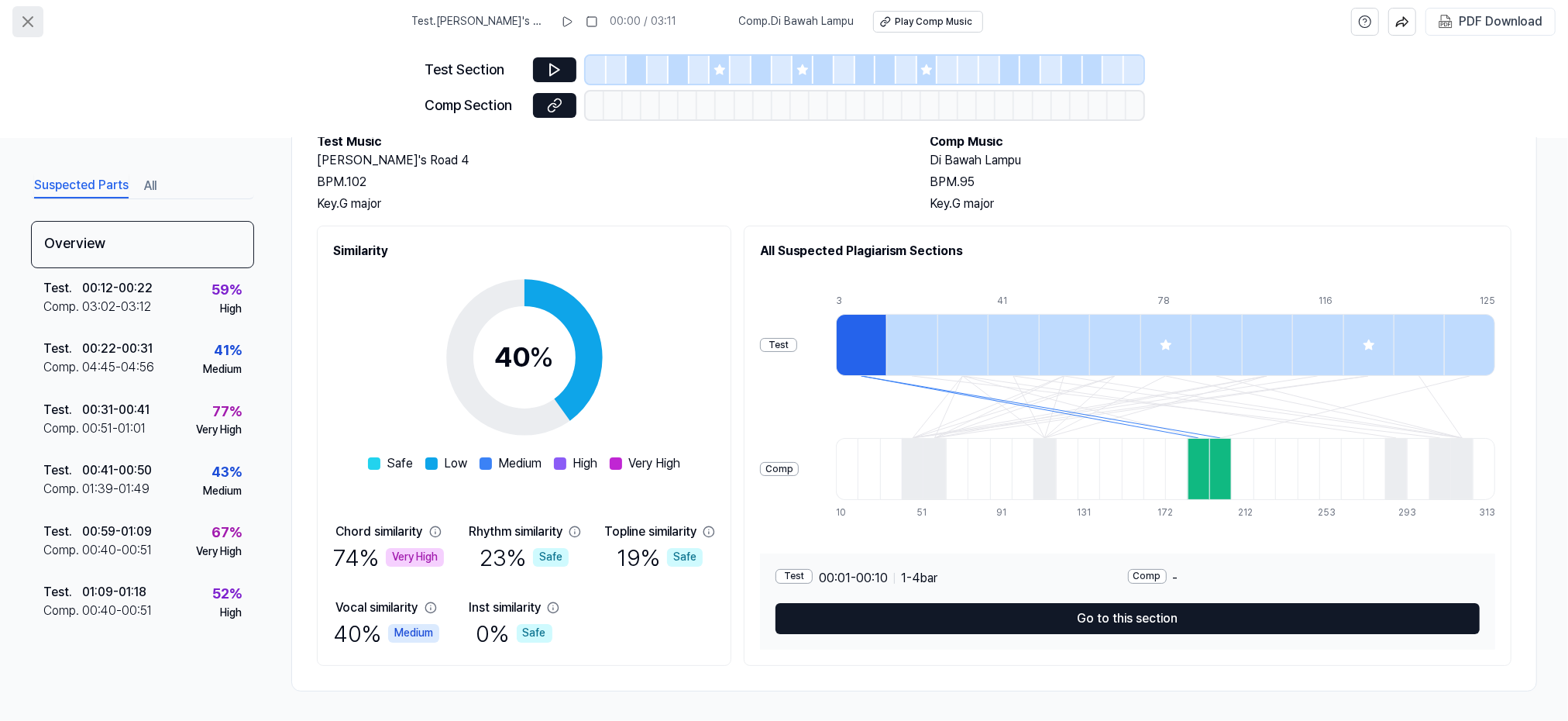
click at [23, 21] on icon at bounding box center [28, 21] width 19 height 19
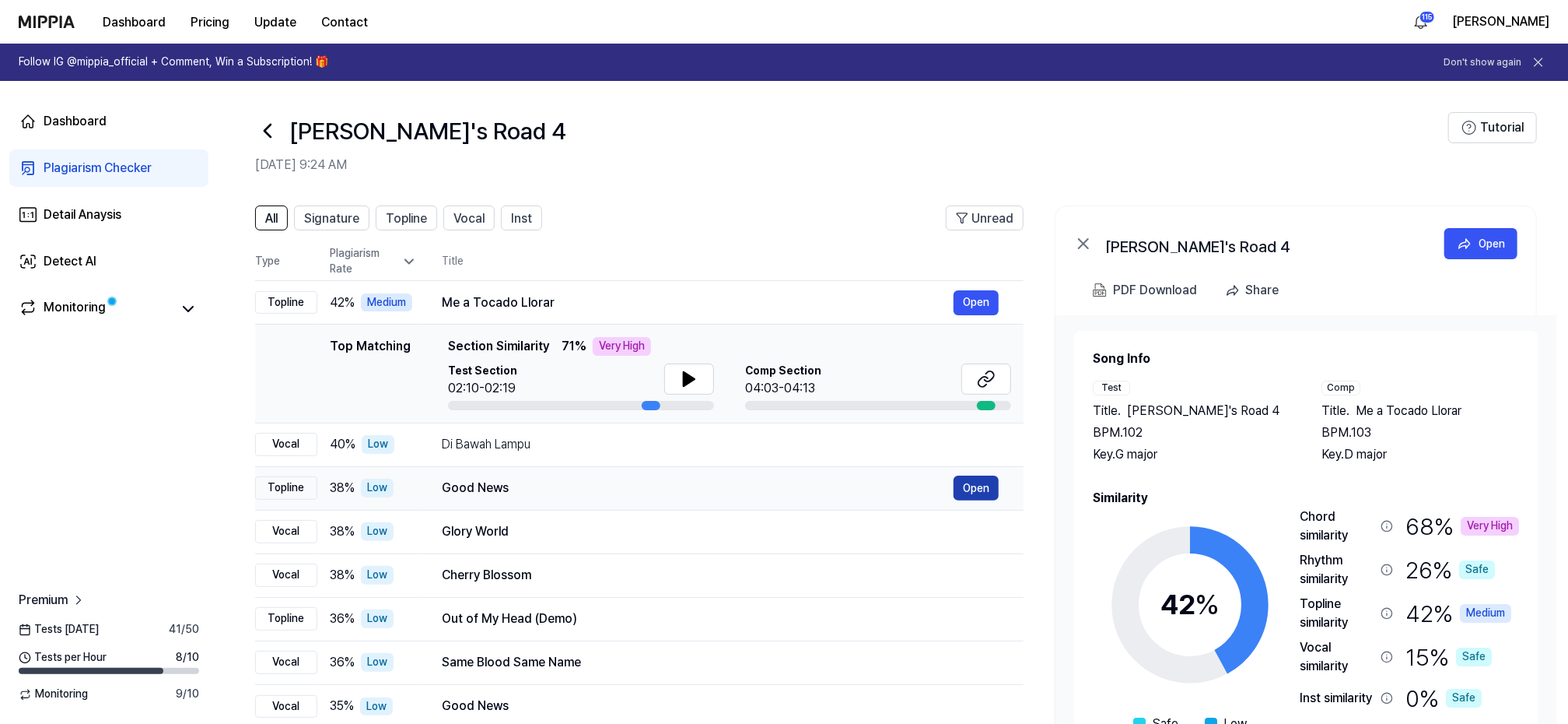
click at [971, 488] on button "Open" at bounding box center [976, 488] width 45 height 25
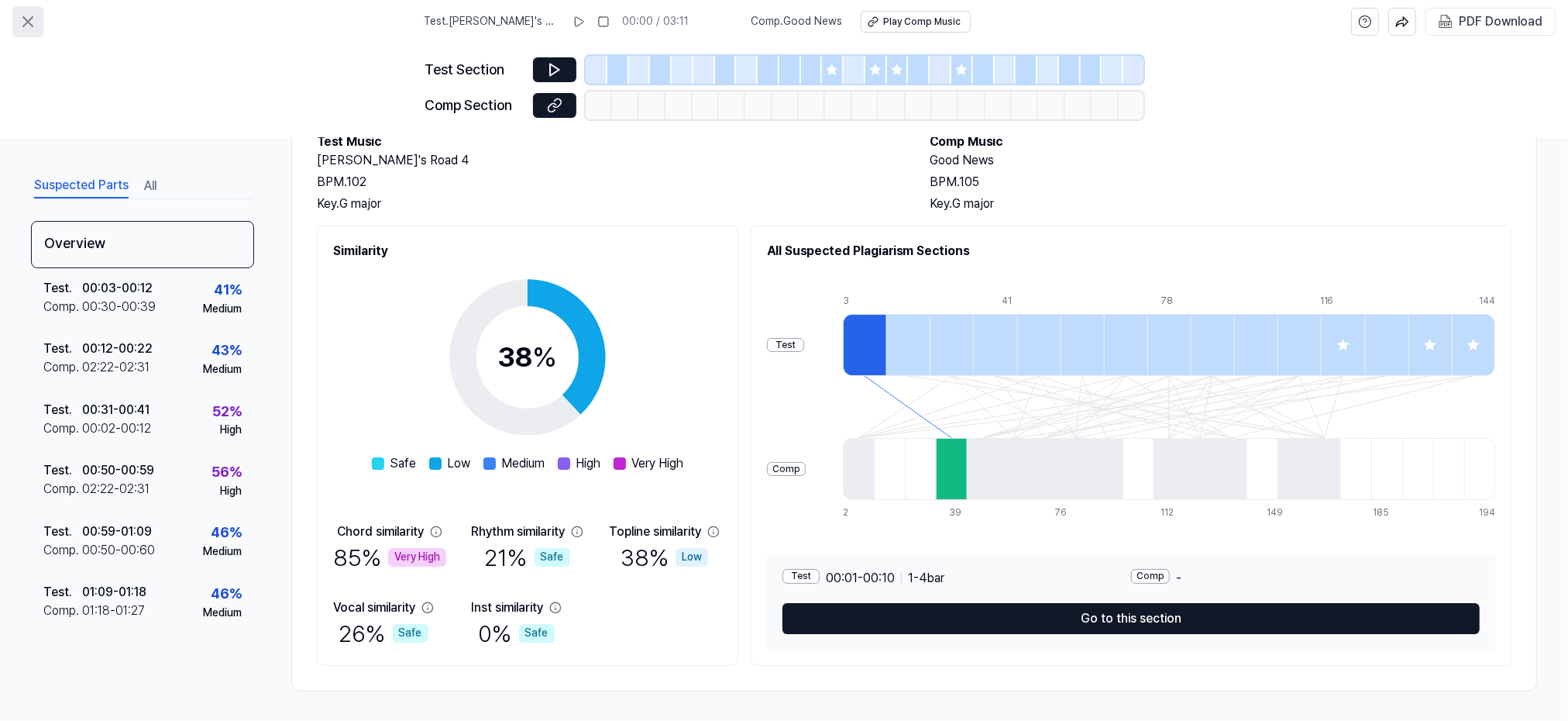
click at [34, 18] on icon at bounding box center [28, 21] width 19 height 19
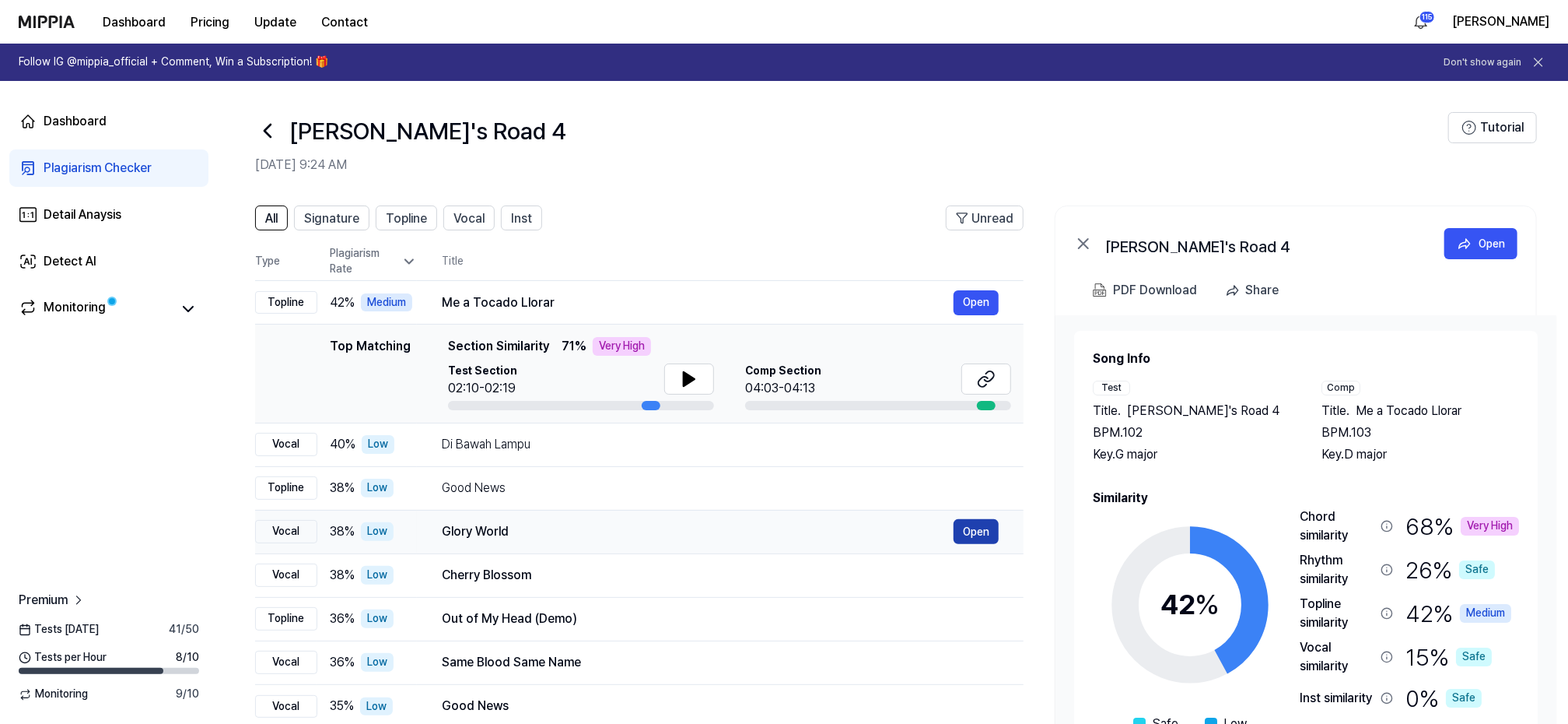
click at [978, 531] on button "Open" at bounding box center [976, 531] width 45 height 25
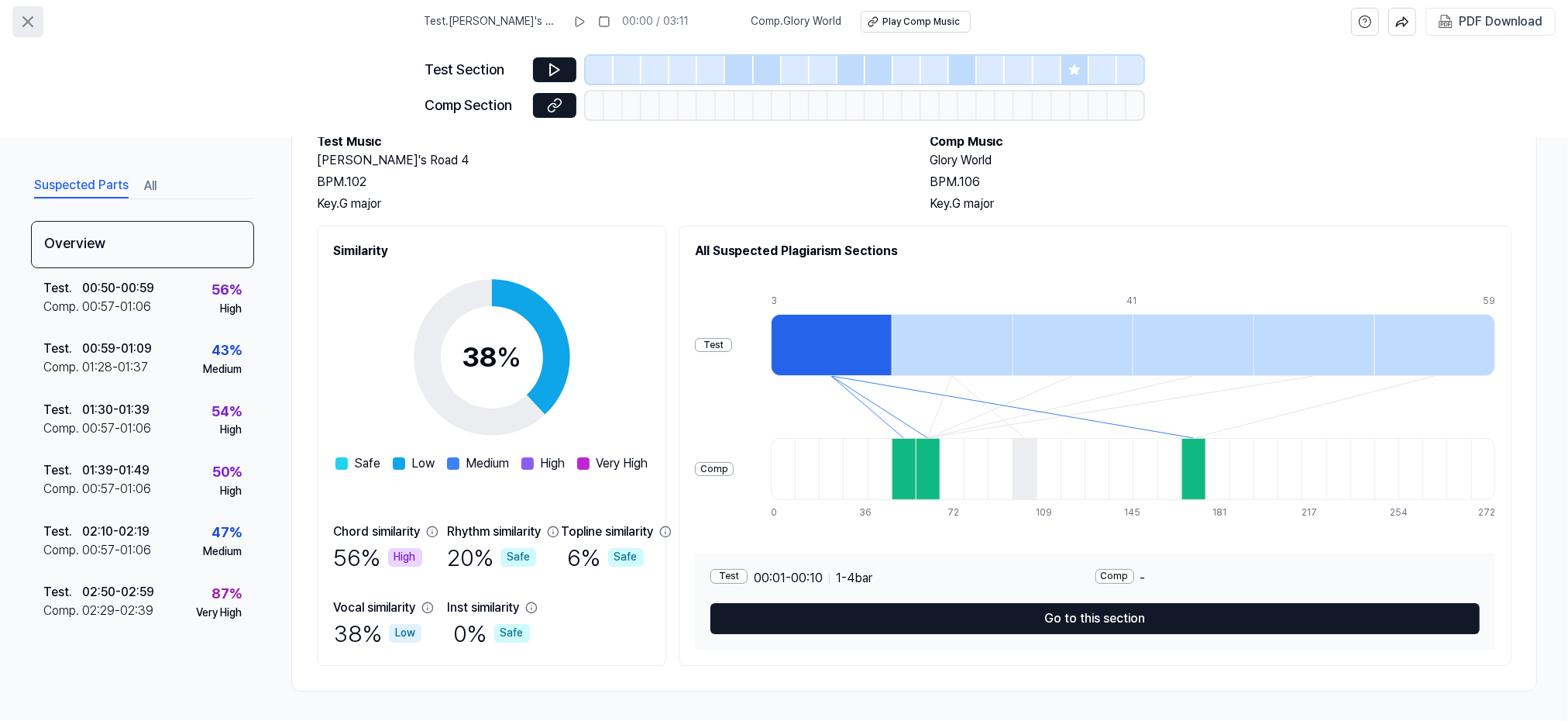
click at [25, 24] on icon at bounding box center [28, 21] width 19 height 19
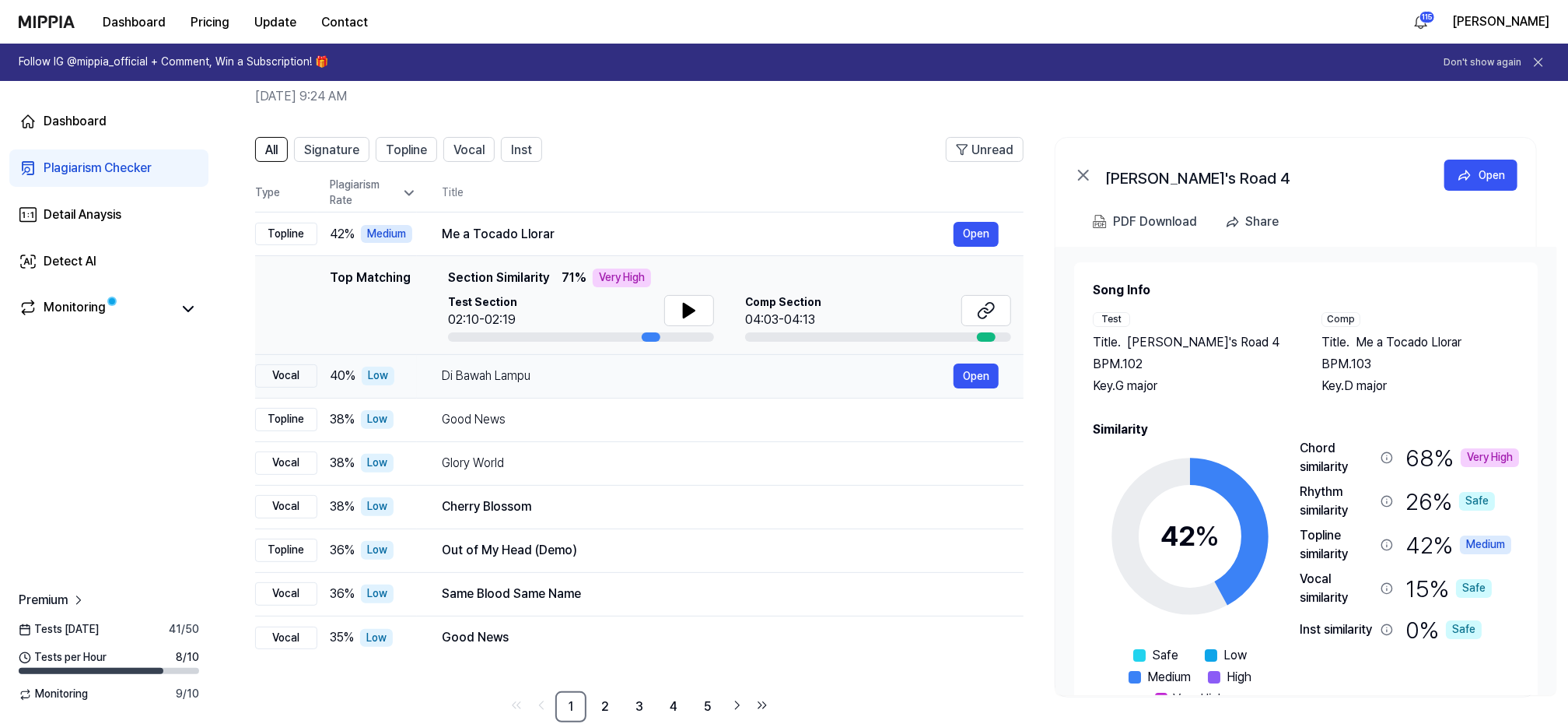
scroll to position [98, 0]
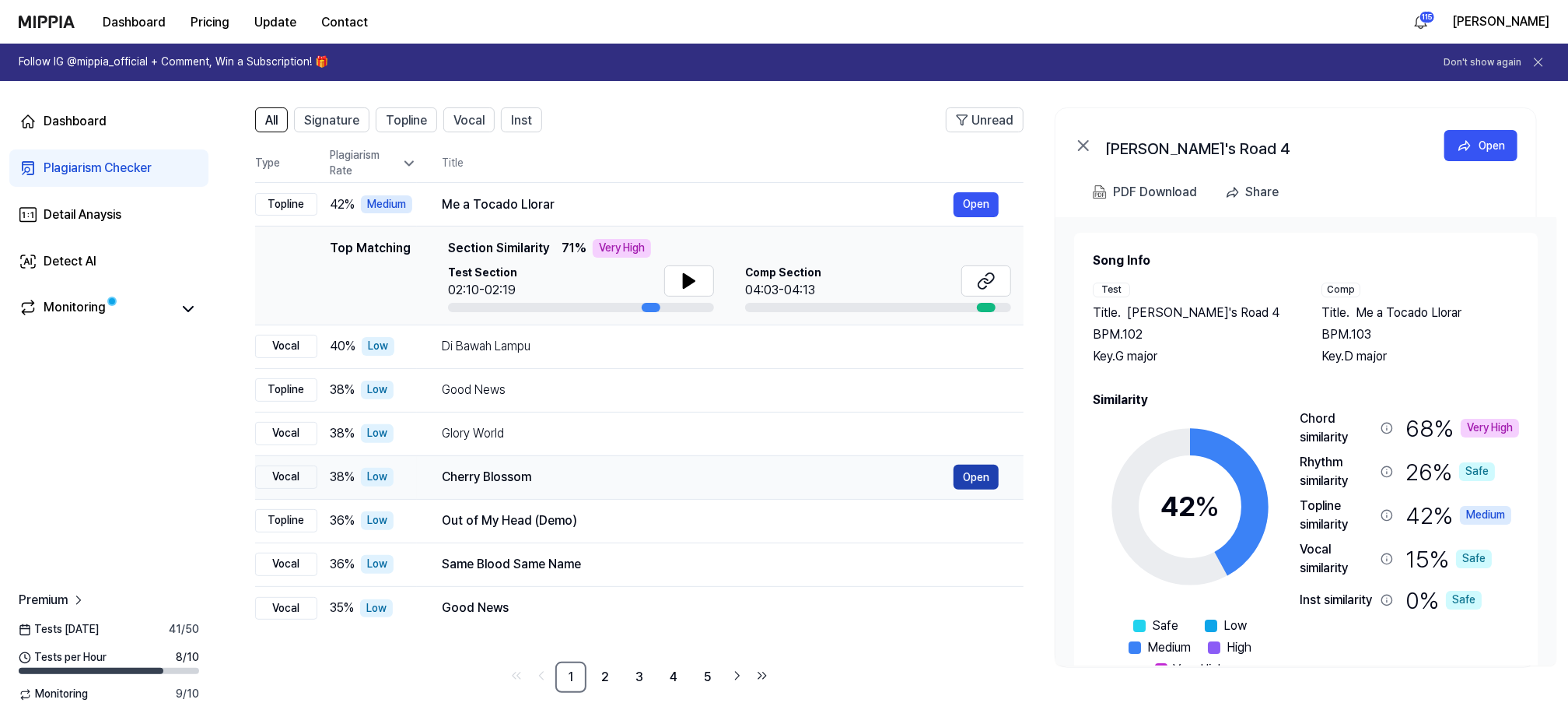
click at [973, 474] on button "Open" at bounding box center [976, 477] width 45 height 25
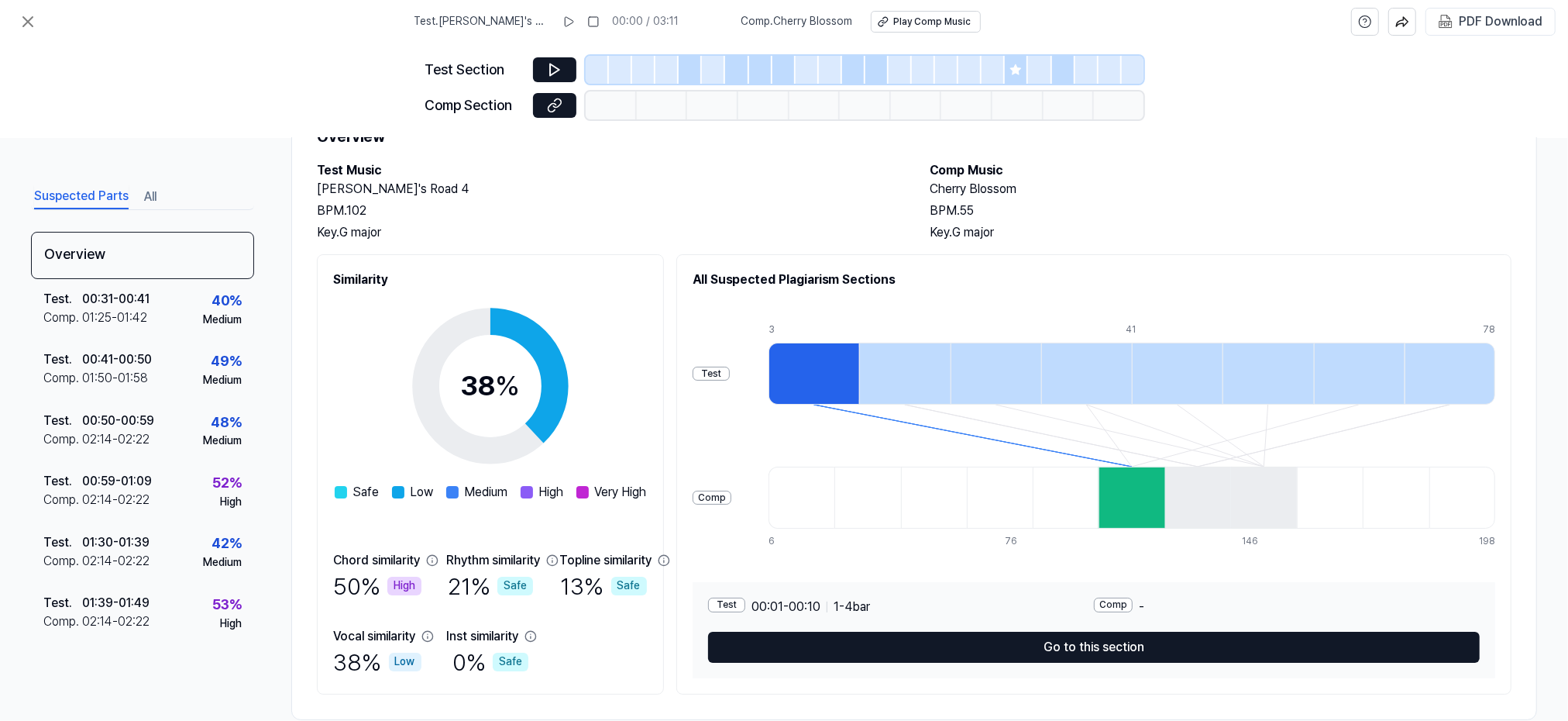
scroll to position [99, 0]
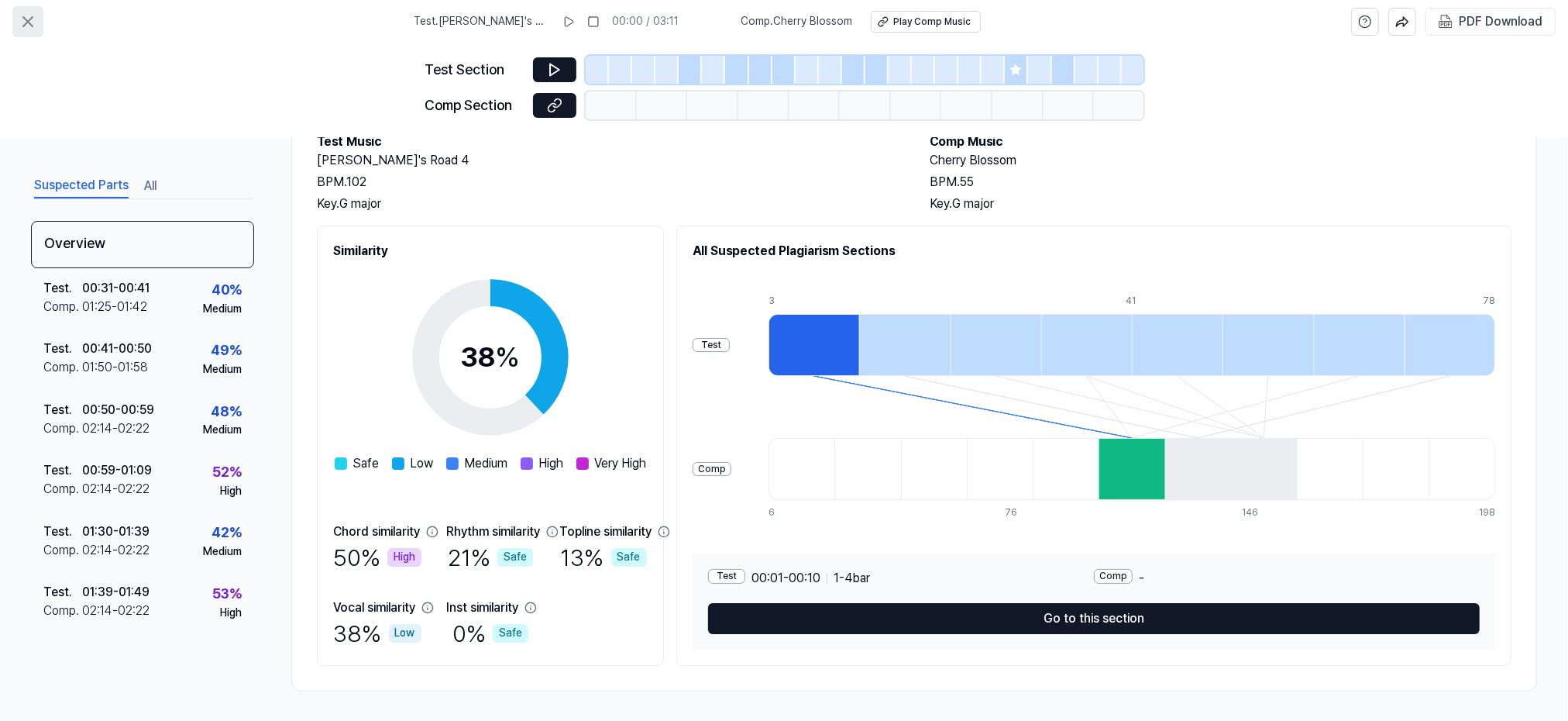
click at [28, 22] on icon at bounding box center [27, 21] width 9 height 9
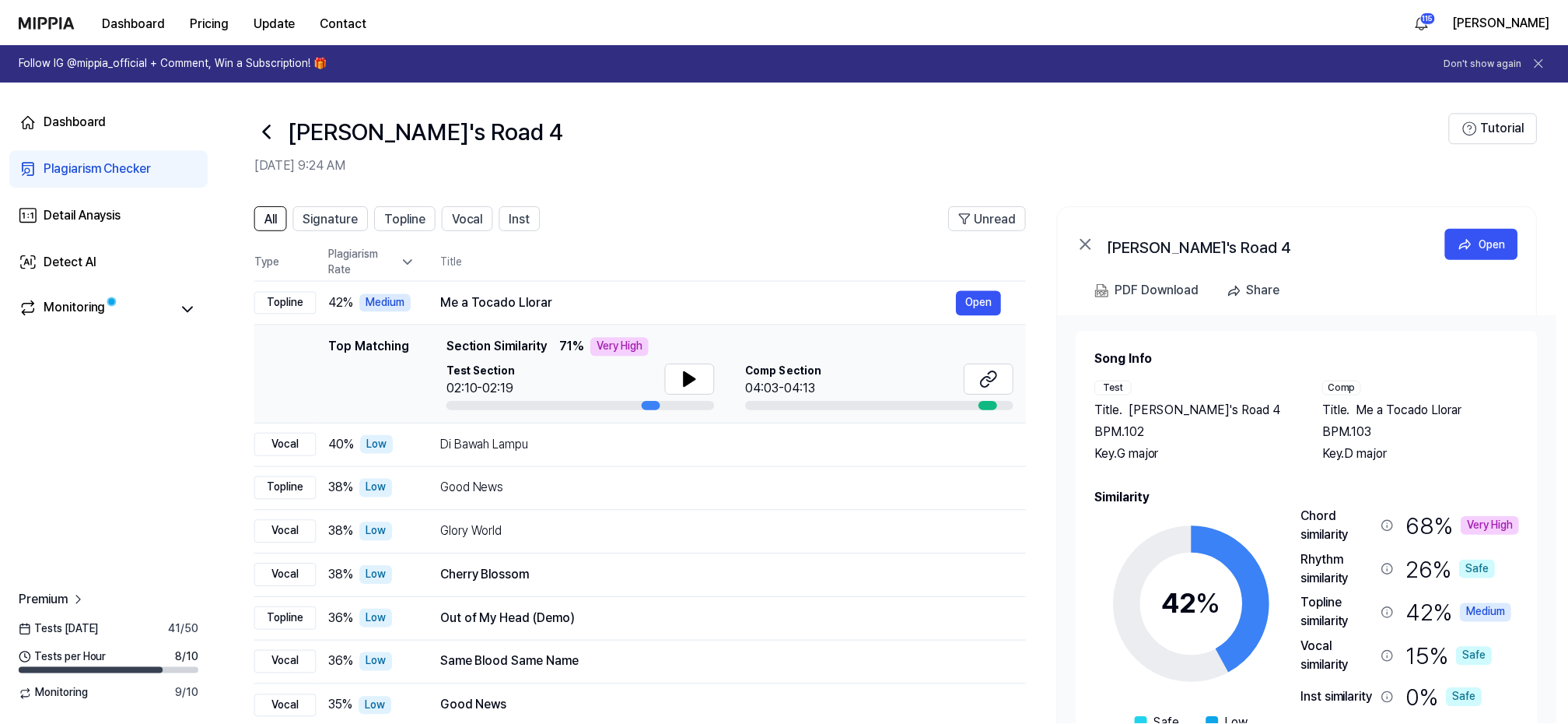
scroll to position [98, 0]
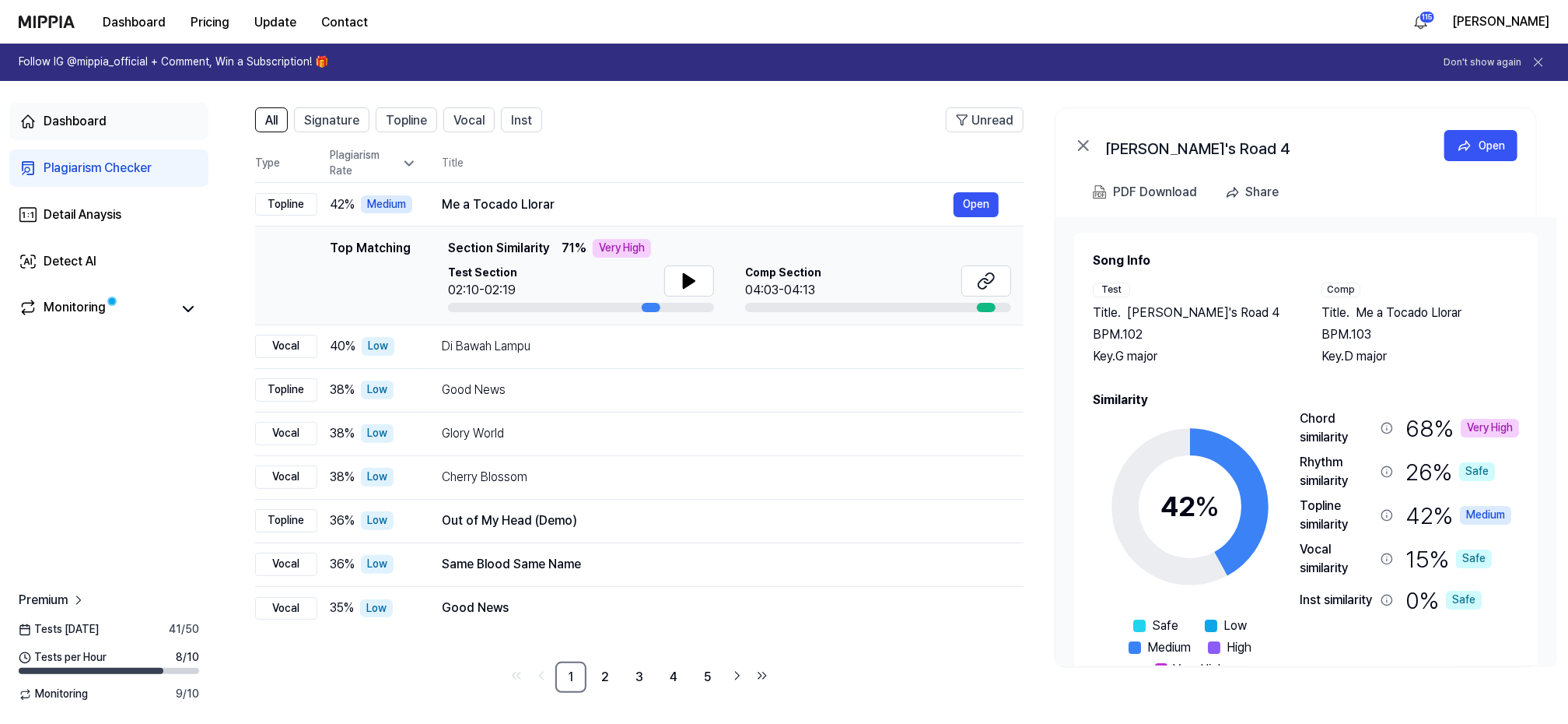
click at [50, 122] on div "Dashboard" at bounding box center [75, 121] width 63 height 19
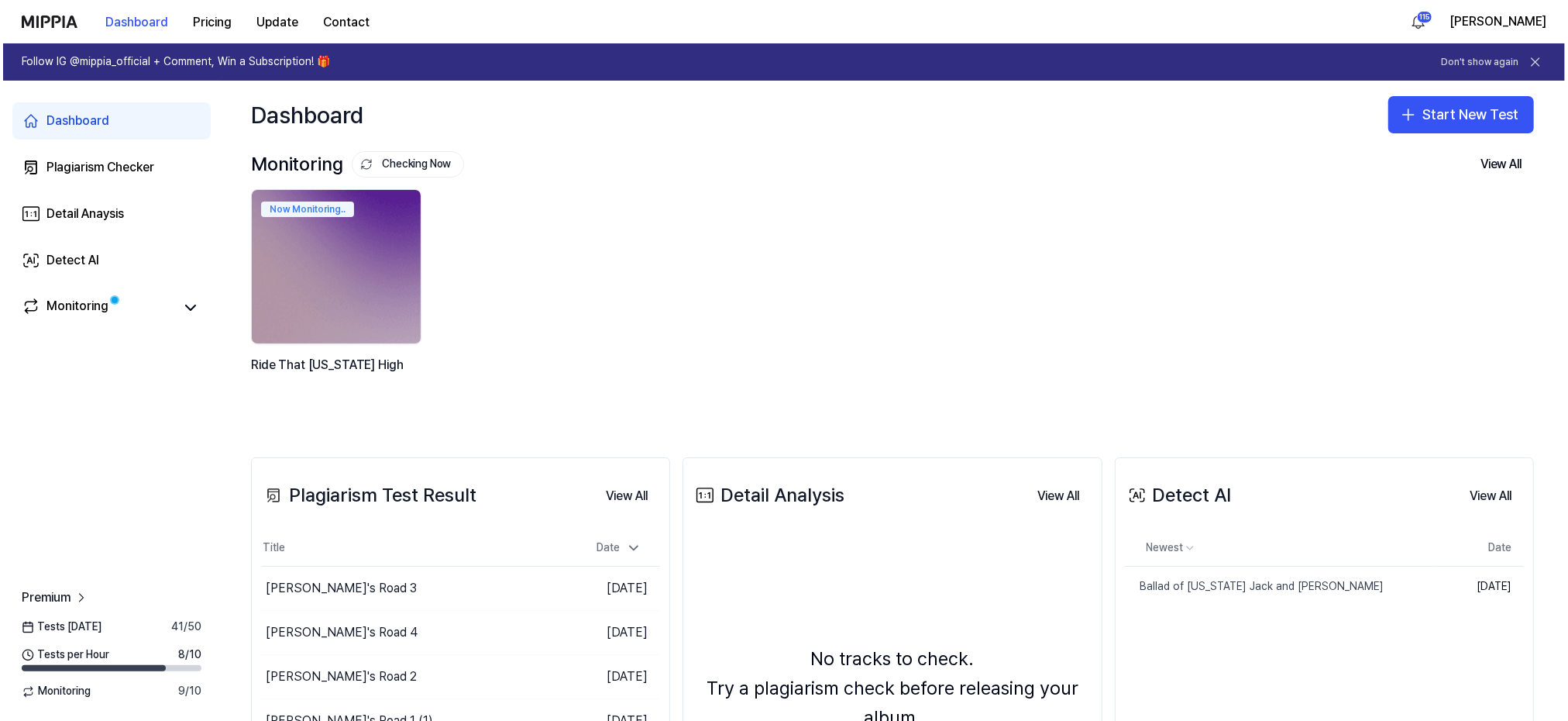
scroll to position [0, 0]
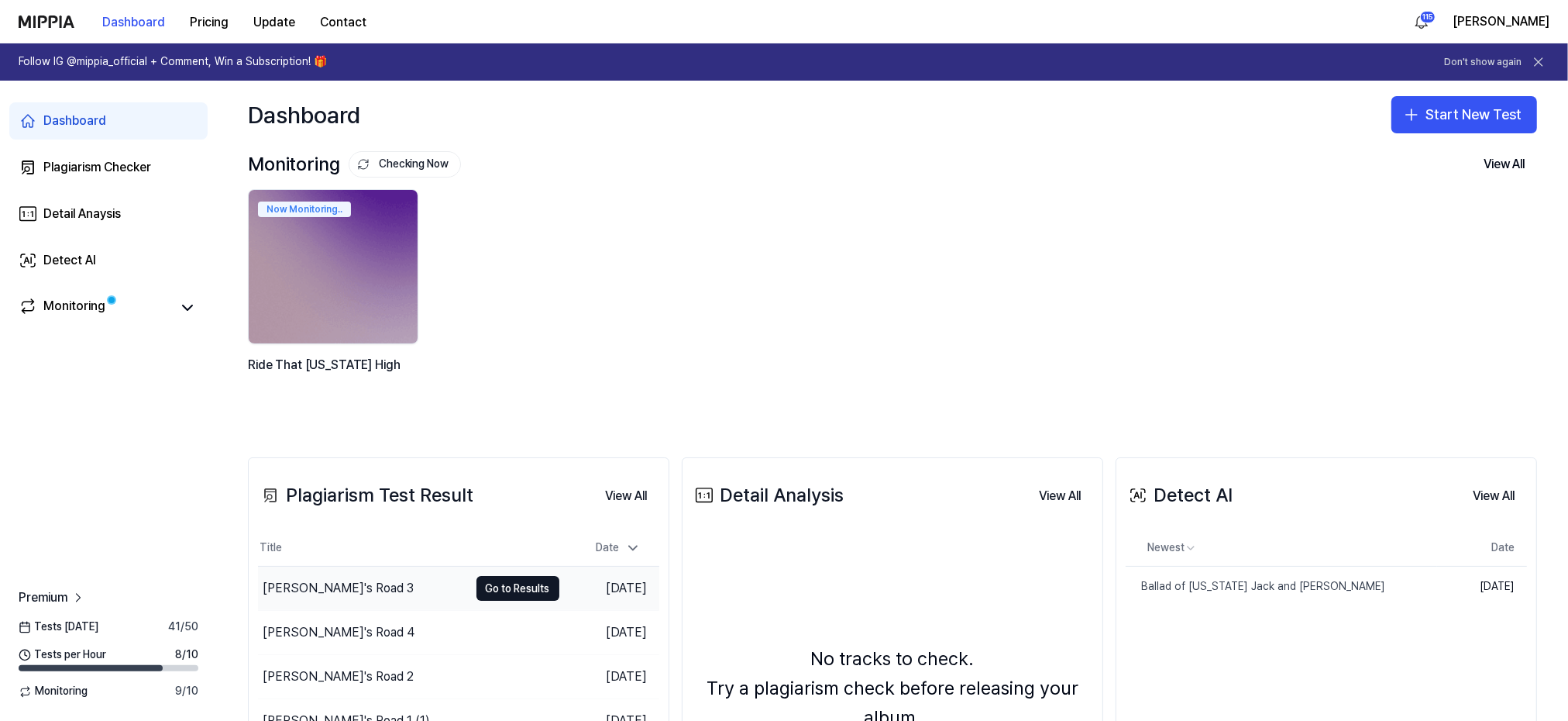
click at [315, 589] on div "[PERSON_NAME]'s Road 3" at bounding box center [338, 588] width 151 height 19
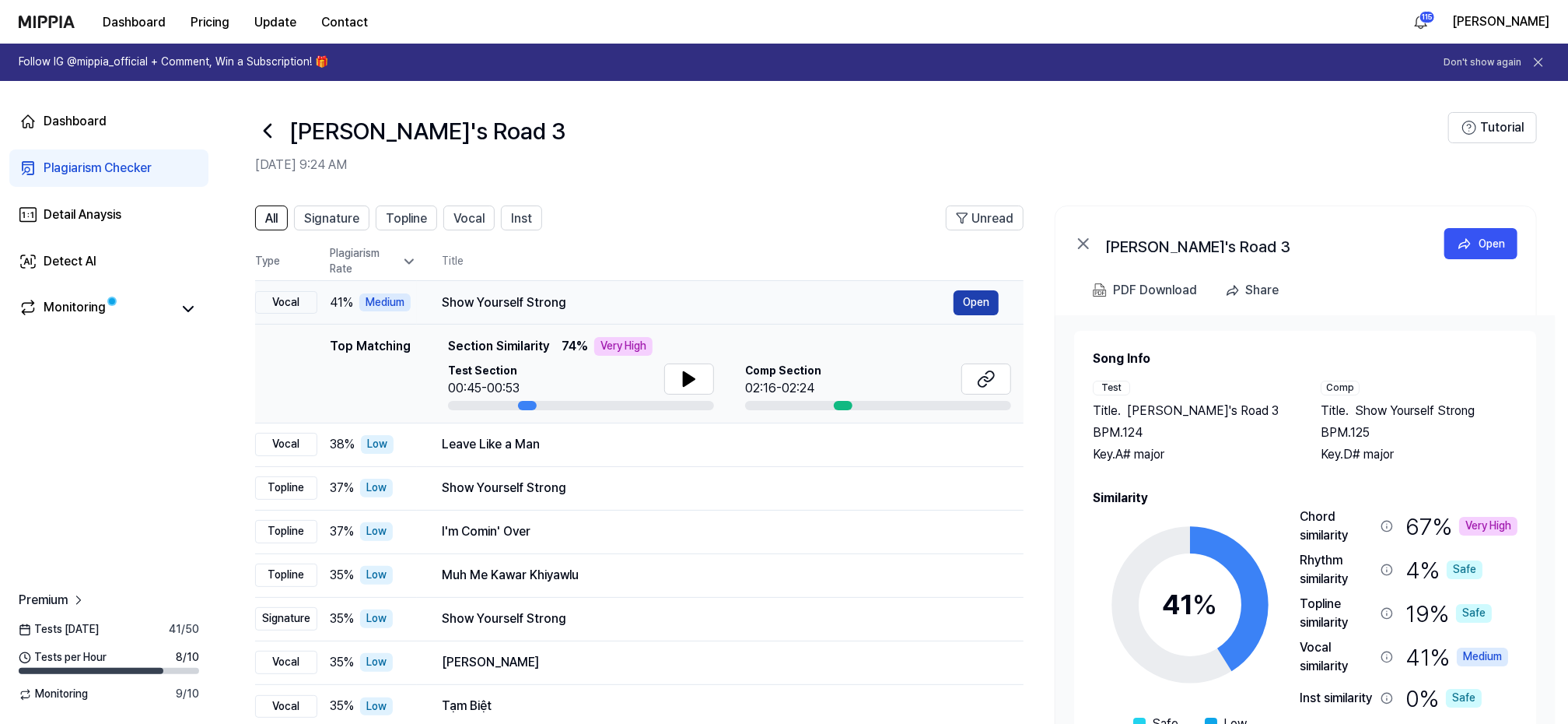
click at [978, 298] on button "Open" at bounding box center [976, 303] width 45 height 25
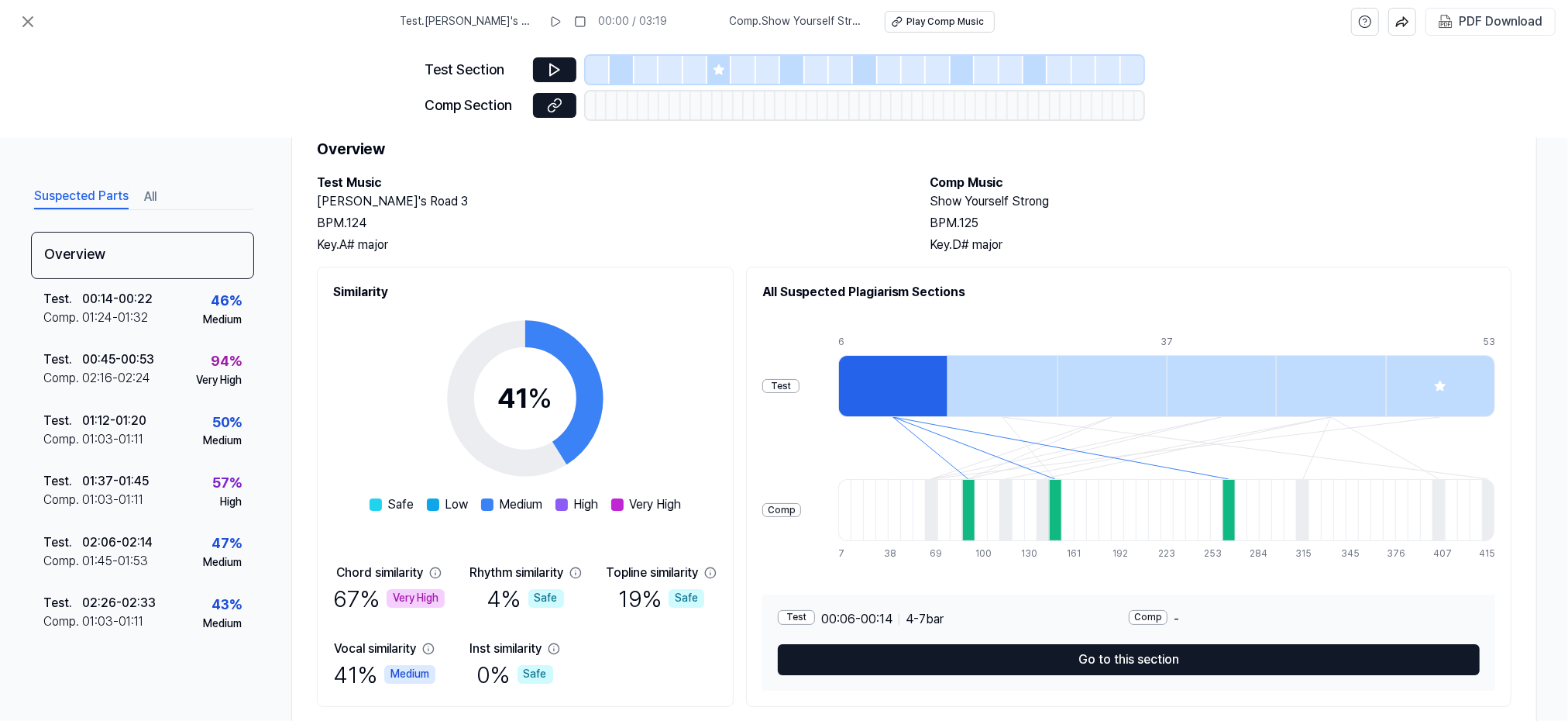
scroll to position [99, 0]
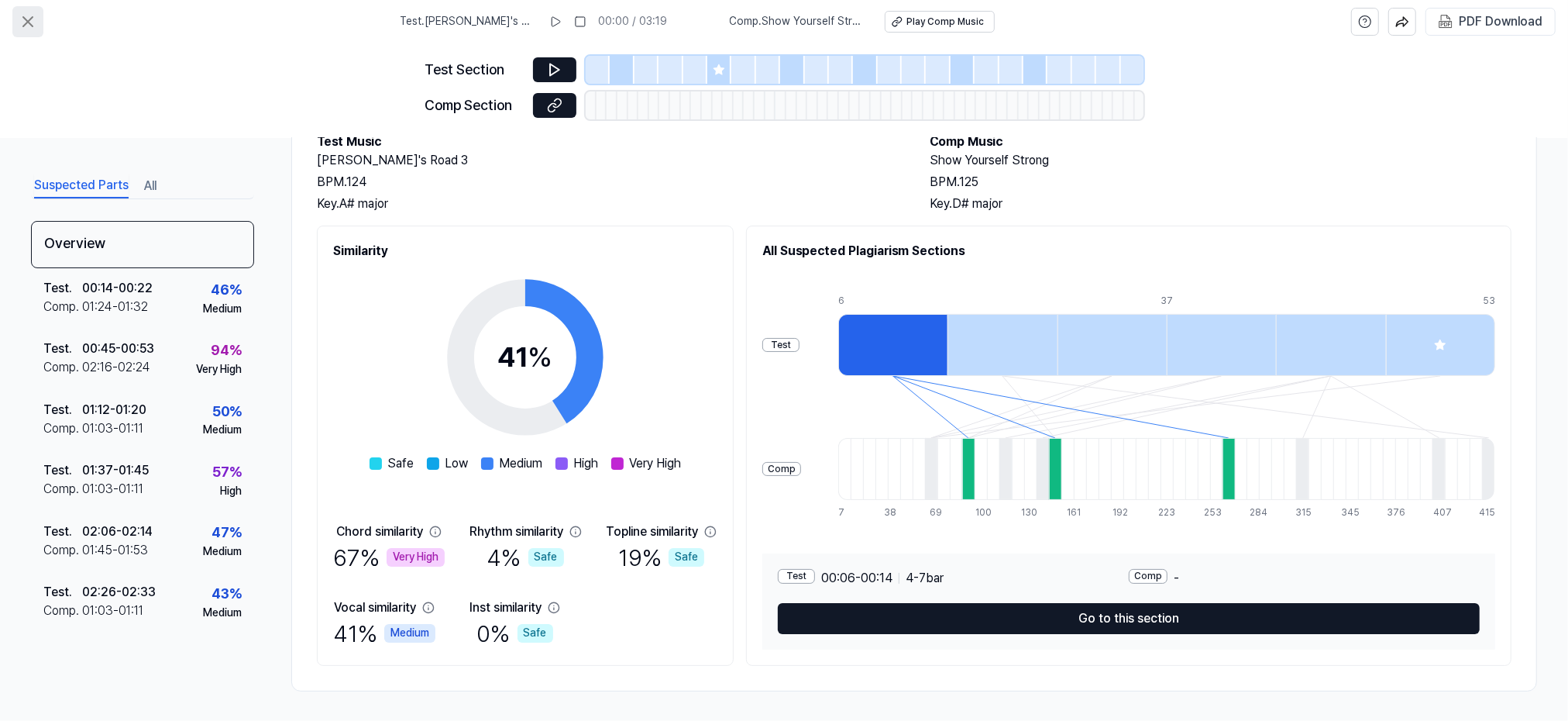
click at [33, 24] on icon at bounding box center [28, 21] width 19 height 19
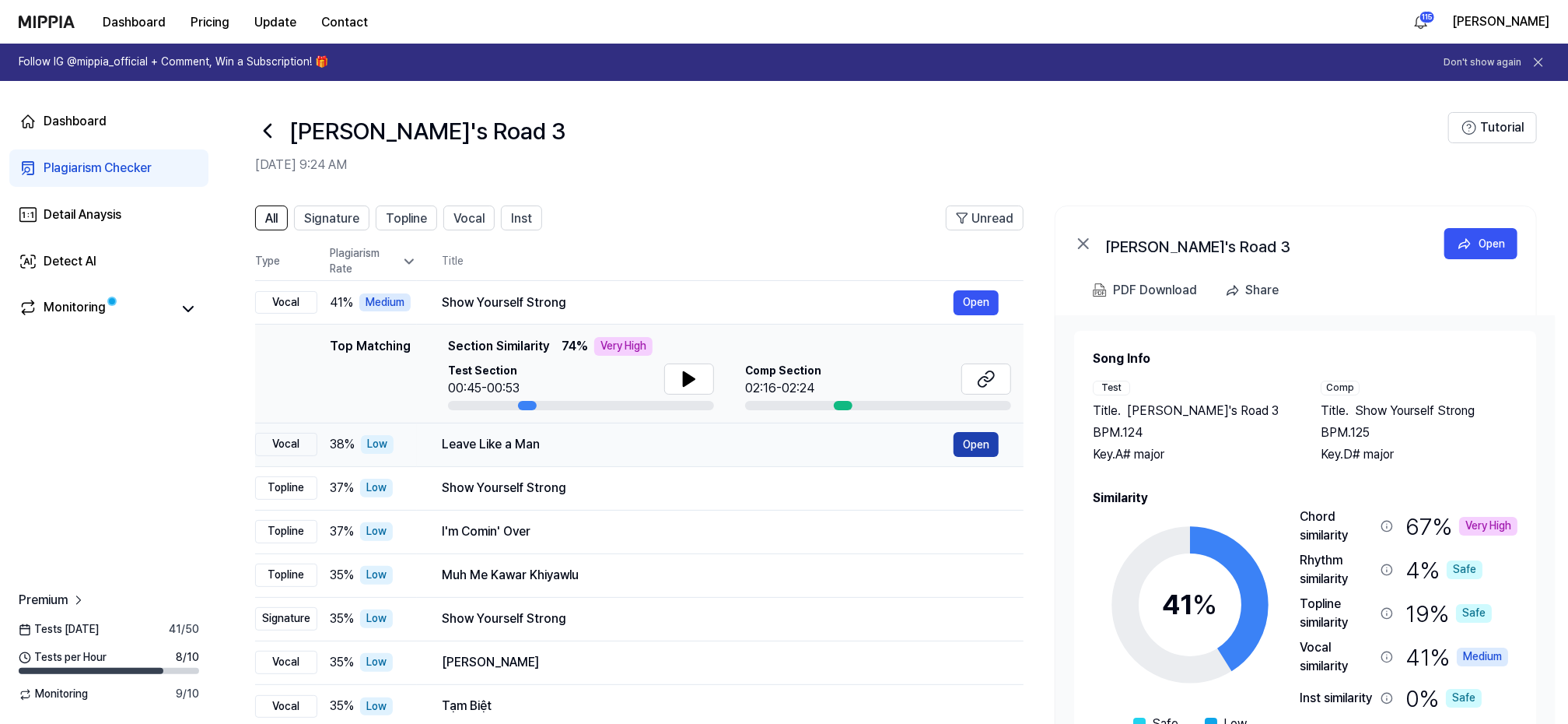
click at [992, 444] on button "Open" at bounding box center [976, 444] width 45 height 25
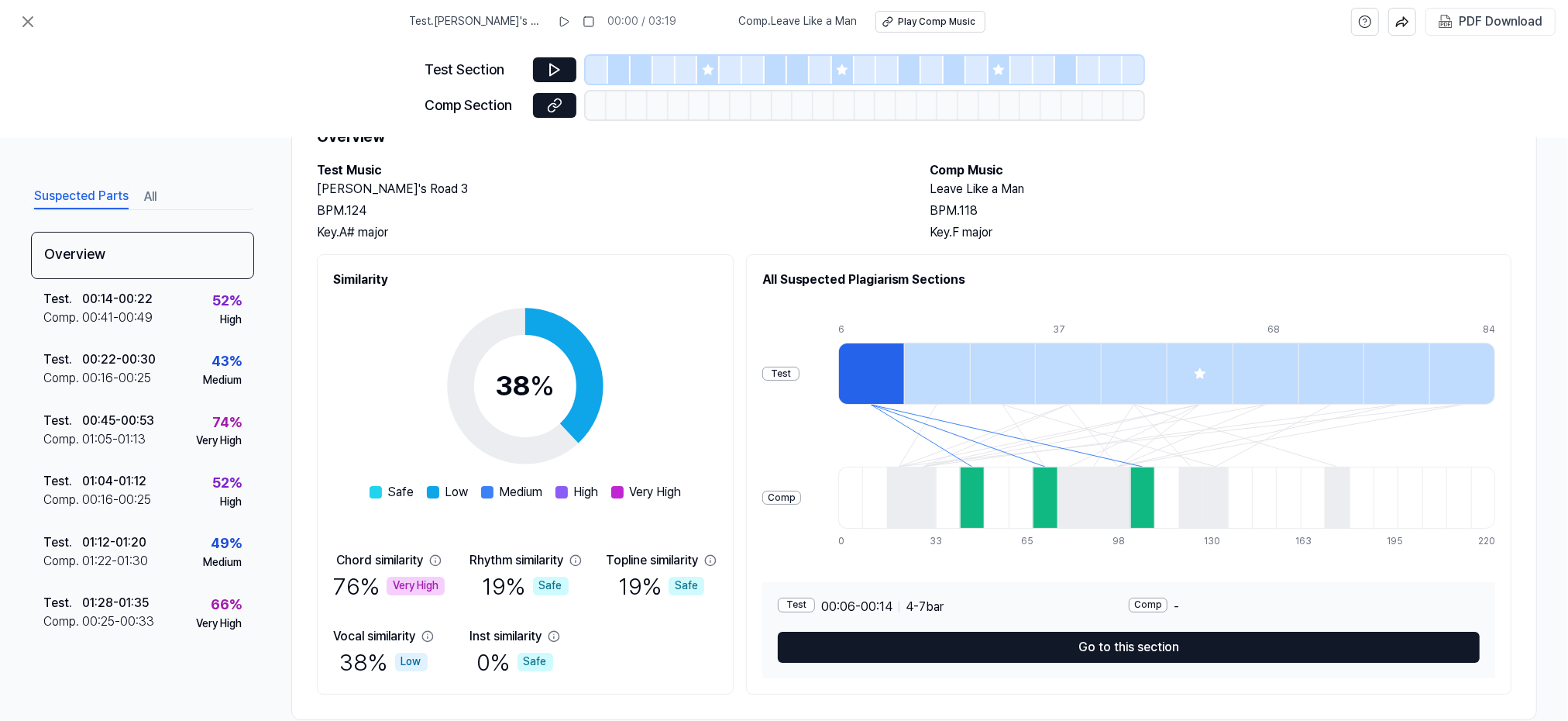
scroll to position [99, 0]
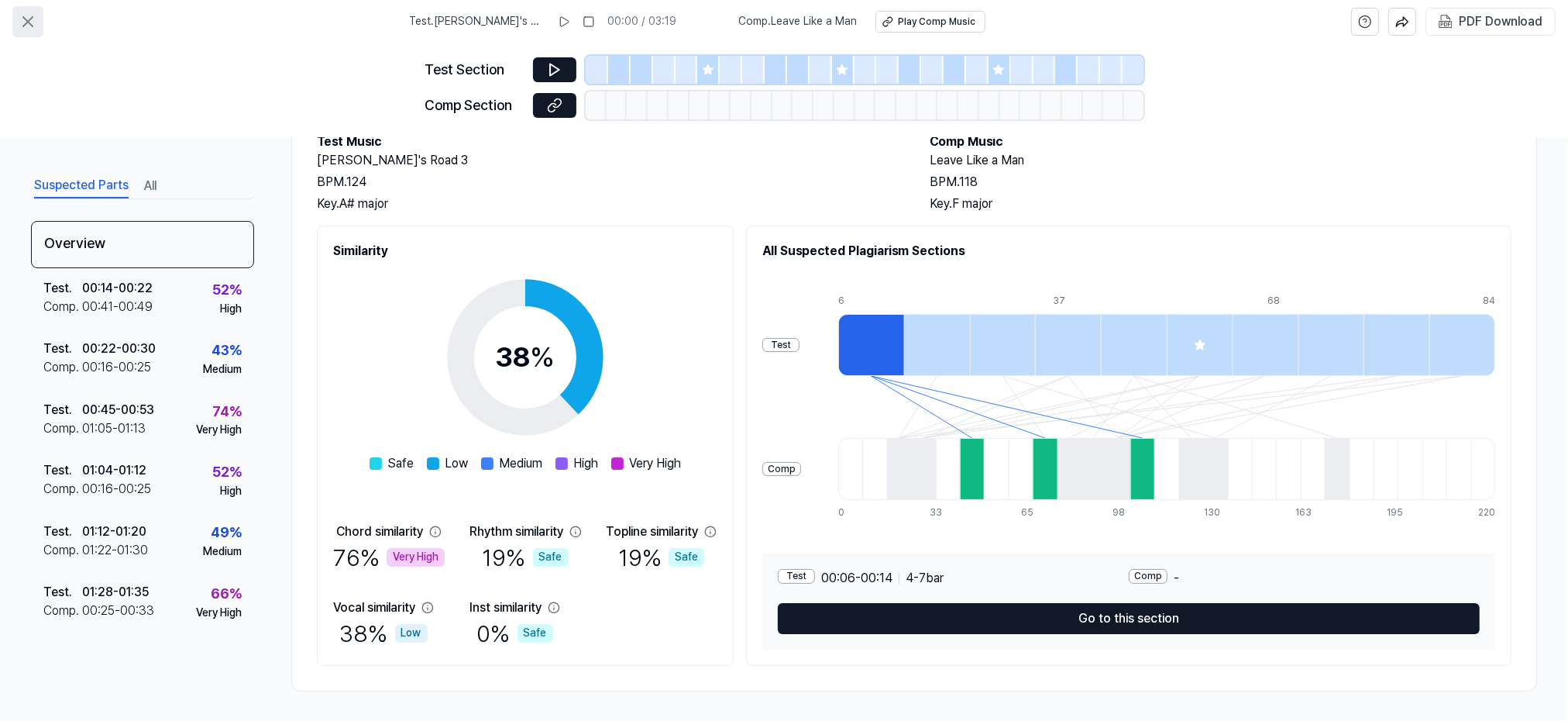
click at [21, 20] on icon at bounding box center [28, 21] width 19 height 19
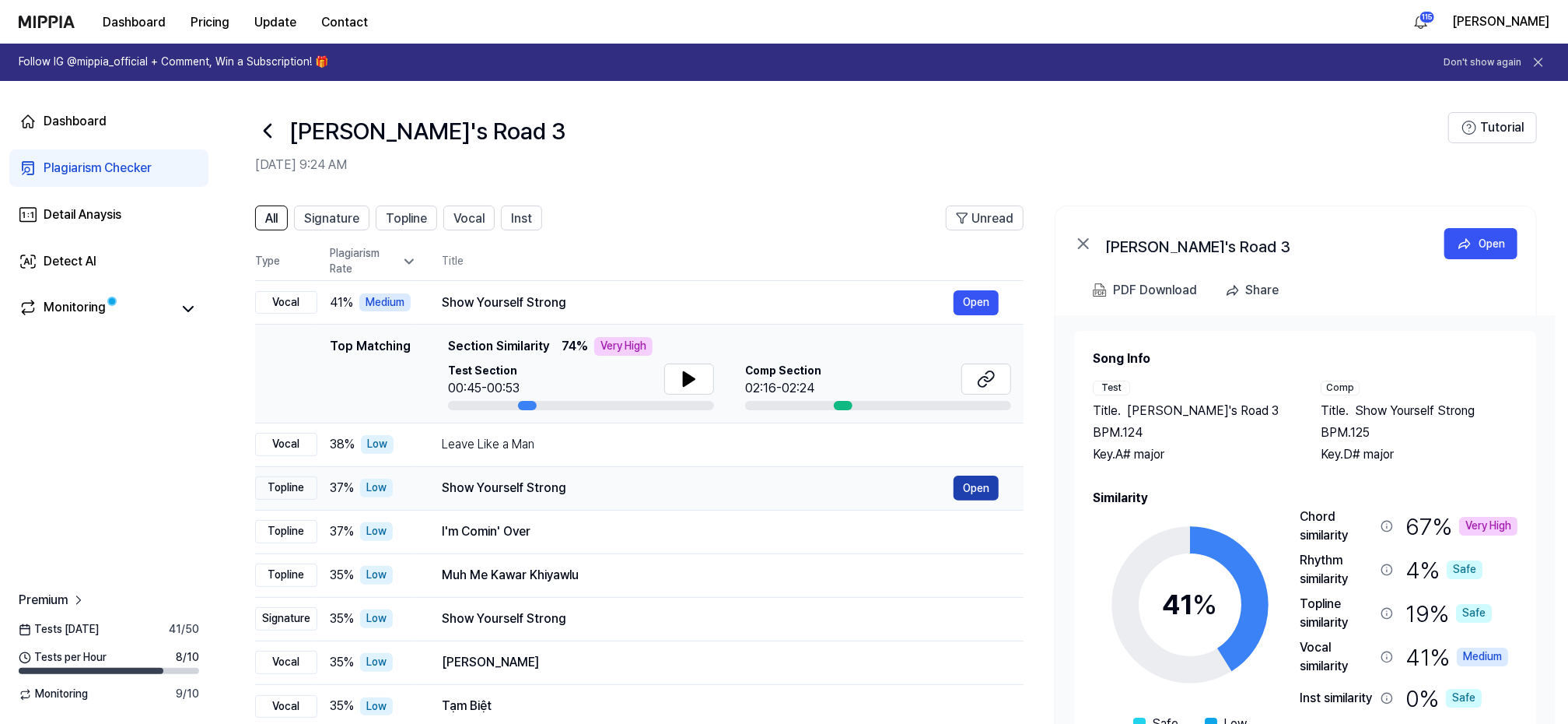
click at [969, 482] on button "Open" at bounding box center [976, 488] width 45 height 25
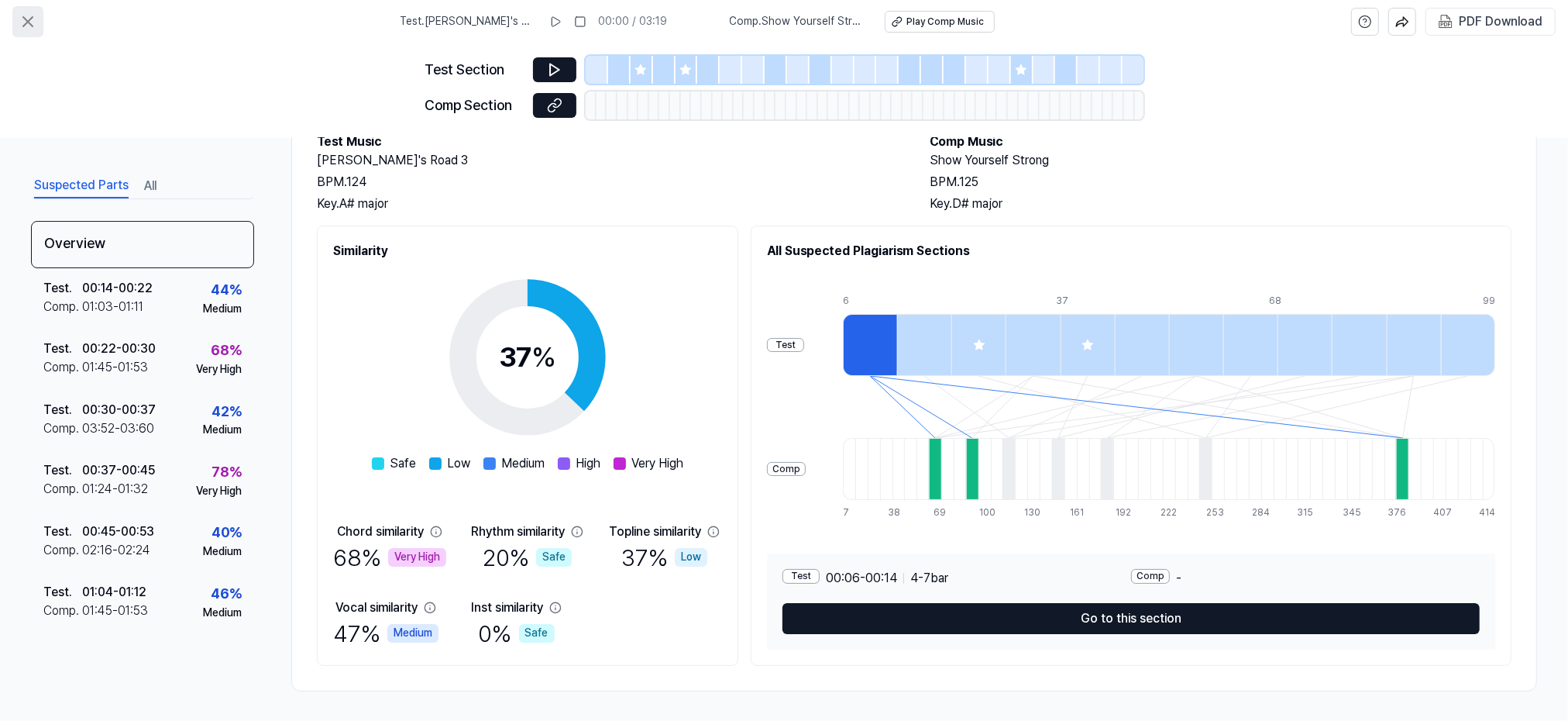
click at [24, 22] on icon at bounding box center [28, 21] width 19 height 19
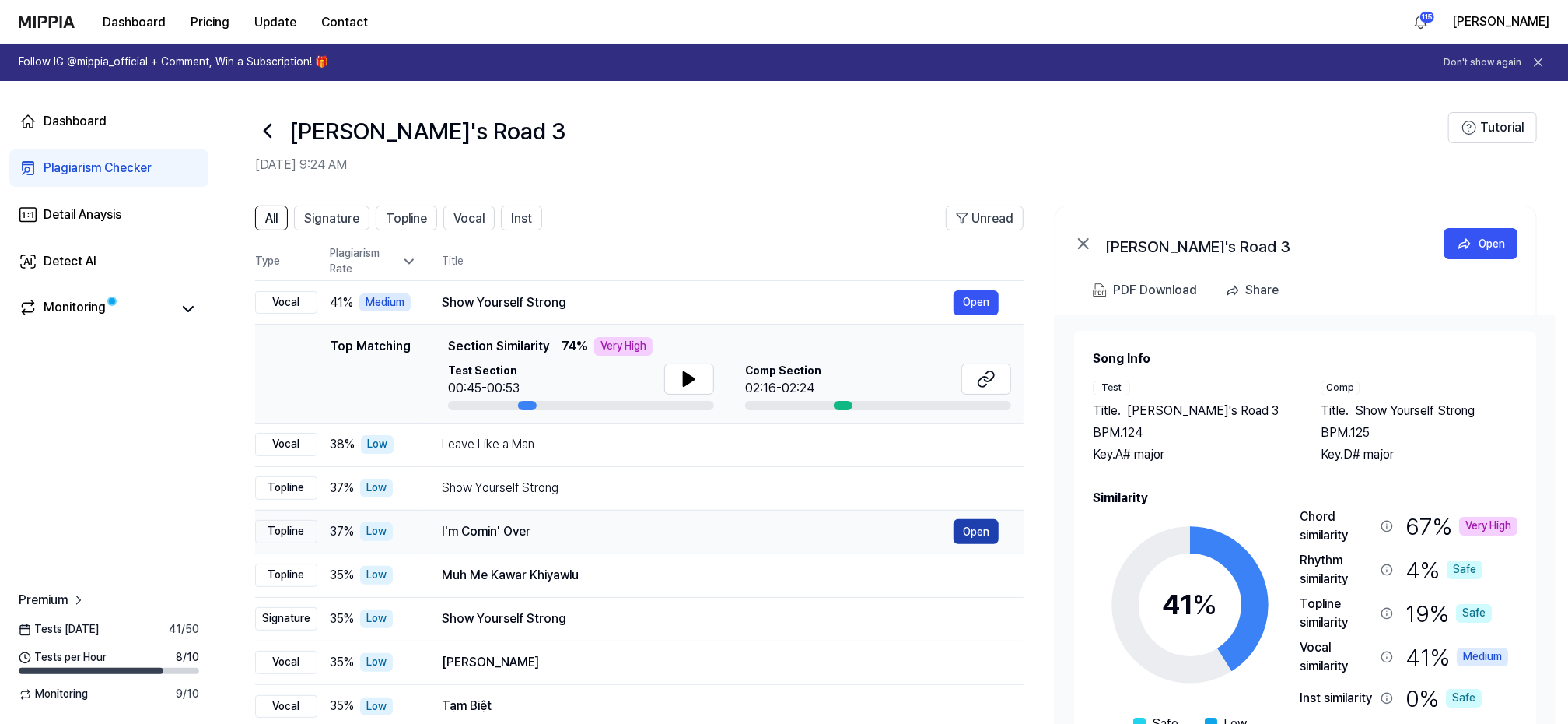
click at [969, 532] on button "Open" at bounding box center [976, 531] width 45 height 25
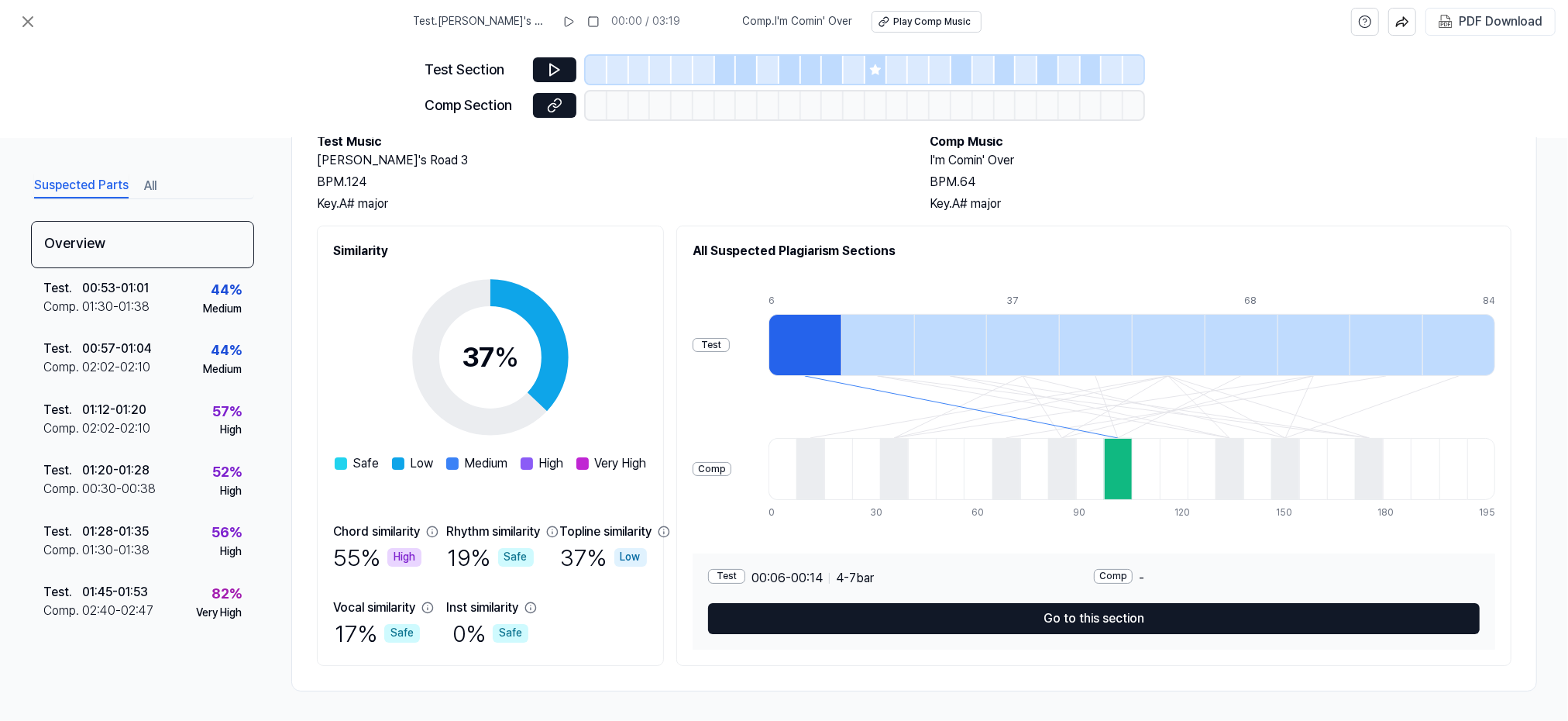
click at [174, 138] on div "Suspected Parts All Overview Test . 00:53 - 01:01 Comp . 01:30 - 01:38 44 % Med…" at bounding box center [784, 429] width 1568 height 583
click at [35, 20] on icon at bounding box center [28, 21] width 19 height 19
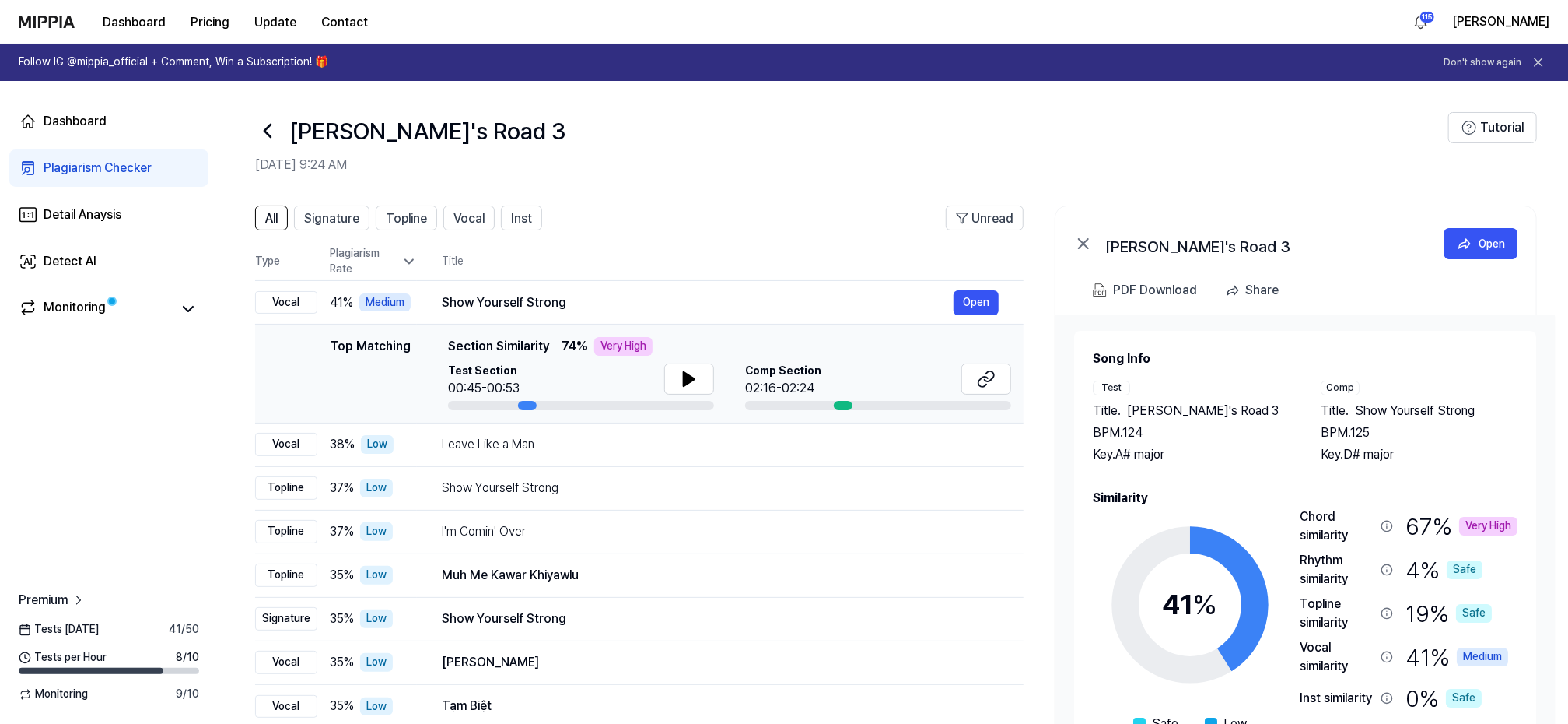
scroll to position [98, 0]
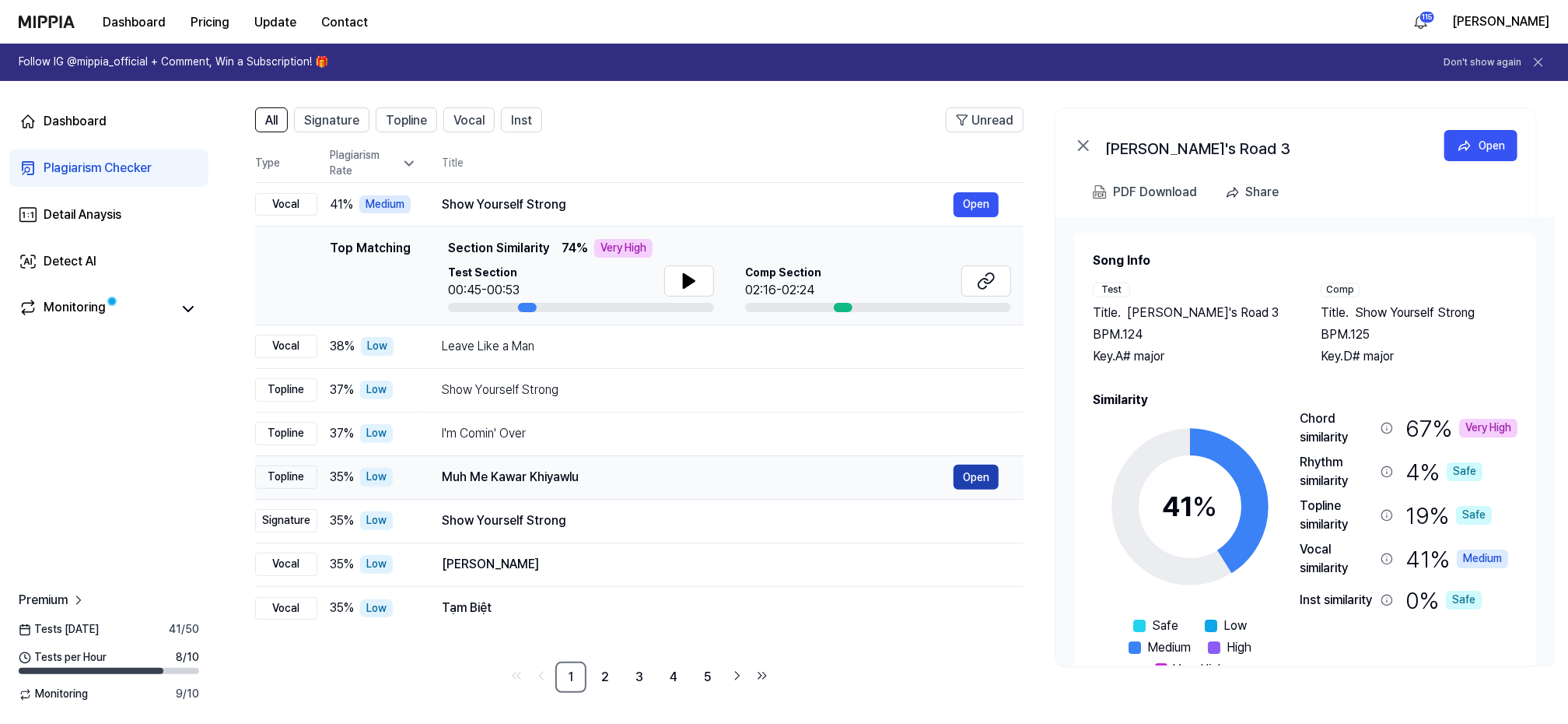
click at [980, 479] on button "Open" at bounding box center [976, 477] width 45 height 25
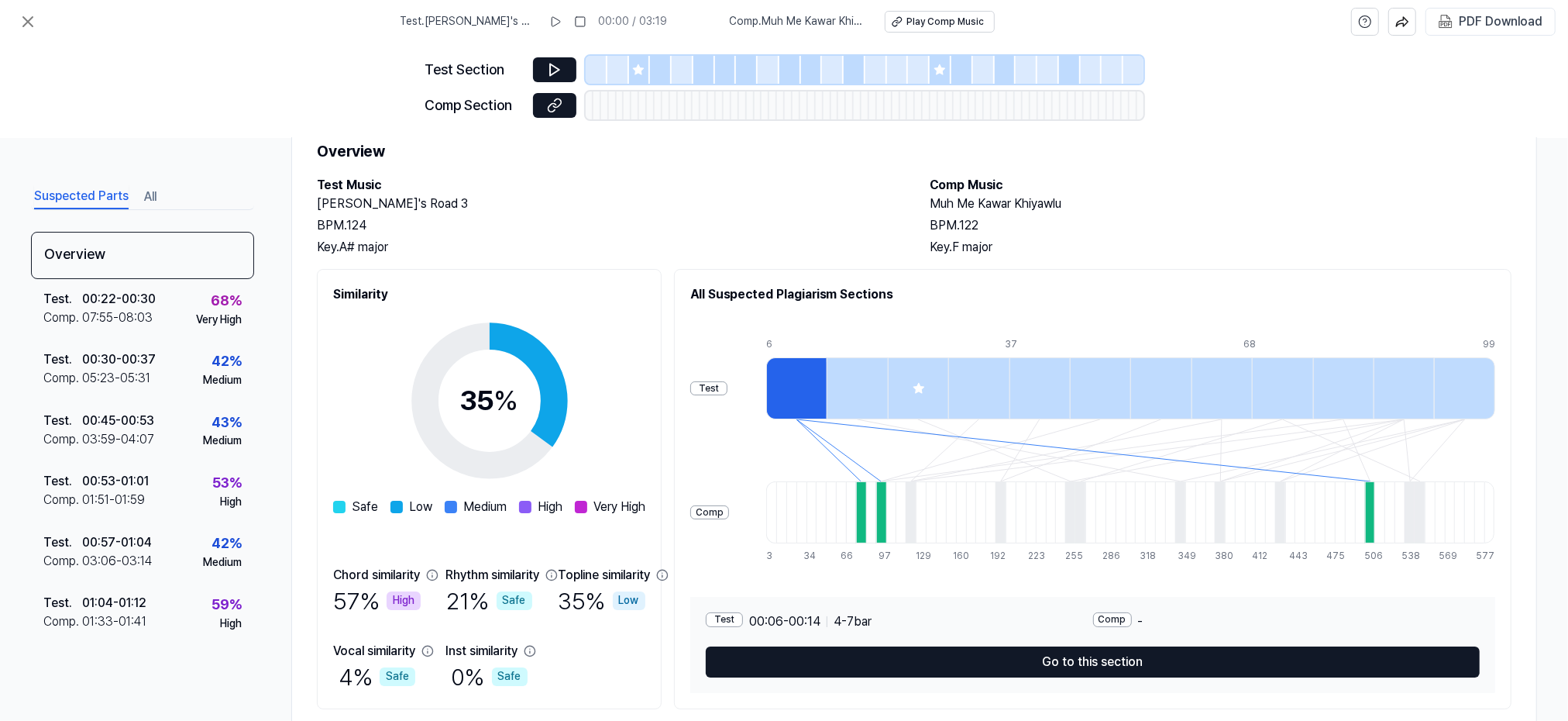
scroll to position [99, 0]
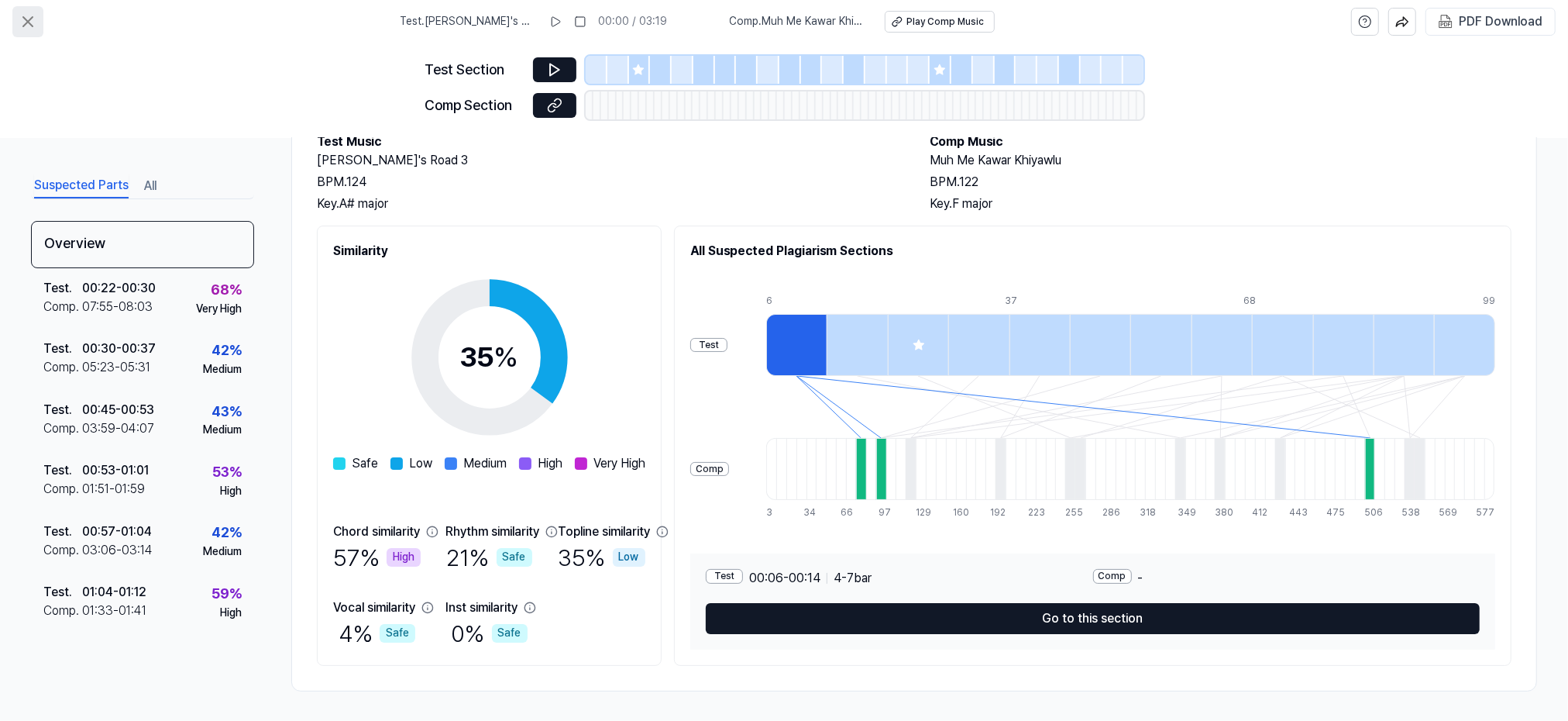
click at [26, 20] on icon at bounding box center [27, 21] width 9 height 9
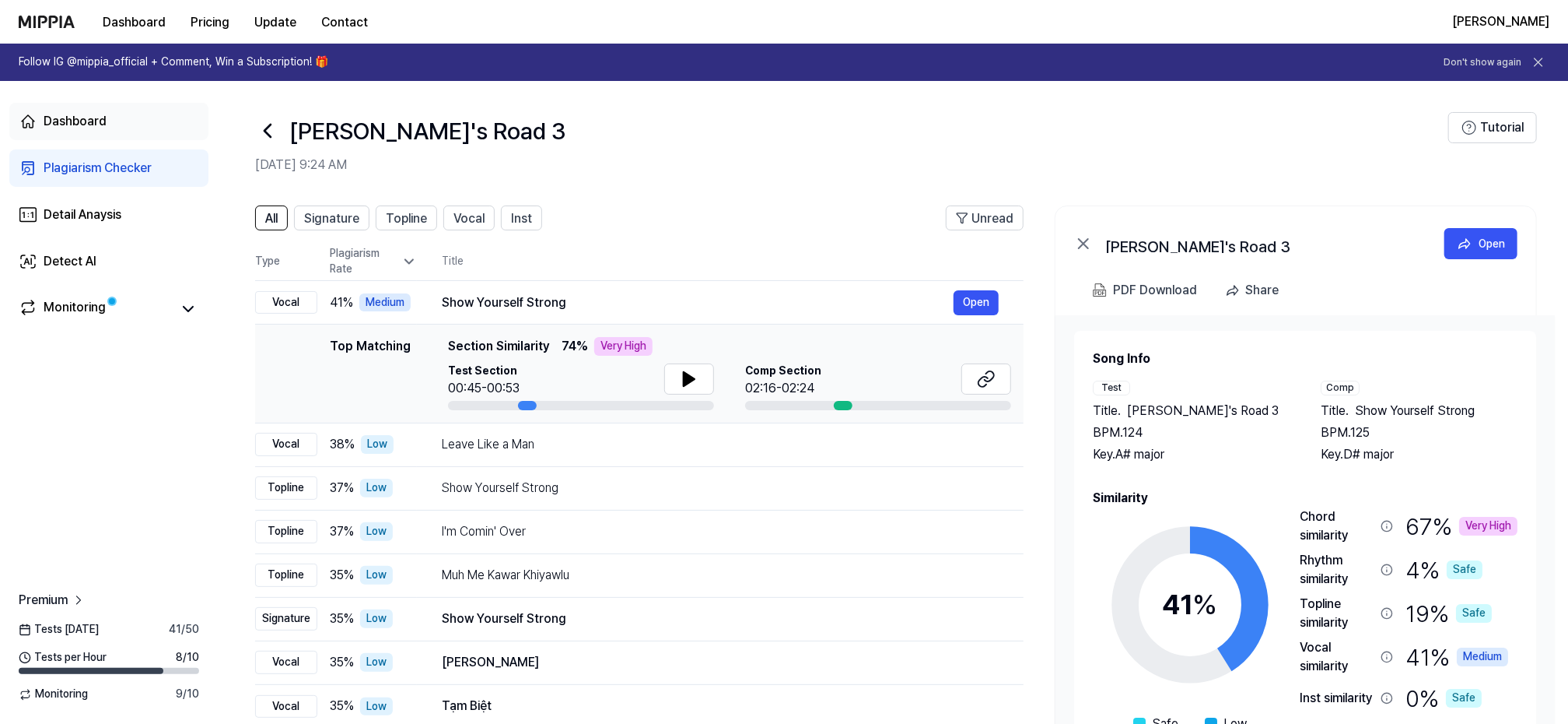
click at [62, 122] on div "Dashboard" at bounding box center [75, 121] width 63 height 19
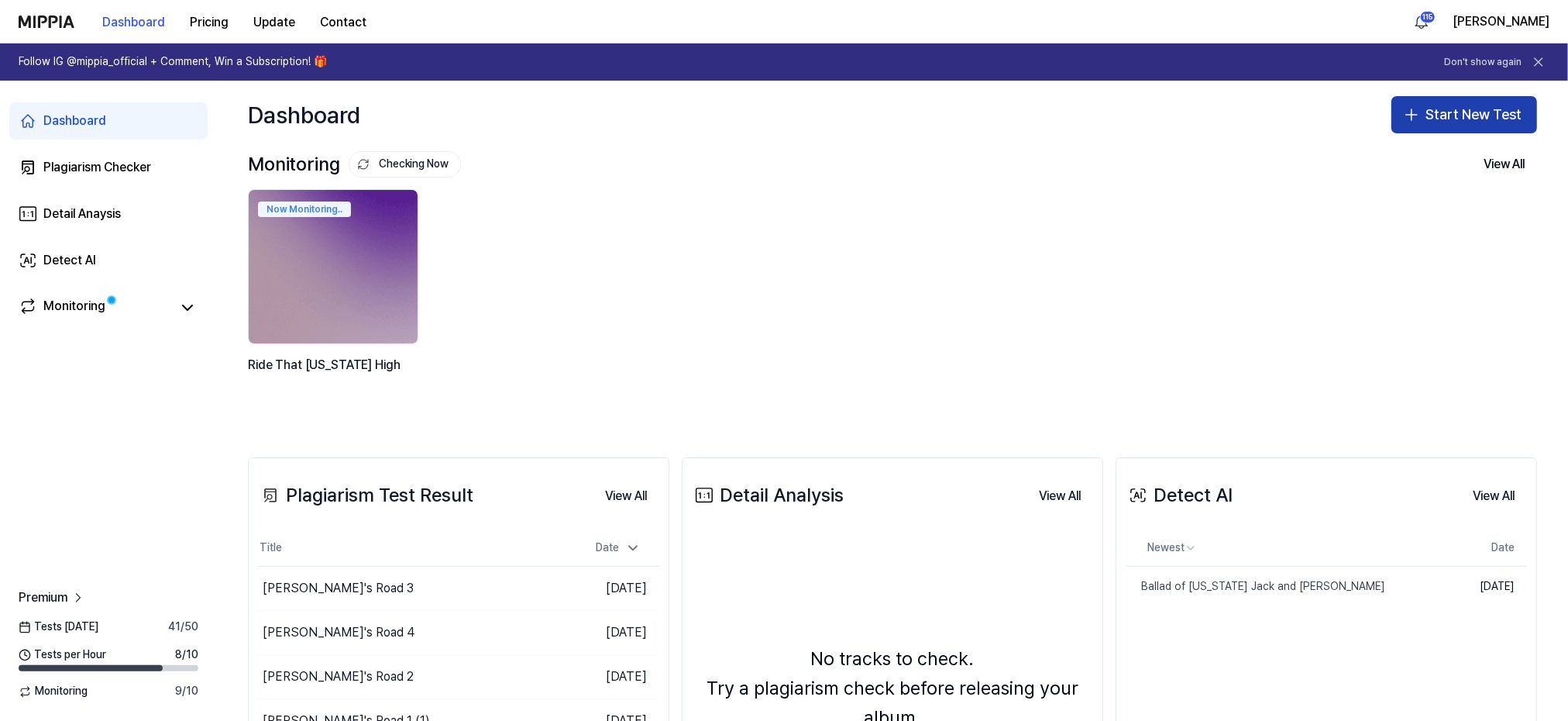
click at [1454, 113] on button "Start New Test" at bounding box center [1465, 114] width 146 height 37
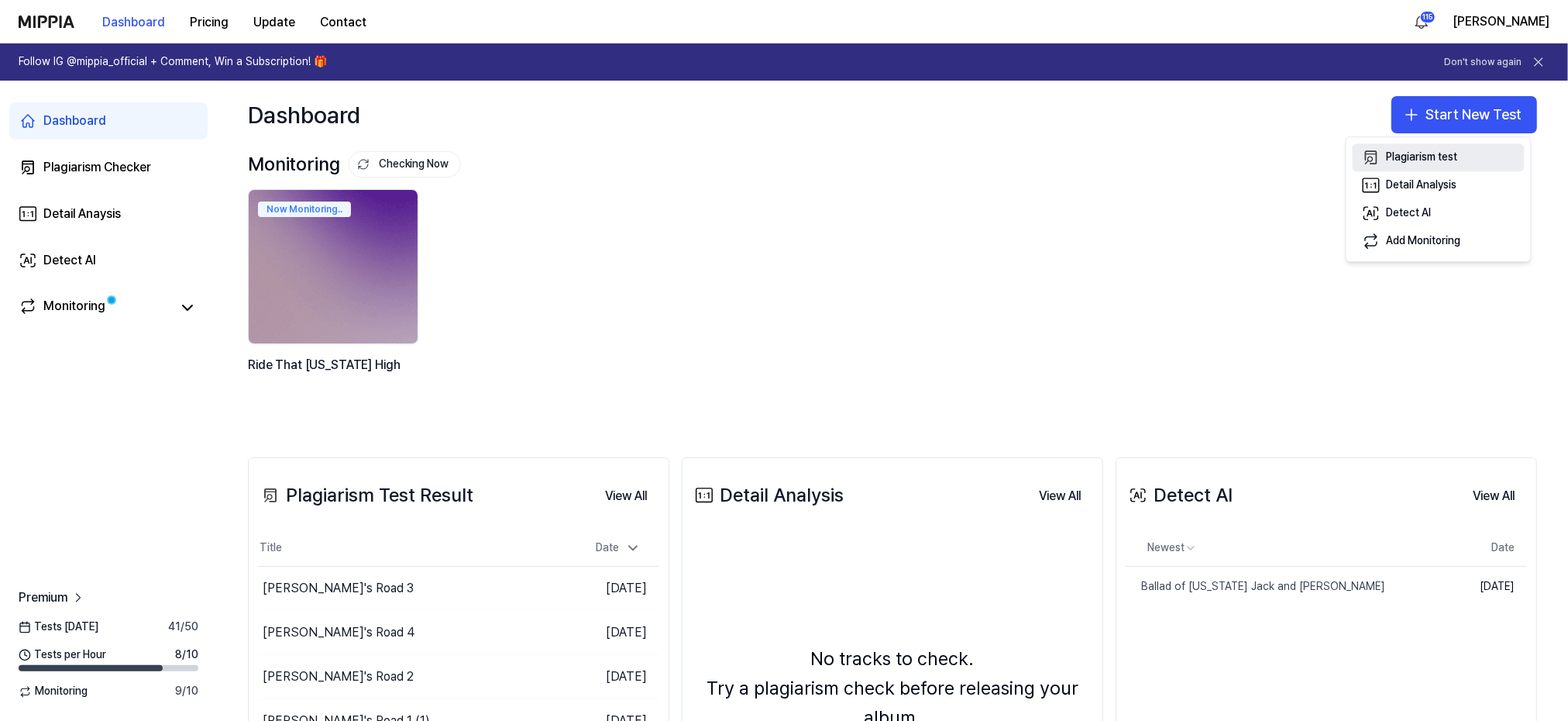
click at [1421, 147] on button "Plagiarism test" at bounding box center [1439, 157] width 172 height 28
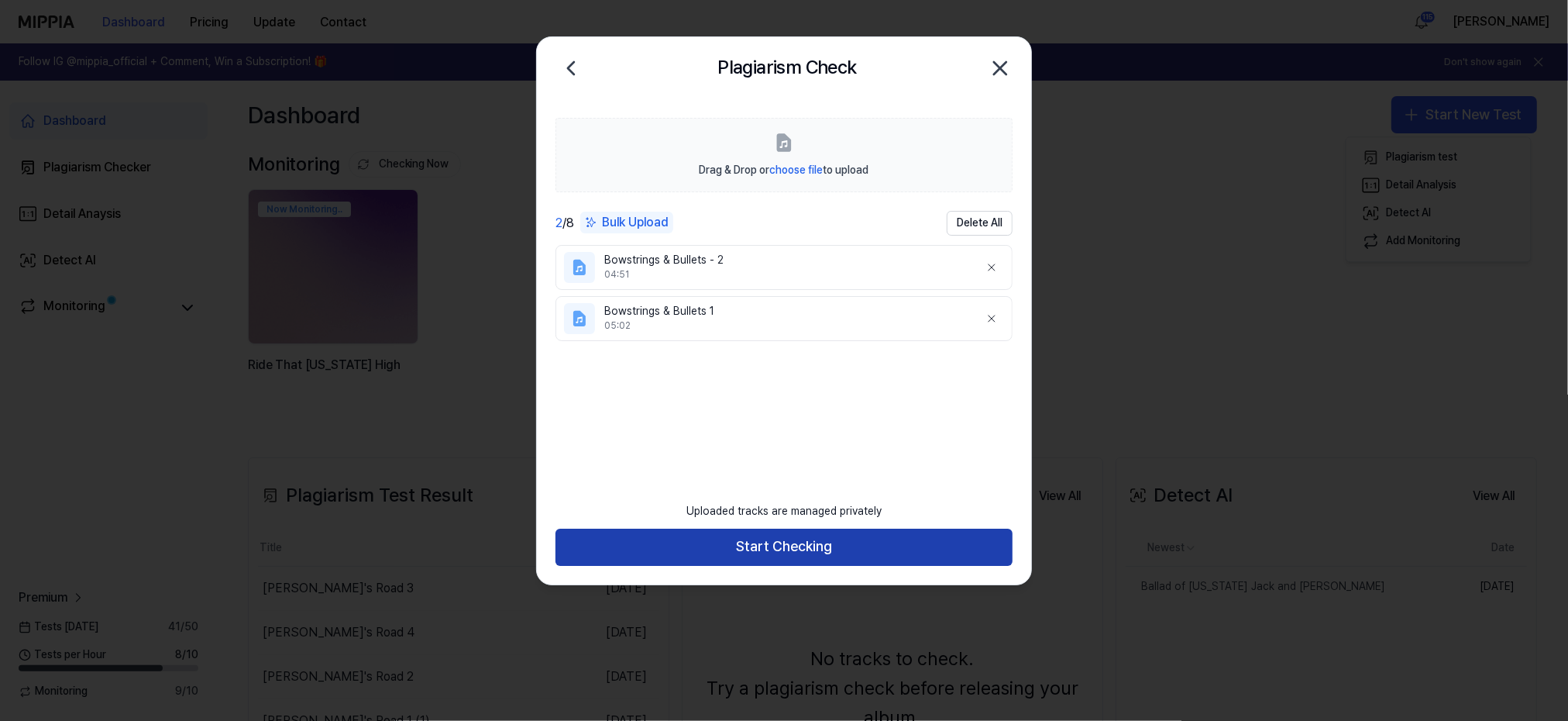
click at [779, 542] on button "Start Checking" at bounding box center [784, 546] width 457 height 37
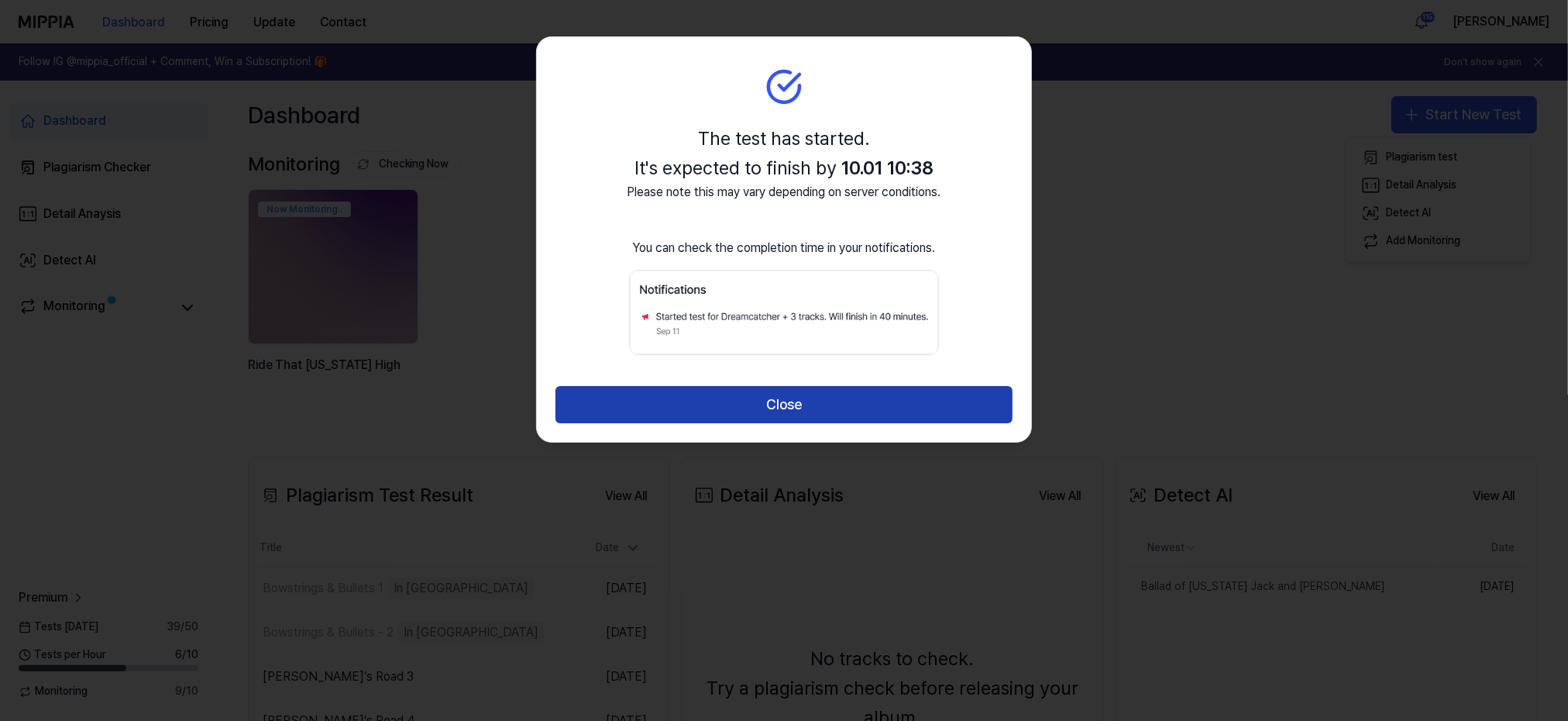
click at [770, 400] on button "Close" at bounding box center [784, 404] width 457 height 37
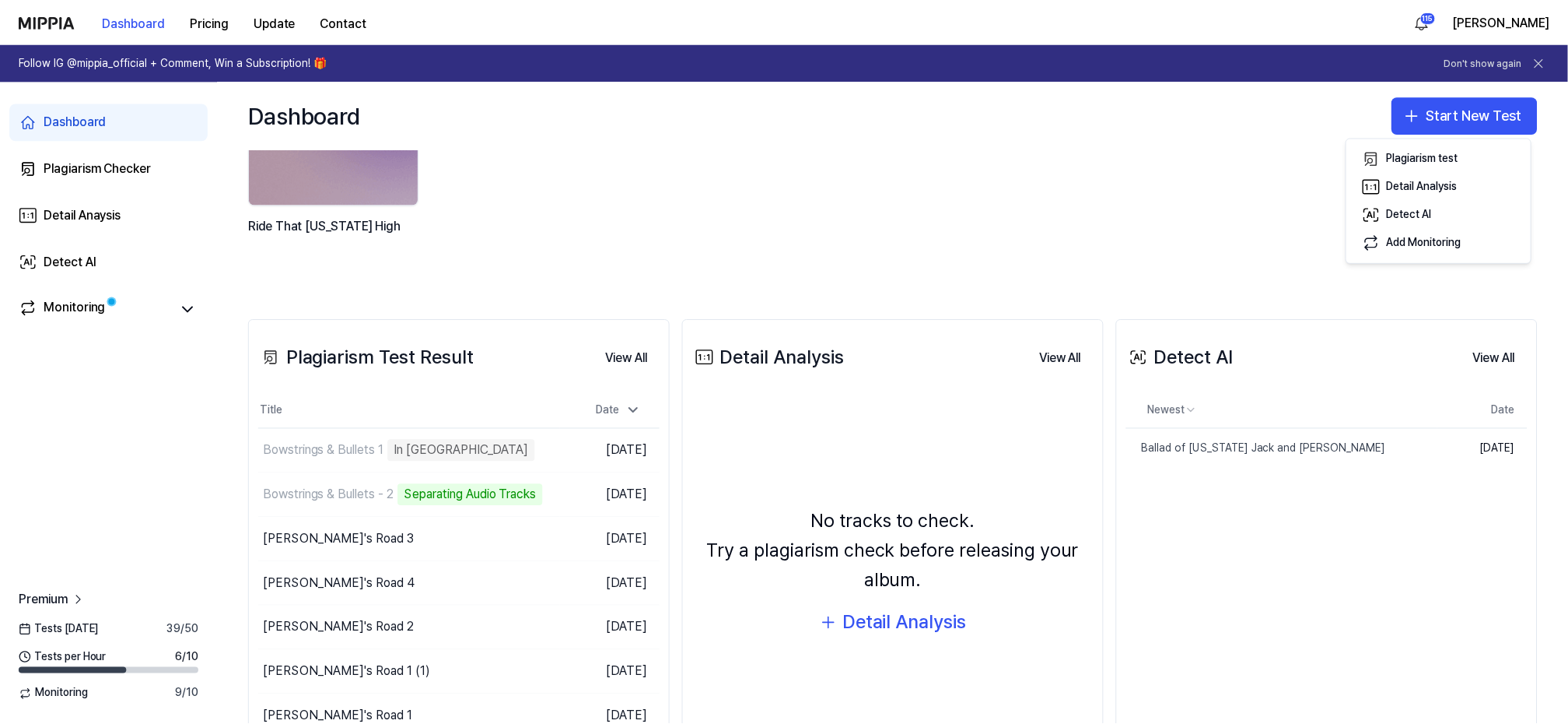
scroll to position [208, 0]
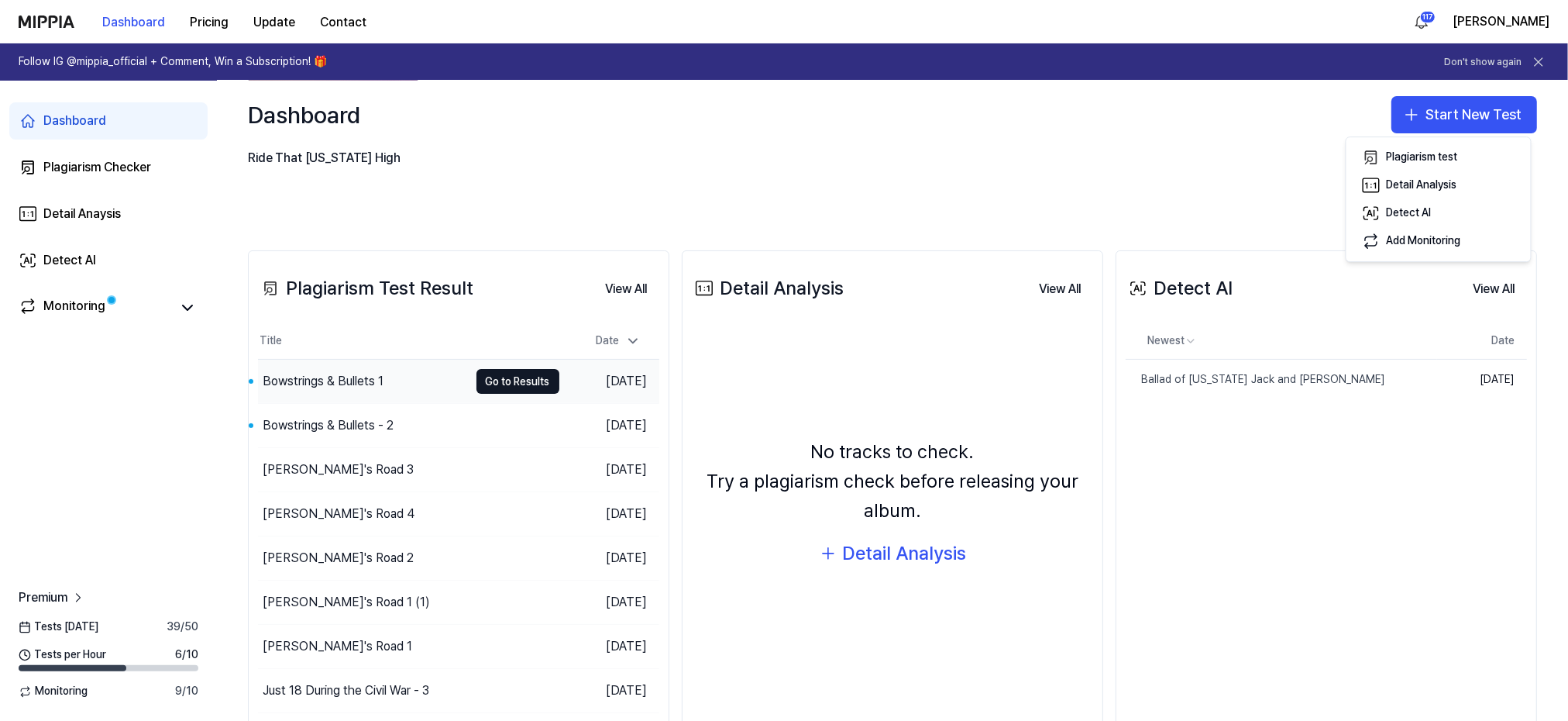
click at [346, 379] on div "Bowstrings & Bullets 1" at bounding box center [324, 381] width 121 height 19
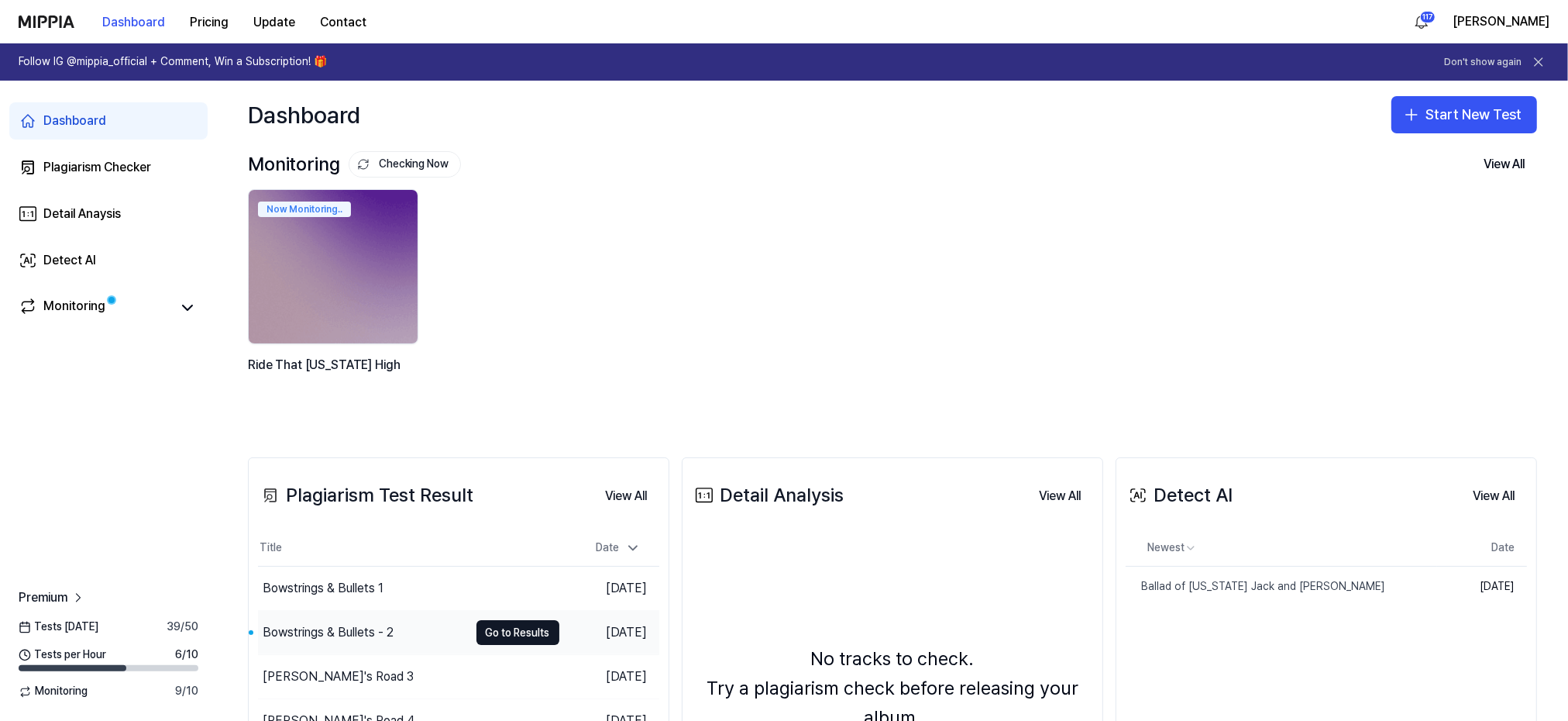
click at [301, 633] on div "Bowstrings & Bullets - 2" at bounding box center [329, 632] width 131 height 19
